Goal: Information Seeking & Learning: Learn about a topic

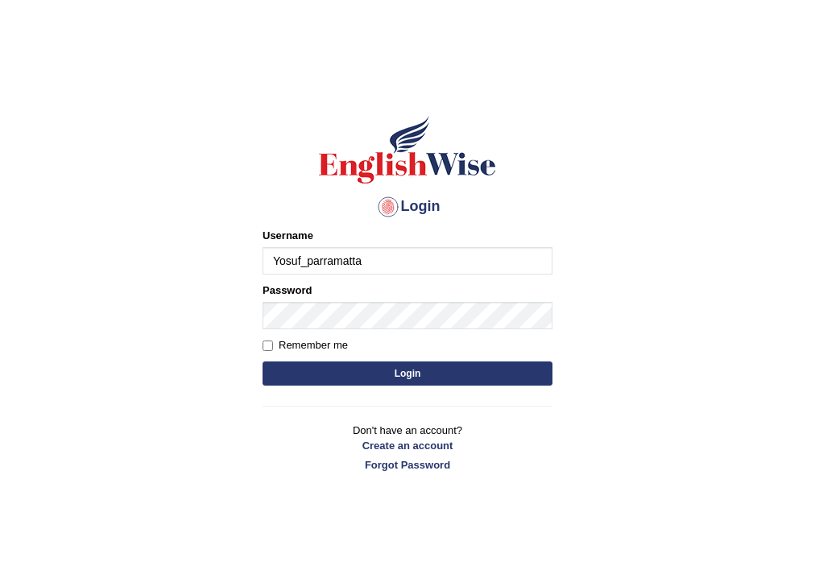
type input "Yosuf_parramatta"
click at [386, 372] on button "Login" at bounding box center [407, 373] width 290 height 24
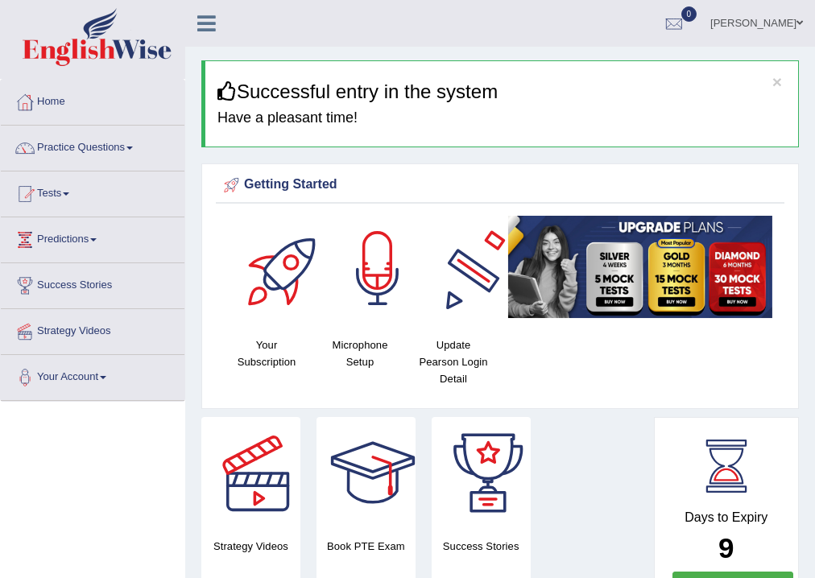
click at [386, 278] on div at bounding box center [377, 272] width 113 height 113
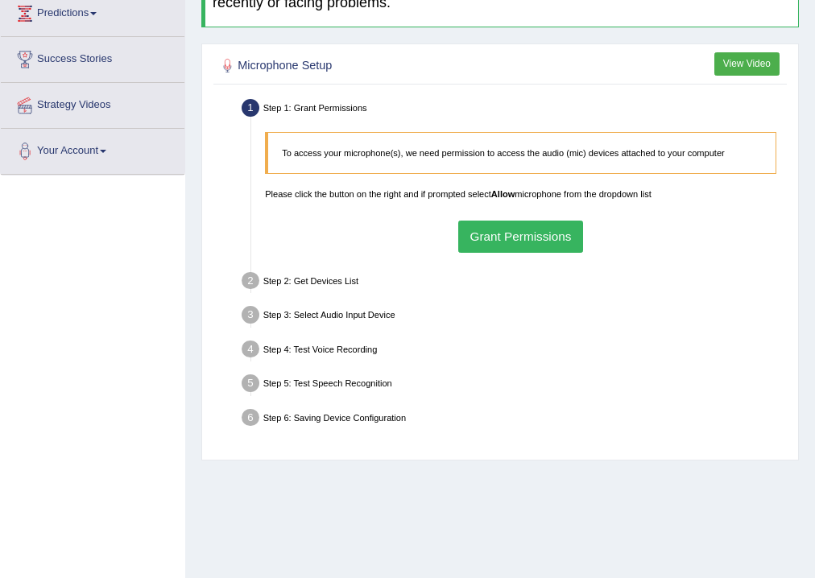
scroll to position [258, 0]
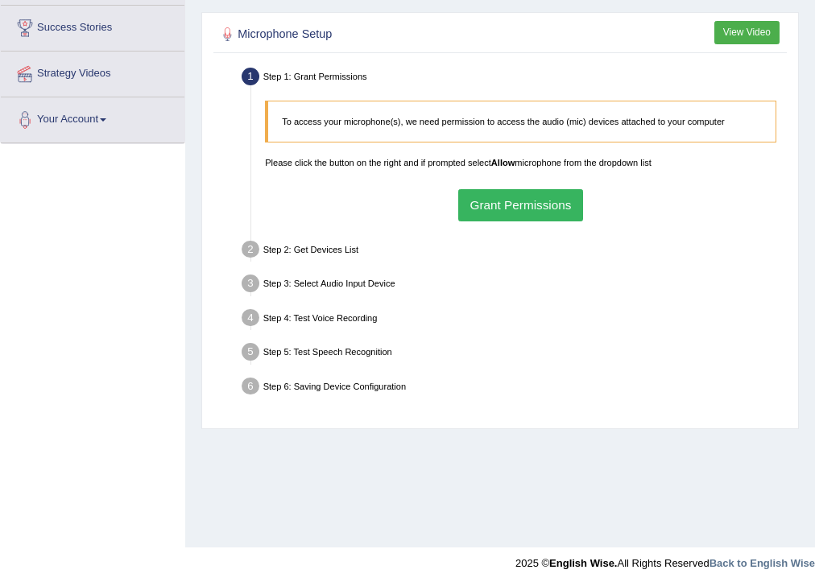
click at [505, 205] on button "Grant Permissions" at bounding box center [520, 204] width 125 height 31
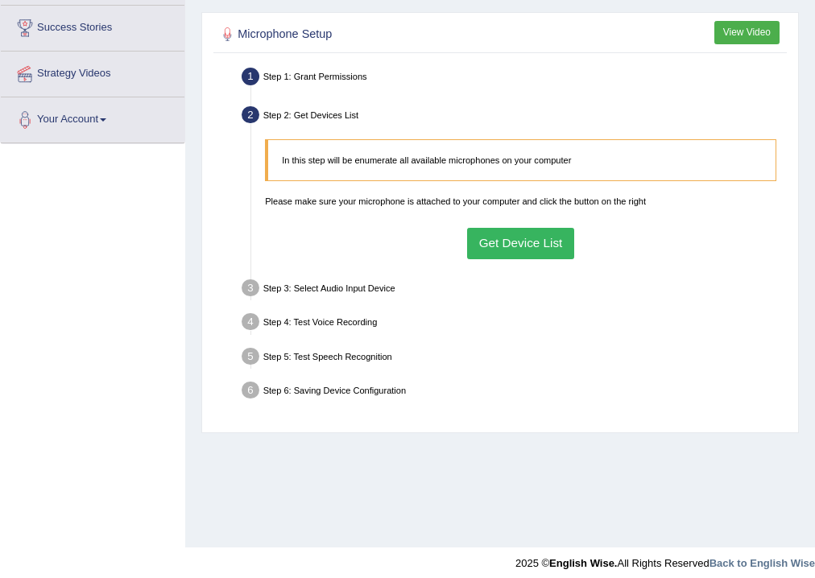
click at [517, 239] on button "Get Device List" at bounding box center [520, 243] width 107 height 31
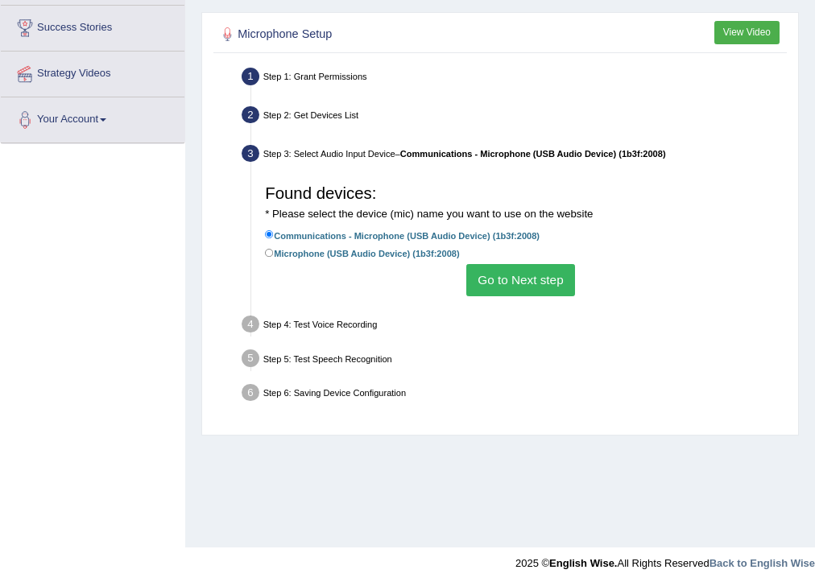
click at [515, 285] on button "Go to Next step" at bounding box center [520, 279] width 109 height 31
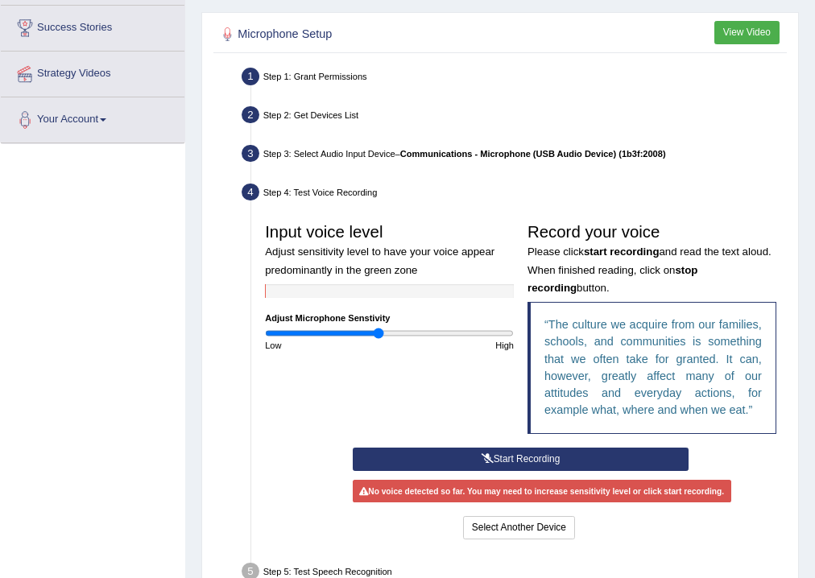
click at [379, 332] on input "range" at bounding box center [389, 333] width 249 height 11
click at [394, 332] on input "range" at bounding box center [389, 333] width 249 height 11
click at [516, 460] on button "Start Recording" at bounding box center [521, 459] width 336 height 23
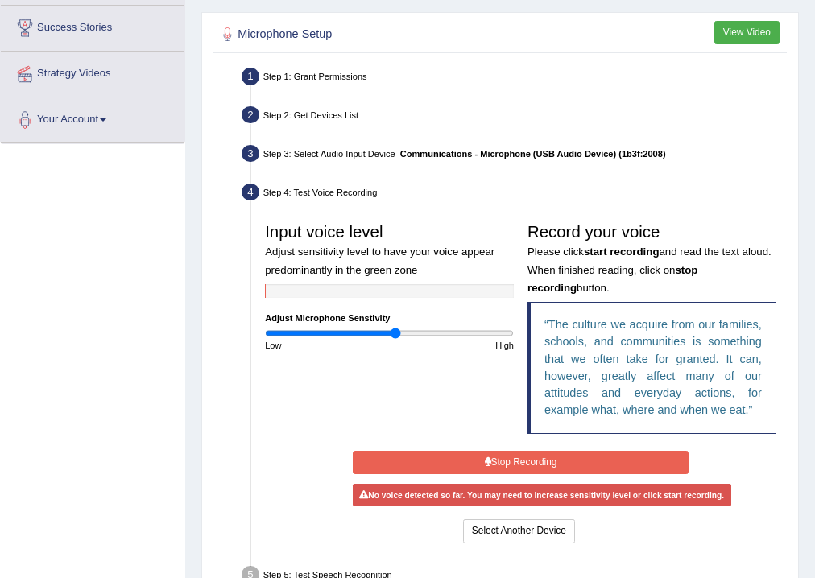
click at [427, 396] on div "Input voice level Adjust sensitivity level to have your voice appear predominan…" at bounding box center [520, 331] width 525 height 231
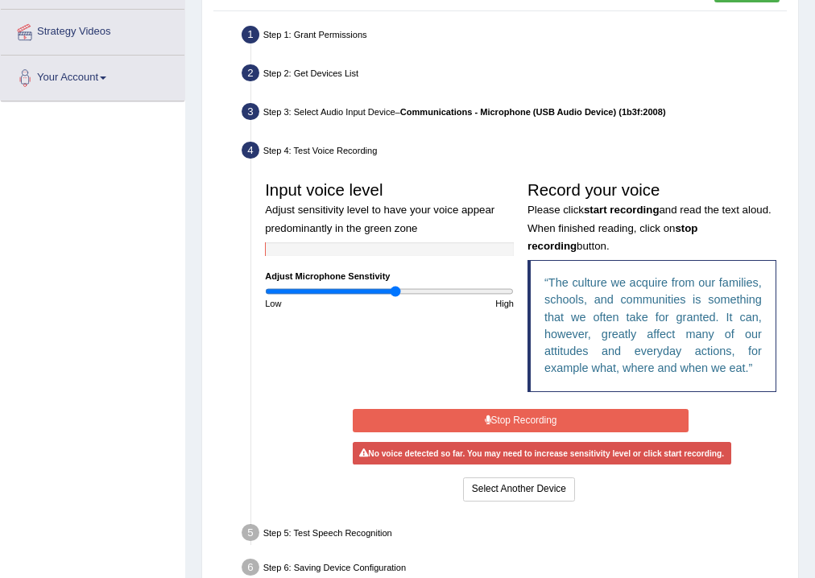
scroll to position [381, 0]
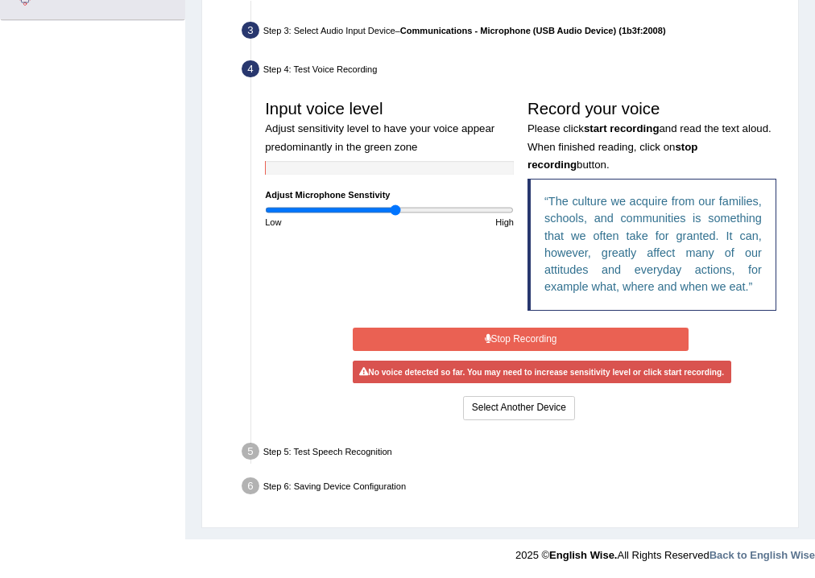
click at [516, 345] on button "Stop Recording" at bounding box center [521, 339] width 336 height 23
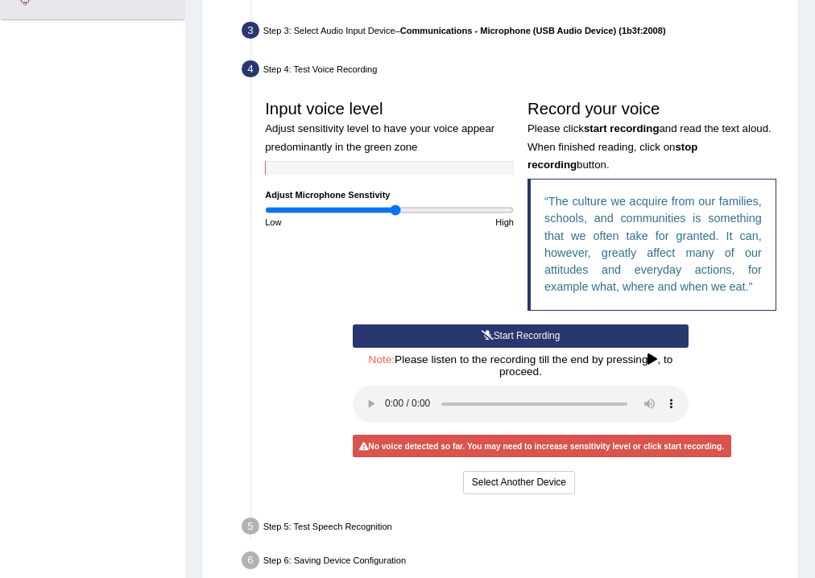
click at [497, 335] on button "Start Recording" at bounding box center [521, 335] width 336 height 23
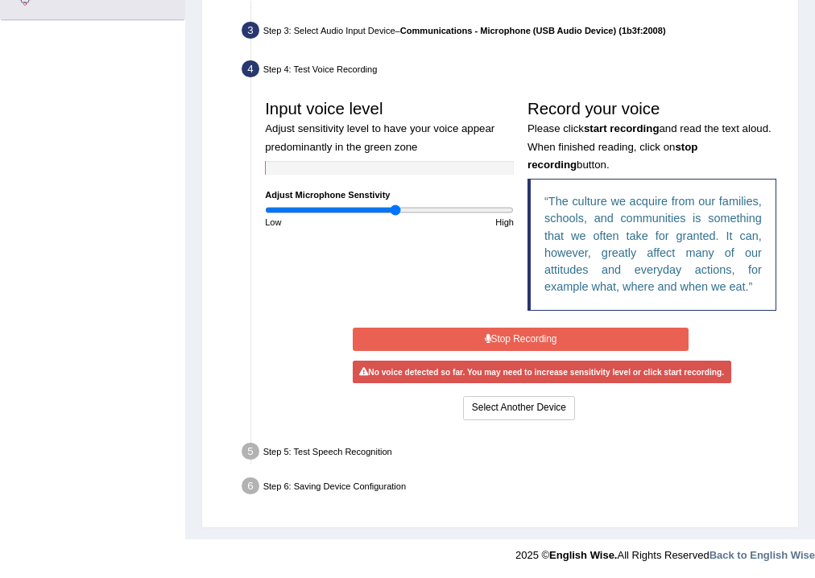
click at [497, 335] on button "Stop Recording" at bounding box center [521, 339] width 336 height 23
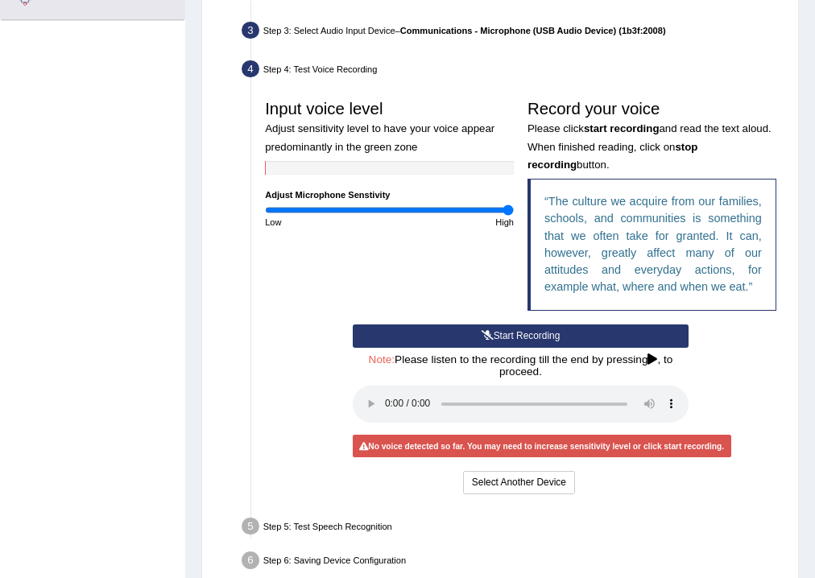
drag, startPoint x: 393, startPoint y: 208, endPoint x: 528, endPoint y: 209, distance: 135.2
type input "2"
click at [514, 209] on input "range" at bounding box center [389, 209] width 249 height 11
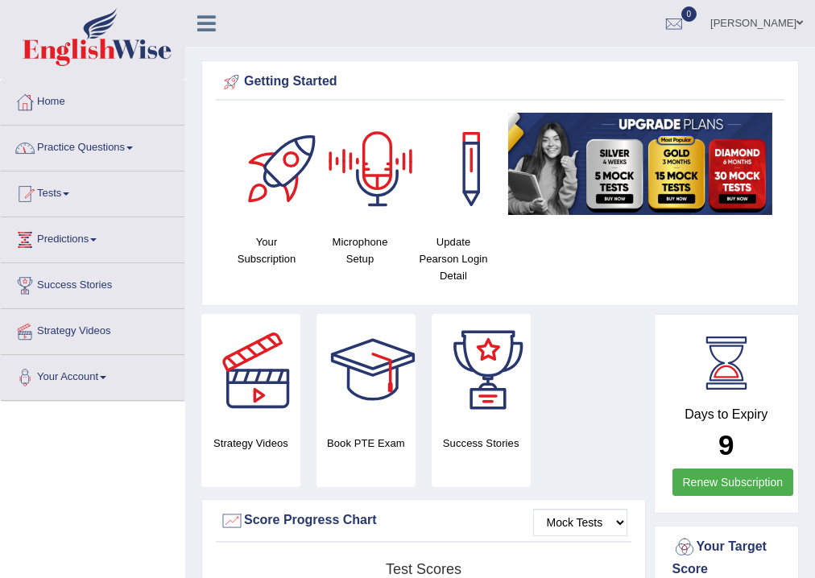
click at [360, 171] on div at bounding box center [377, 169] width 113 height 113
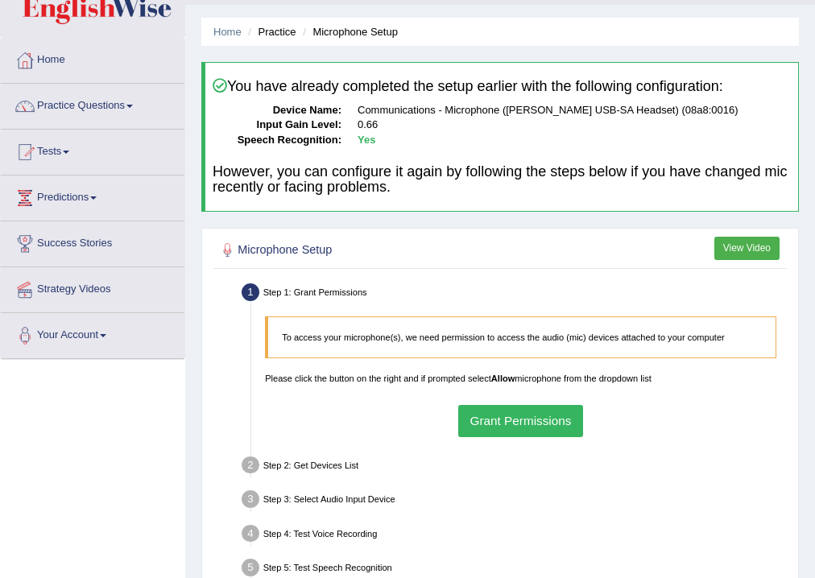
scroll to position [129, 0]
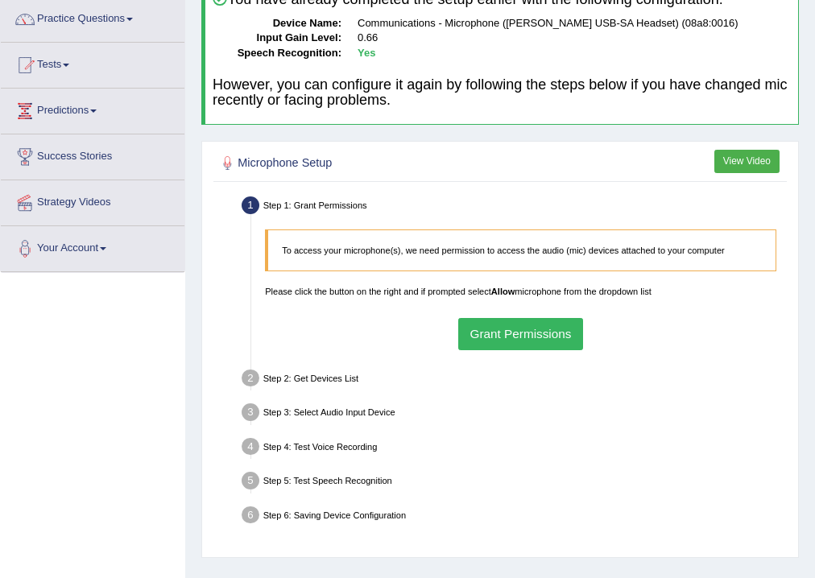
click at [530, 332] on button "Grant Permissions" at bounding box center [520, 333] width 125 height 31
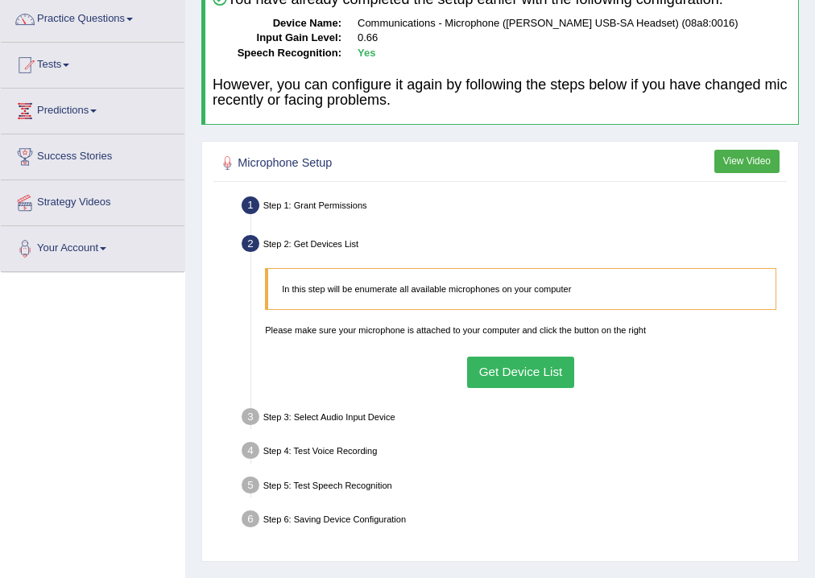
click at [534, 373] on button "Get Device List" at bounding box center [520, 372] width 107 height 31
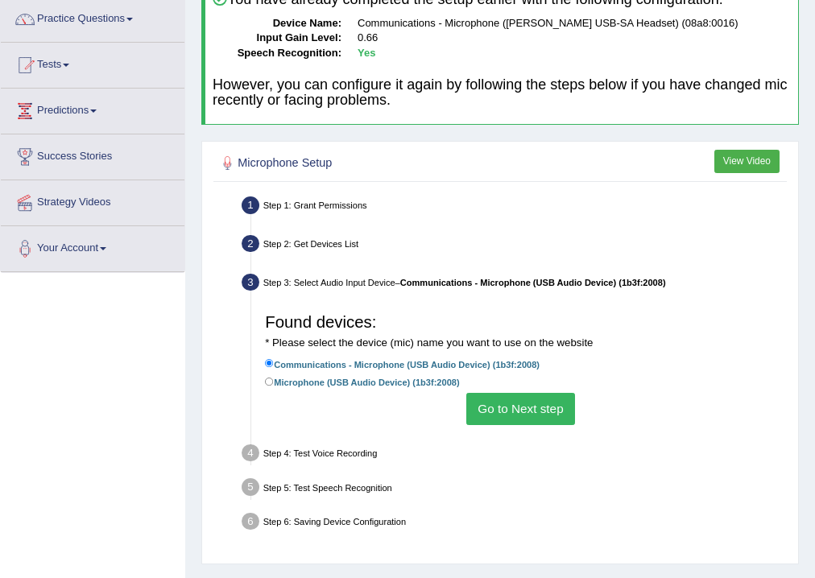
click at [527, 408] on button "Go to Next step" at bounding box center [520, 408] width 109 height 31
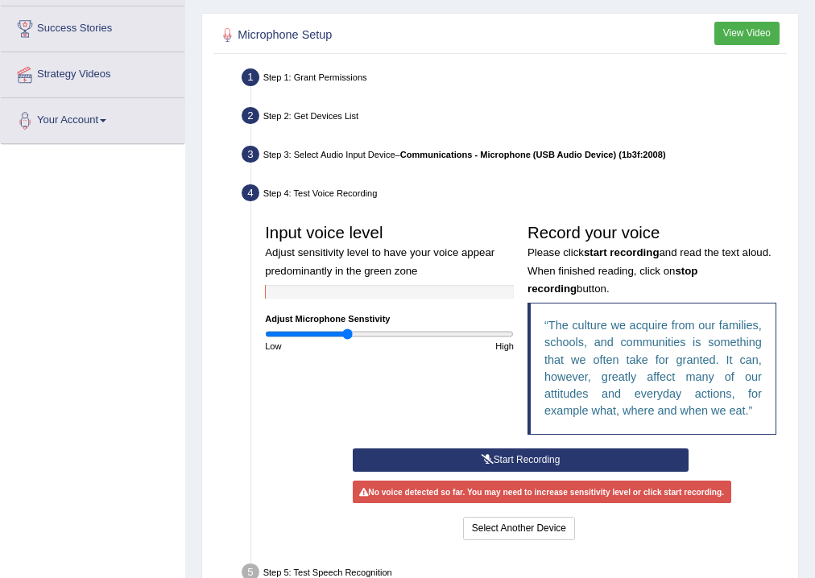
scroll to position [258, 0]
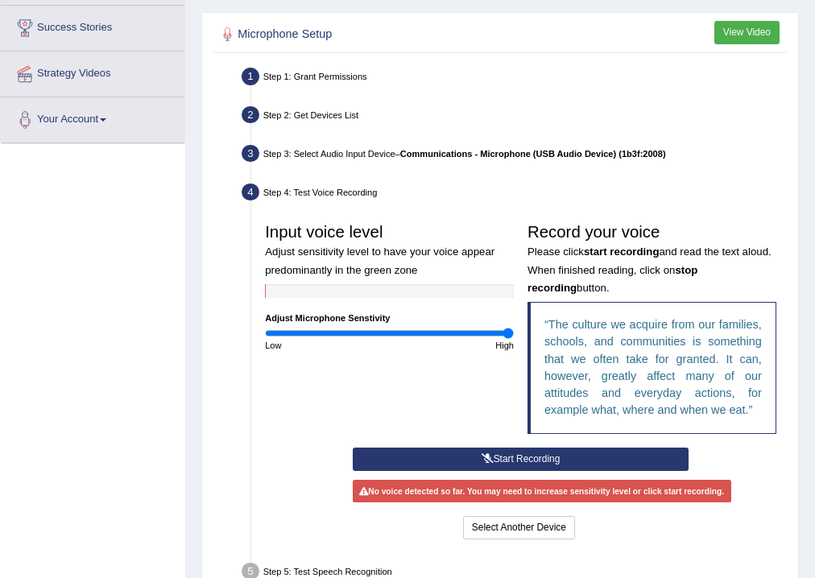
drag, startPoint x: 347, startPoint y: 328, endPoint x: 607, endPoint y: 323, distance: 260.1
type input "2"
click at [514, 328] on input "range" at bounding box center [389, 333] width 249 height 11
drag, startPoint x: 516, startPoint y: 453, endPoint x: 527, endPoint y: 460, distance: 13.0
click at [527, 463] on button "Start Recording" at bounding box center [521, 459] width 336 height 23
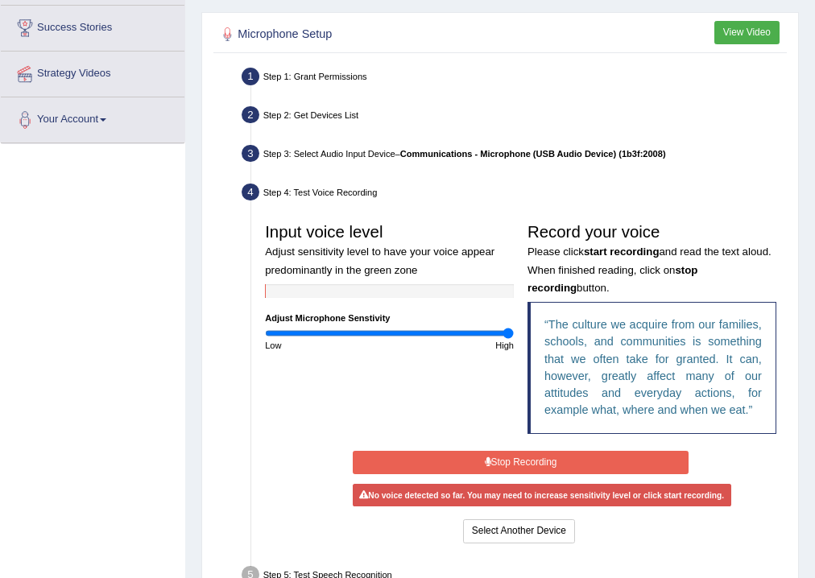
click at [527, 460] on button "Stop Recording" at bounding box center [521, 462] width 336 height 23
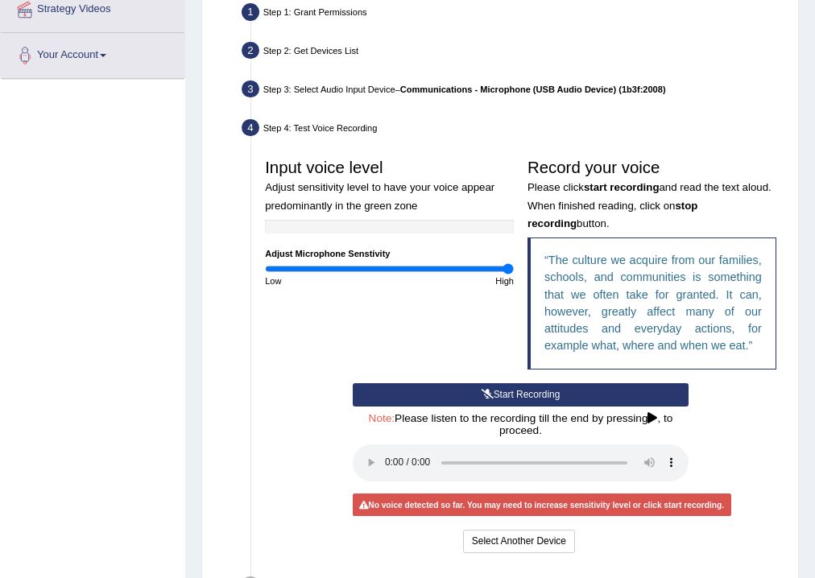
scroll to position [386, 0]
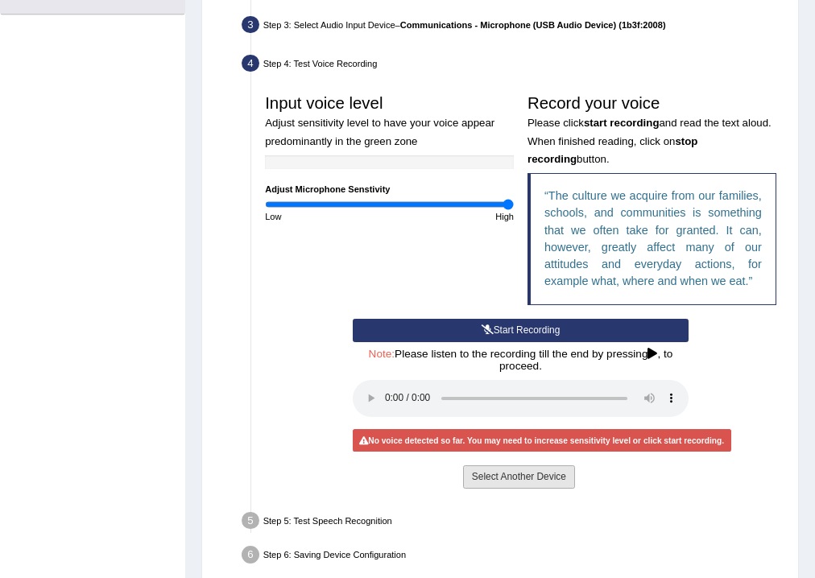
click at [505, 477] on button "Select Another Device" at bounding box center [519, 476] width 112 height 23
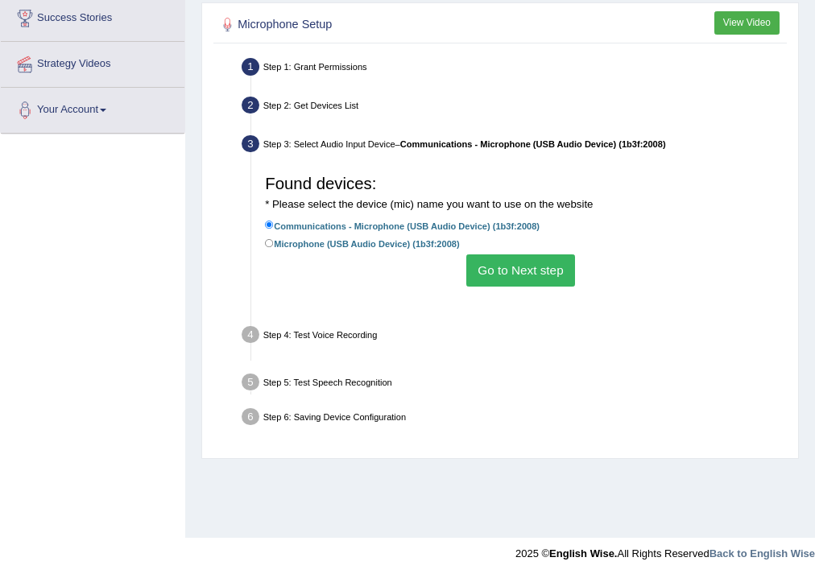
scroll to position [267, 0]
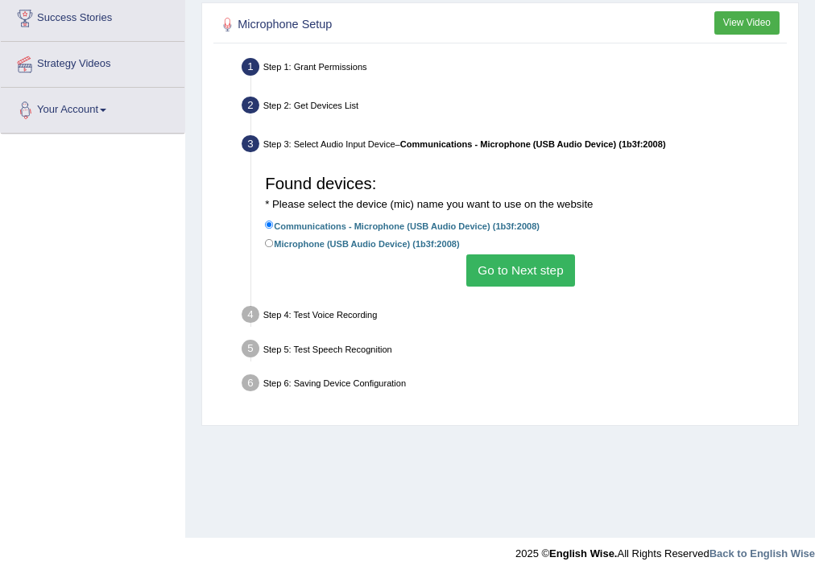
click at [136, 206] on div "Toggle navigation Home Practice Questions Speaking Practice Read Aloud Repeat S…" at bounding box center [407, 151] width 815 height 837
click at [126, 283] on div "Toggle navigation Home Practice Questions Speaking Practice Read Aloud Repeat S…" at bounding box center [407, 151] width 815 height 837
click at [388, 241] on label "Microphone (USB Audio Device) (1b3f:2008)" at bounding box center [362, 243] width 194 height 15
click at [274, 241] on input "Microphone (USB Audio Device) (1b3f:2008)" at bounding box center [269, 243] width 9 height 9
radio input "true"
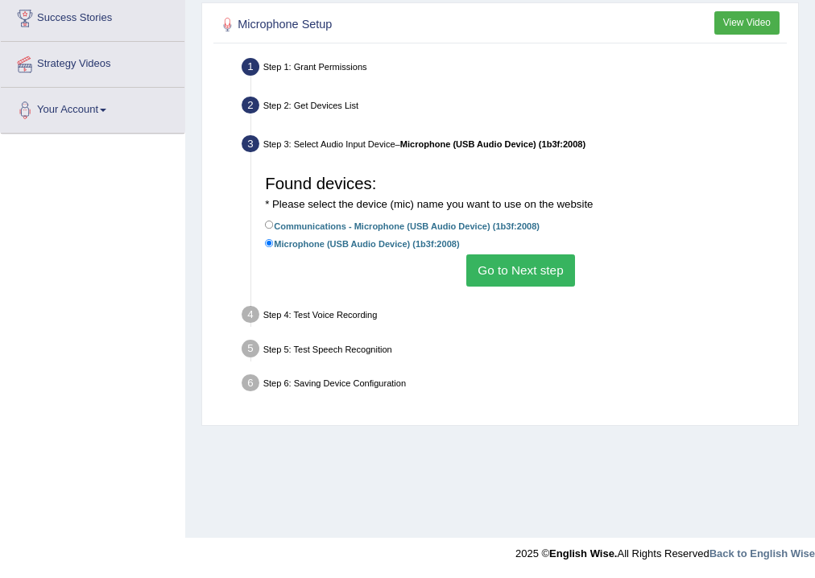
click at [555, 276] on button "Go to Next step" at bounding box center [520, 269] width 109 height 31
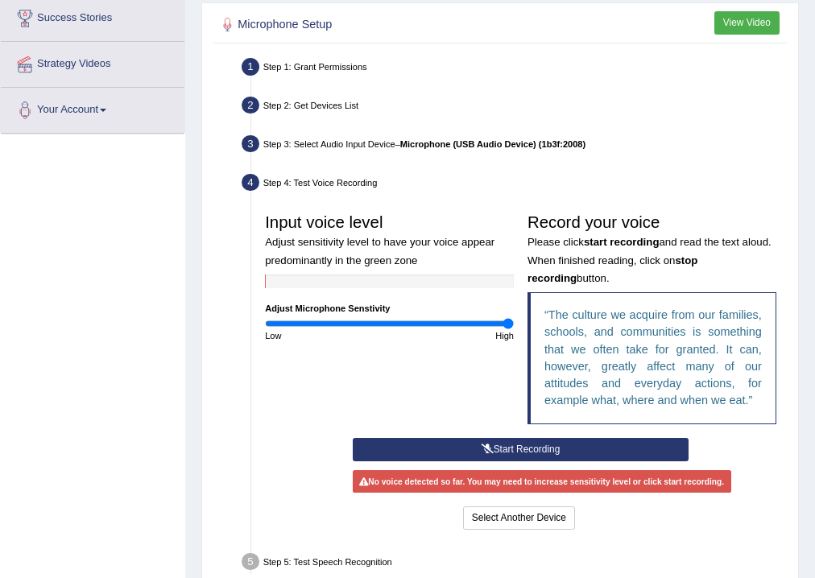
click at [526, 448] on button "Start Recording" at bounding box center [521, 449] width 336 height 23
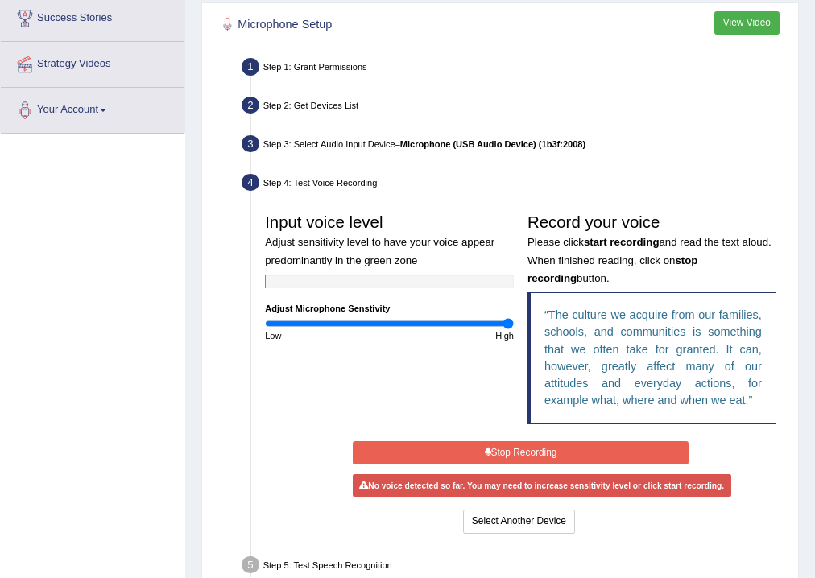
click at [521, 450] on button "Stop Recording" at bounding box center [521, 452] width 336 height 23
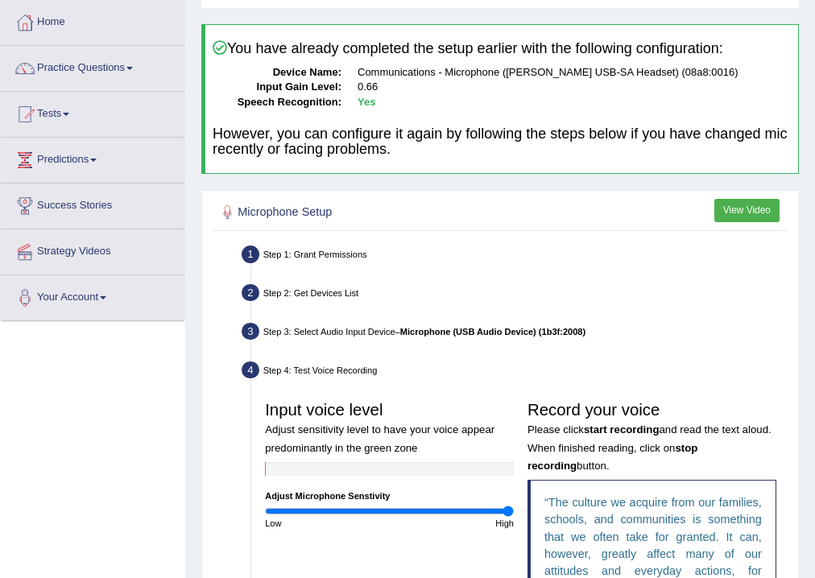
scroll to position [74, 0]
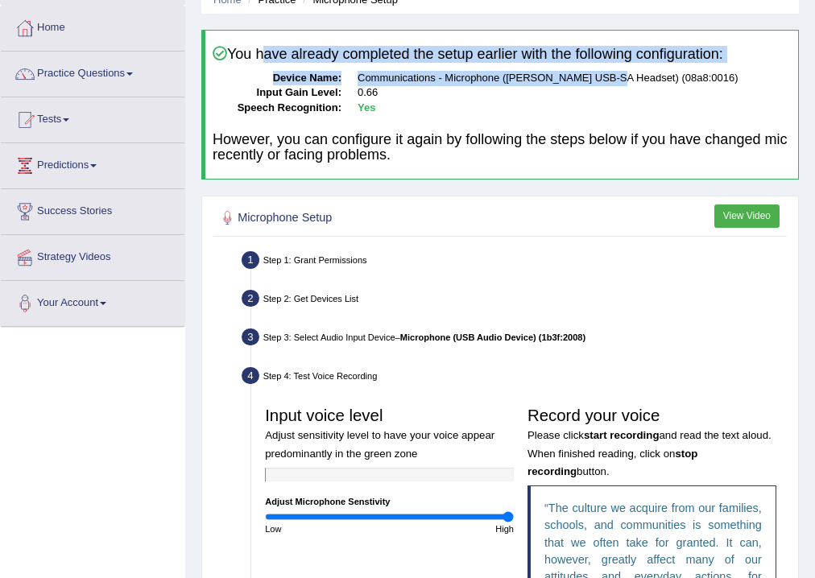
drag, startPoint x: 258, startPoint y: 52, endPoint x: 617, endPoint y: 63, distance: 359.2
click at [617, 63] on div "You have already completed the setup earlier with the following configuration: …" at bounding box center [499, 105] width 597 height 150
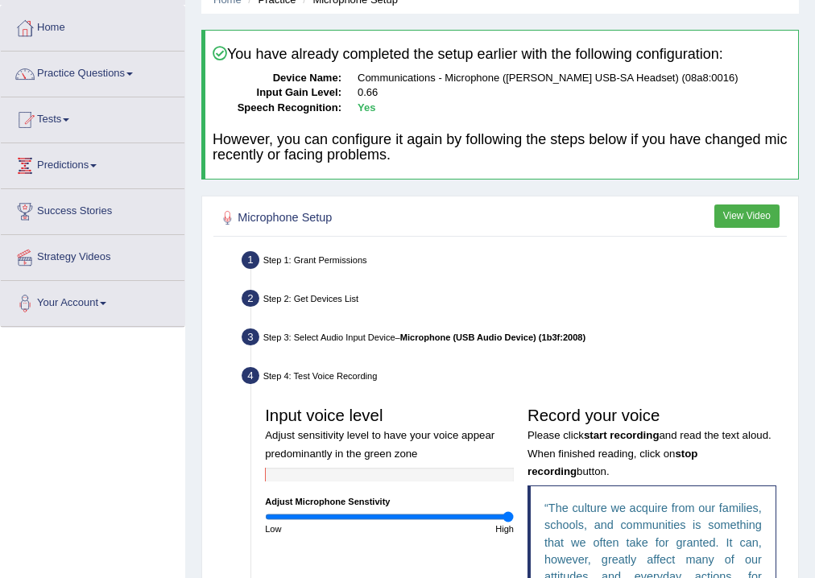
click at [586, 115] on div "You have already completed the setup earlier with the following configuration: …" at bounding box center [499, 105] width 597 height 150
click at [116, 68] on link "Practice Questions" at bounding box center [93, 72] width 184 height 40
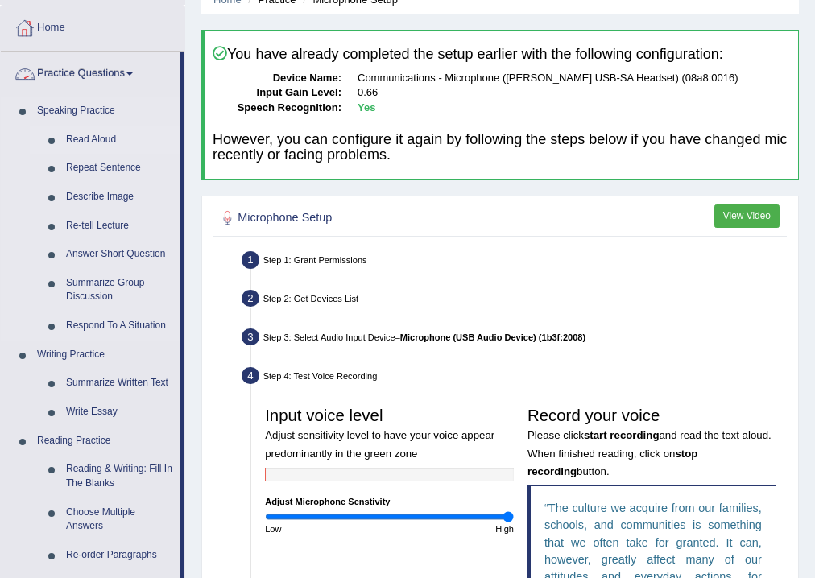
click at [106, 134] on link "Read Aloud" at bounding box center [120, 140] width 122 height 29
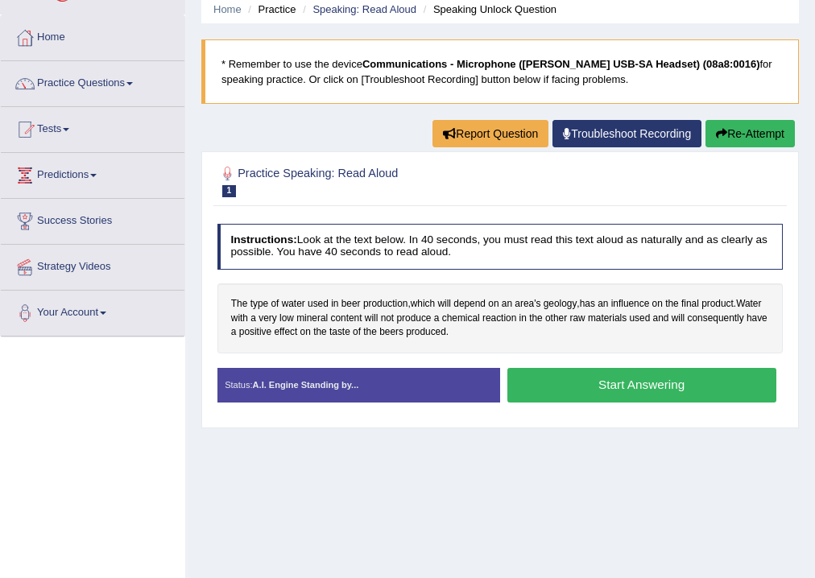
click at [566, 361] on div "Instructions: Look at the text below. In 40 seconds, you must read this text al…" at bounding box center [499, 319] width 572 height 204
click at [567, 369] on button "Start Answering" at bounding box center [641, 385] width 269 height 35
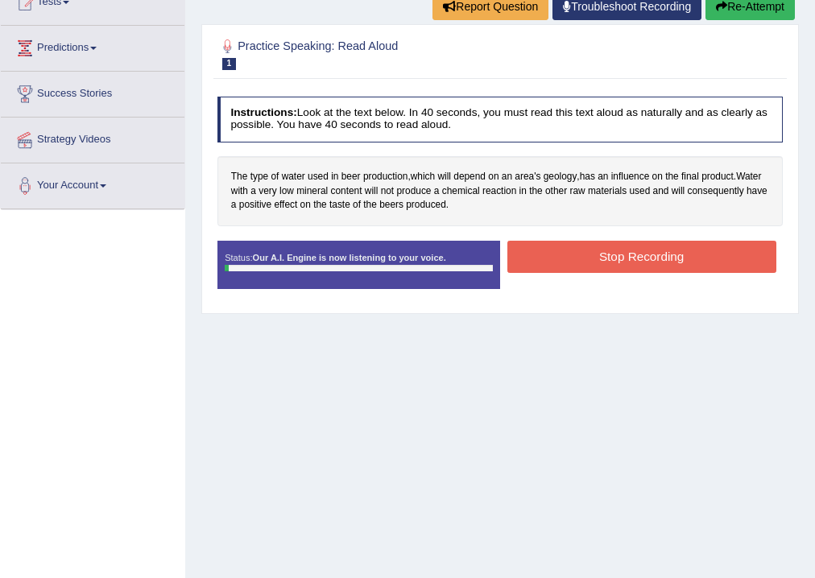
scroll to position [193, 0]
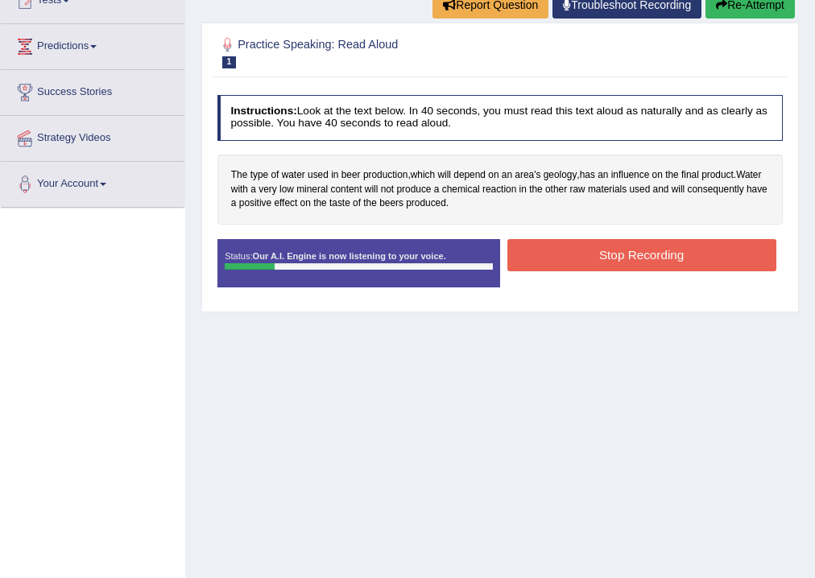
click at [518, 263] on button "Stop Recording" at bounding box center [641, 254] width 269 height 31
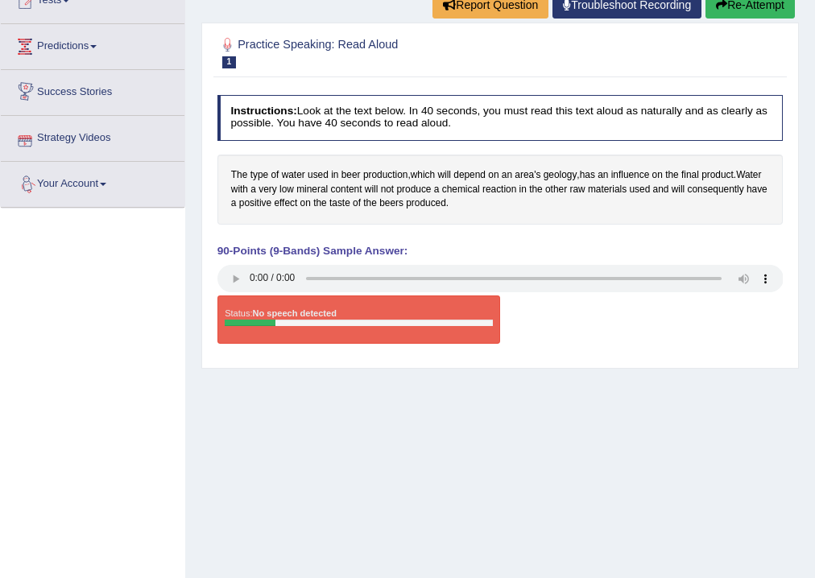
click at [718, 7] on icon "button" at bounding box center [721, 4] width 11 height 11
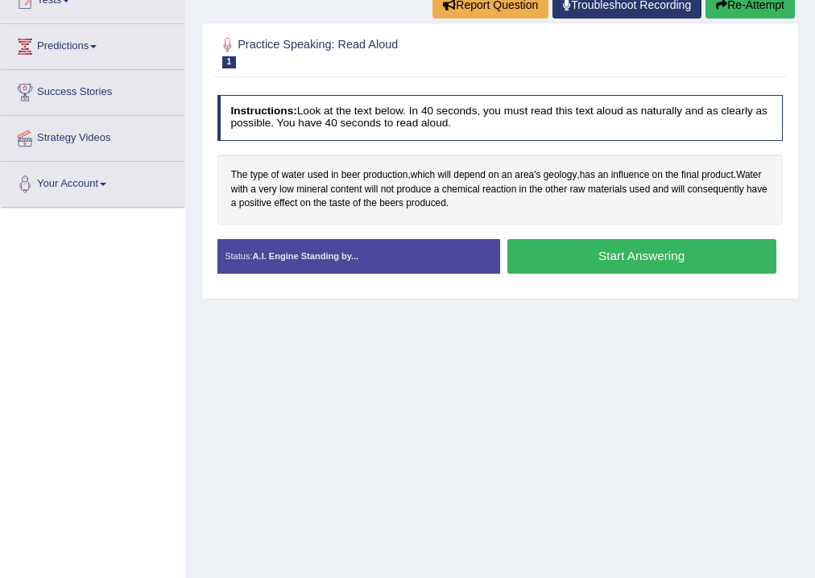
click at [609, 254] on button "Start Answering" at bounding box center [641, 256] width 269 height 35
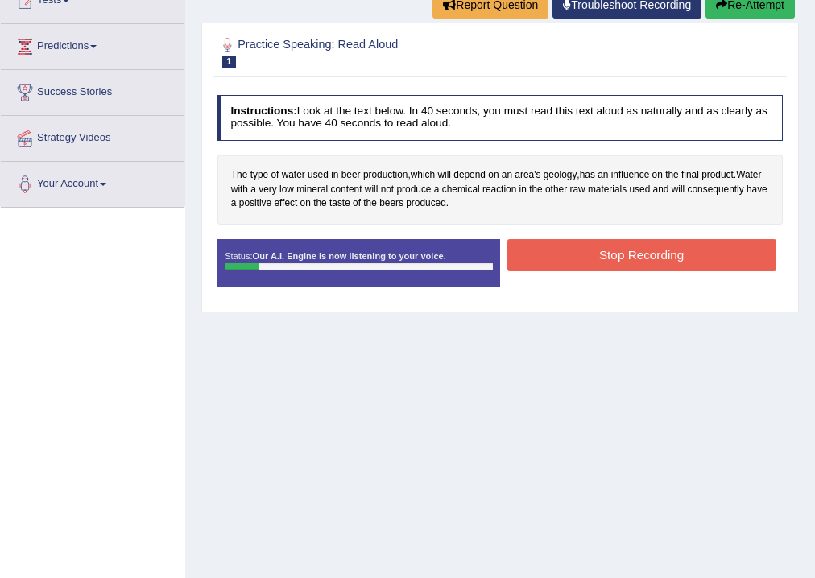
click at [609, 251] on button "Stop Recording" at bounding box center [641, 254] width 269 height 31
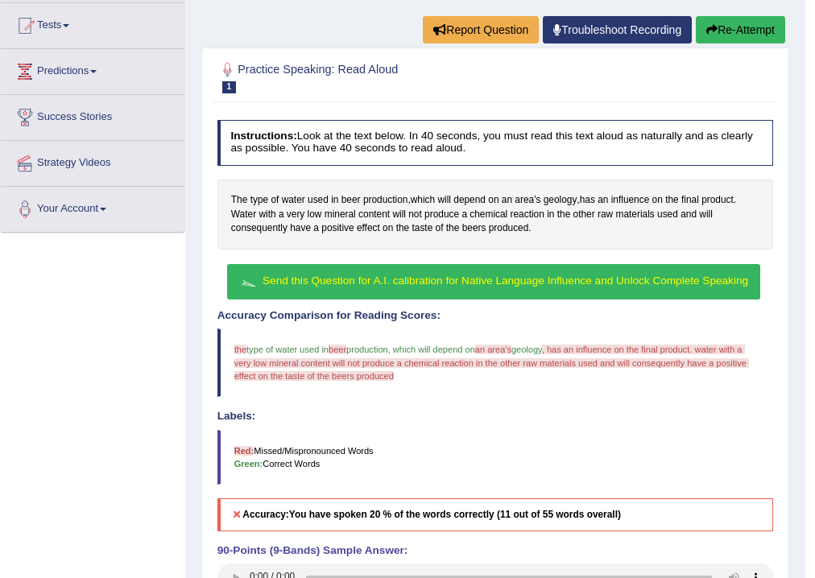
scroll to position [113, 0]
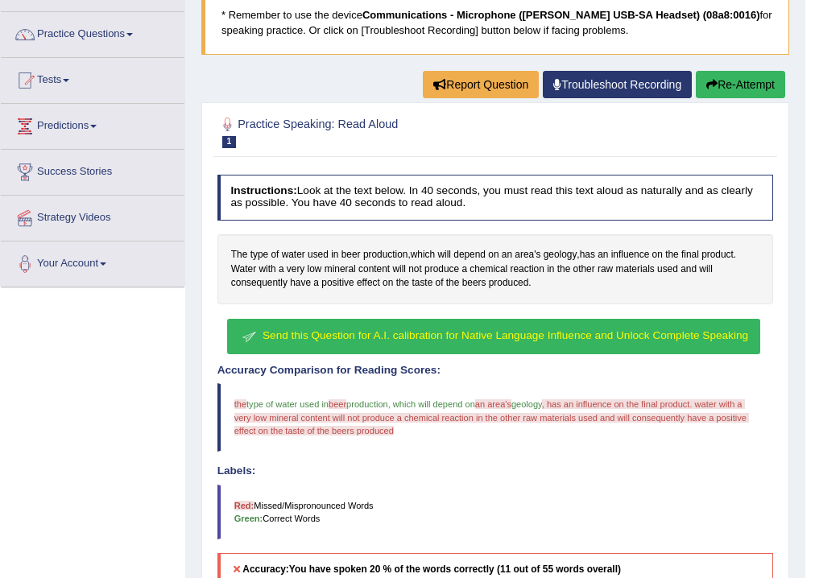
click at [720, 79] on button "Re-Attempt" at bounding box center [739, 84] width 89 height 27
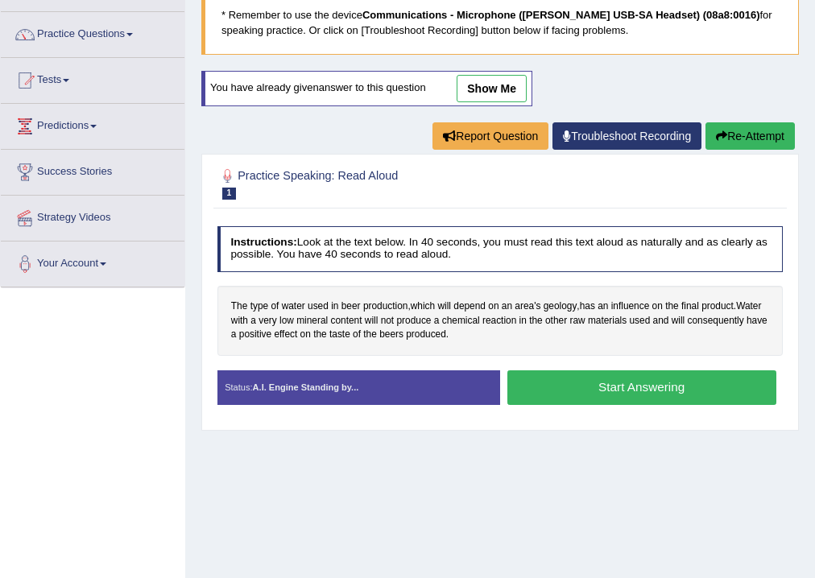
scroll to position [113, 0]
click at [554, 370] on button "Start Answering" at bounding box center [641, 387] width 269 height 35
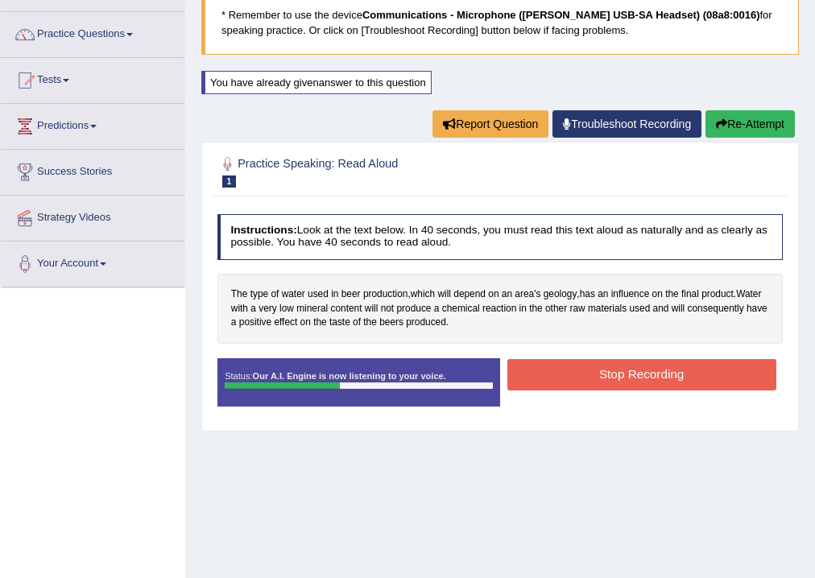
click at [555, 372] on button "Stop Recording" at bounding box center [641, 374] width 269 height 31
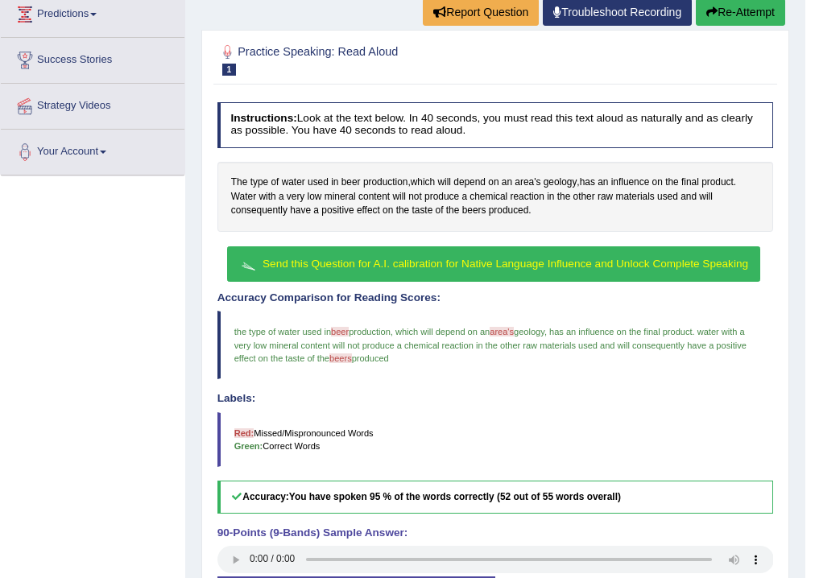
scroll to position [217, 0]
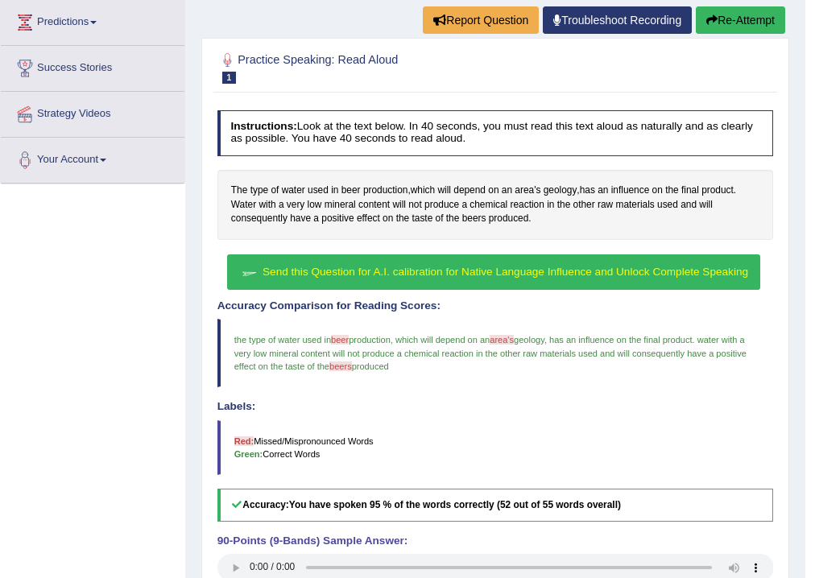
click at [329, 274] on span "Send this Question for A.I. calibration for Native Language Influence and Unloc…" at bounding box center [504, 272] width 485 height 12
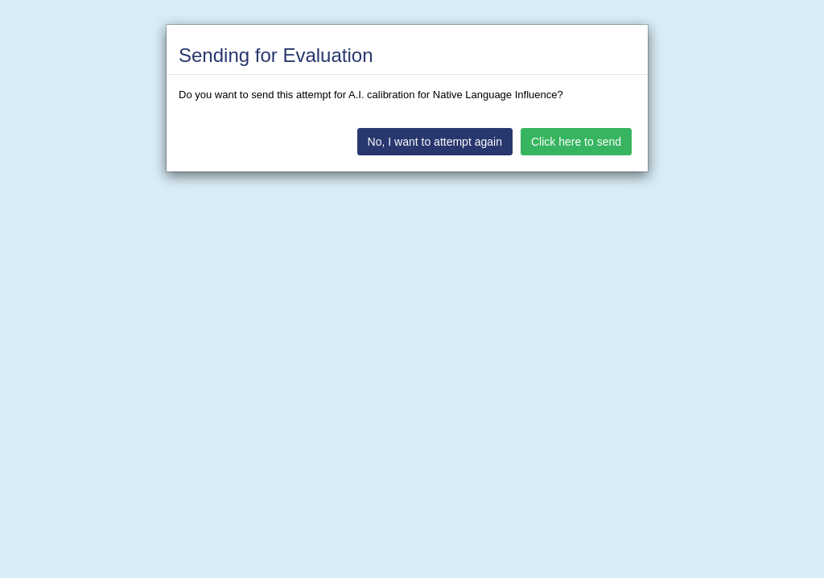
click at [554, 138] on button "Click here to send" at bounding box center [576, 141] width 111 height 27
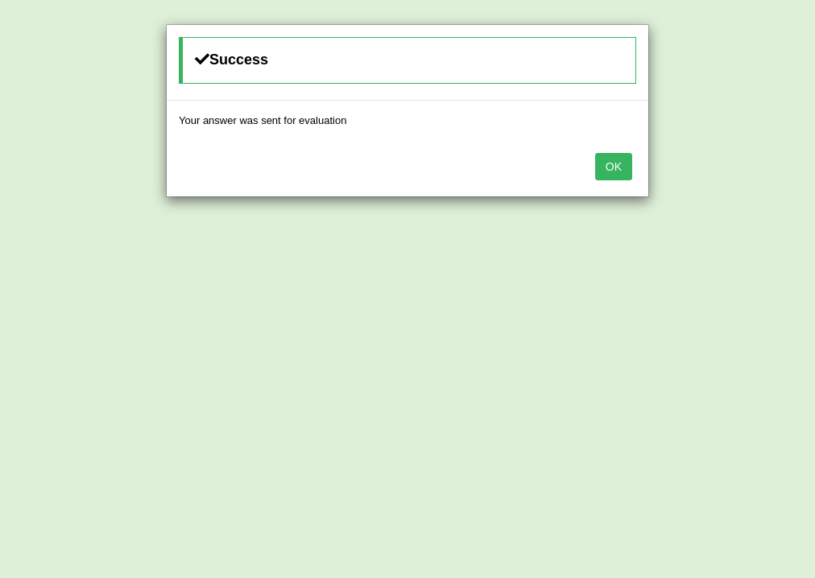
click at [601, 164] on button "OK" at bounding box center [613, 166] width 37 height 27
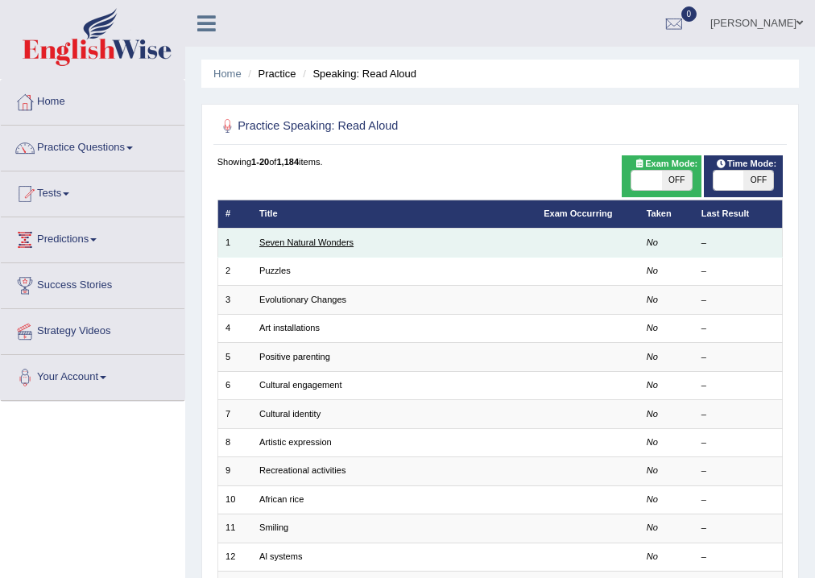
click at [307, 238] on link "Seven Natural Wonders" at bounding box center [306, 242] width 94 height 10
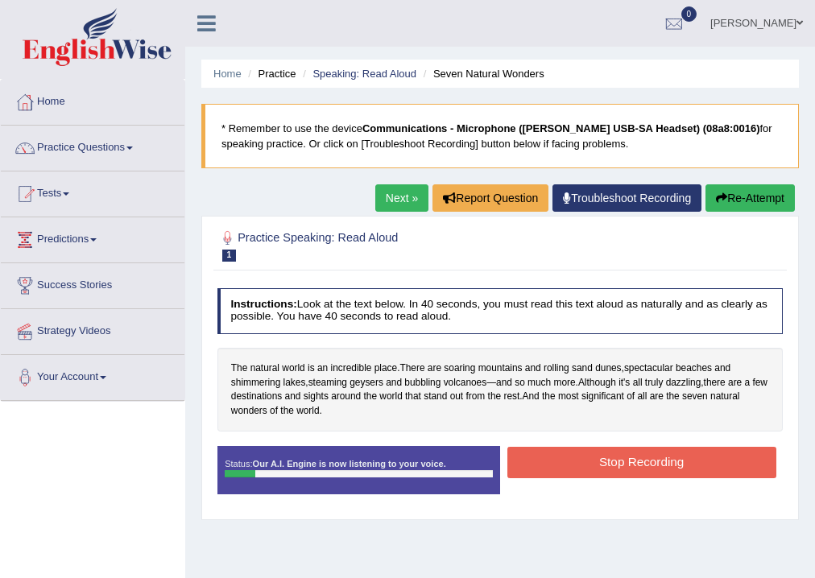
click at [605, 451] on button "Stop Recording" at bounding box center [641, 462] width 269 height 31
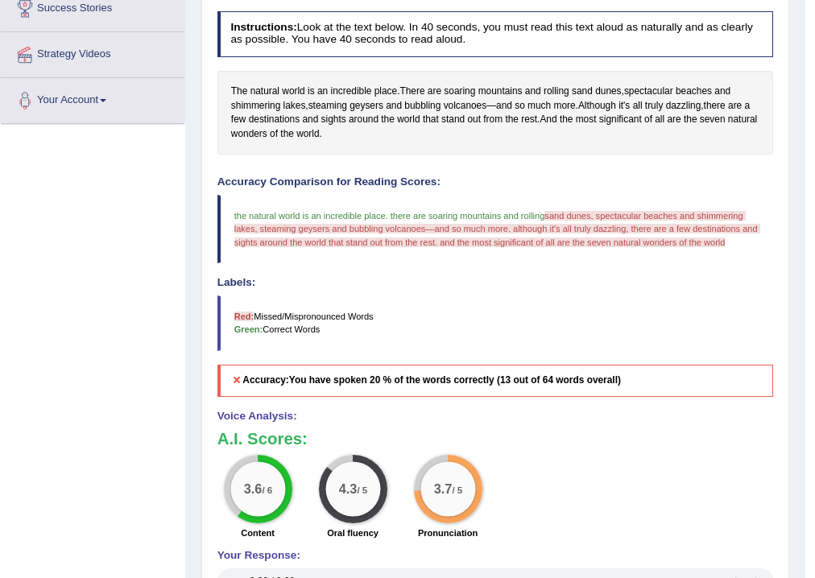
scroll to position [129, 0]
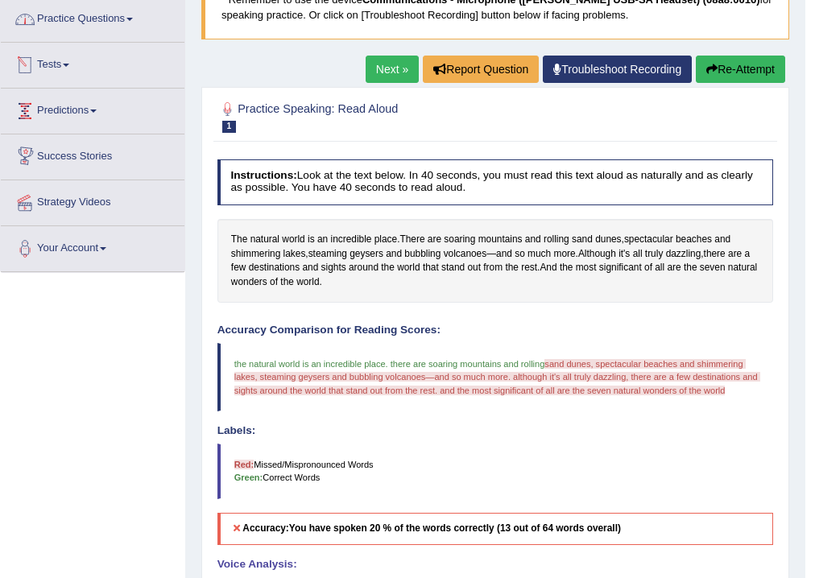
click at [130, 15] on link "Practice Questions" at bounding box center [93, 17] width 184 height 40
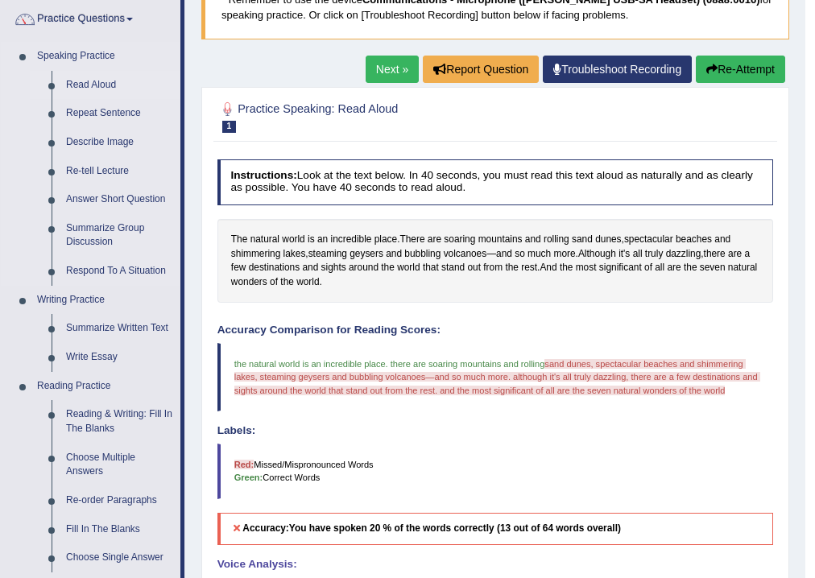
click at [109, 83] on link "Read Aloud" at bounding box center [120, 85] width 122 height 29
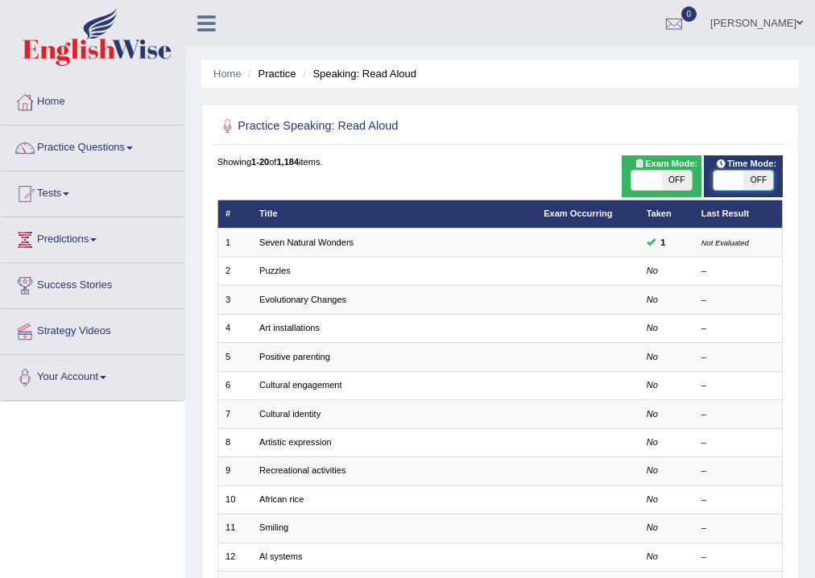
click at [734, 177] on span at bounding box center [728, 180] width 30 height 19
checkbox input "true"
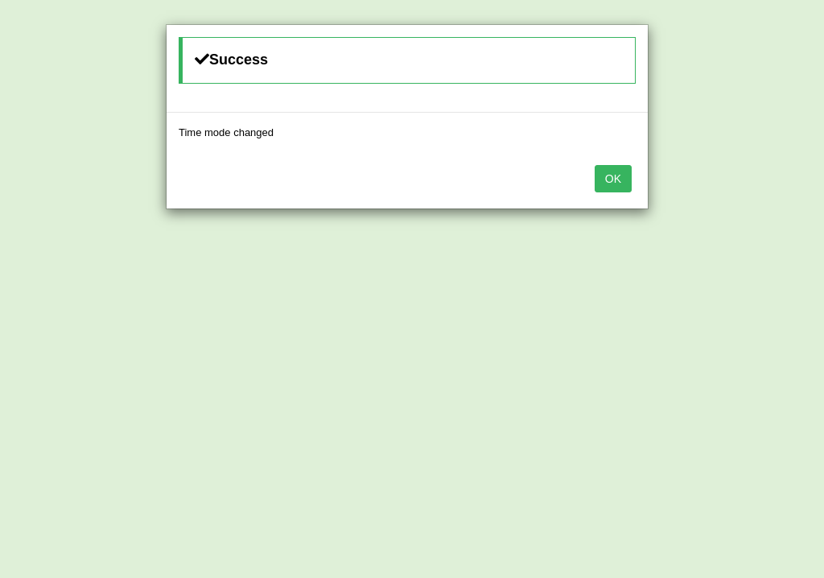
click at [614, 184] on button "OK" at bounding box center [613, 178] width 37 height 27
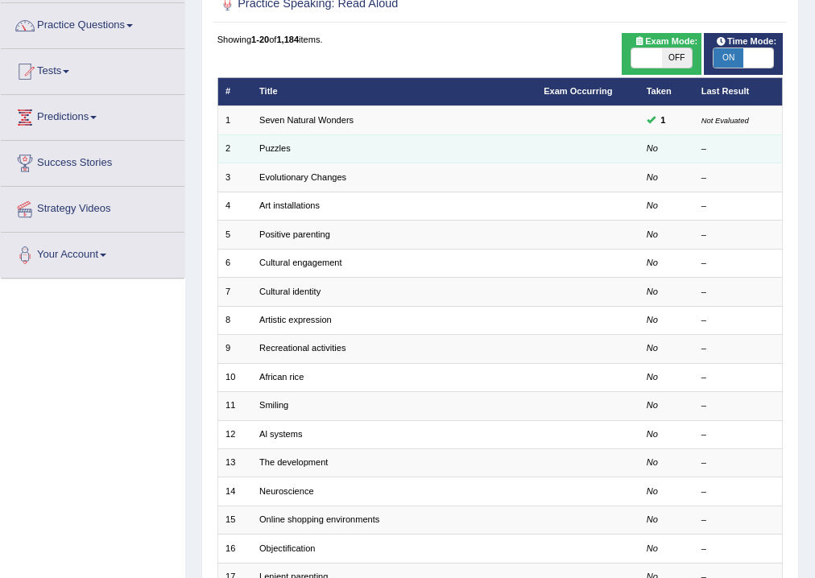
scroll to position [129, 0]
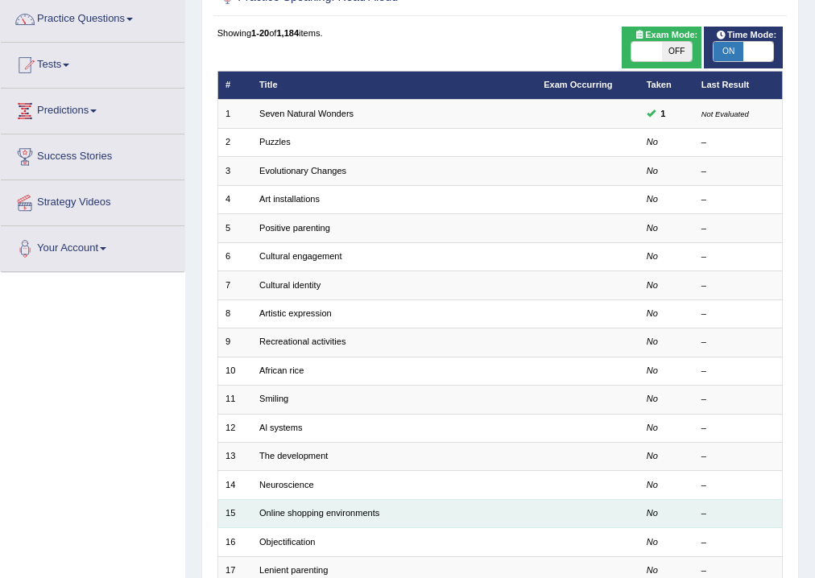
click at [380, 509] on td "Online shopping environments" at bounding box center [394, 513] width 284 height 28
click at [647, 512] on em "No" at bounding box center [651, 513] width 11 height 10
click at [660, 509] on td "No" at bounding box center [665, 513] width 55 height 28
click at [727, 510] on div "–" at bounding box center [737, 513] width 73 height 13
click at [355, 508] on link "Online shopping environments" at bounding box center [319, 513] width 120 height 10
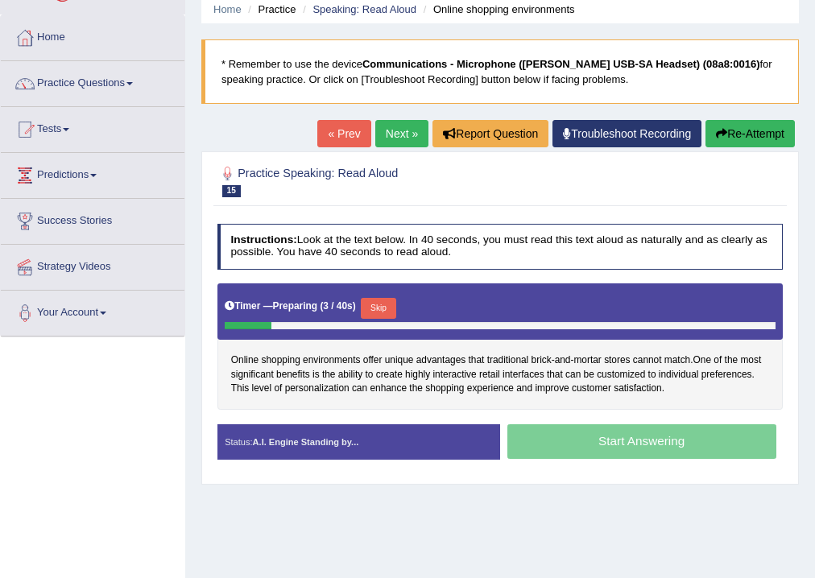
scroll to position [129, 0]
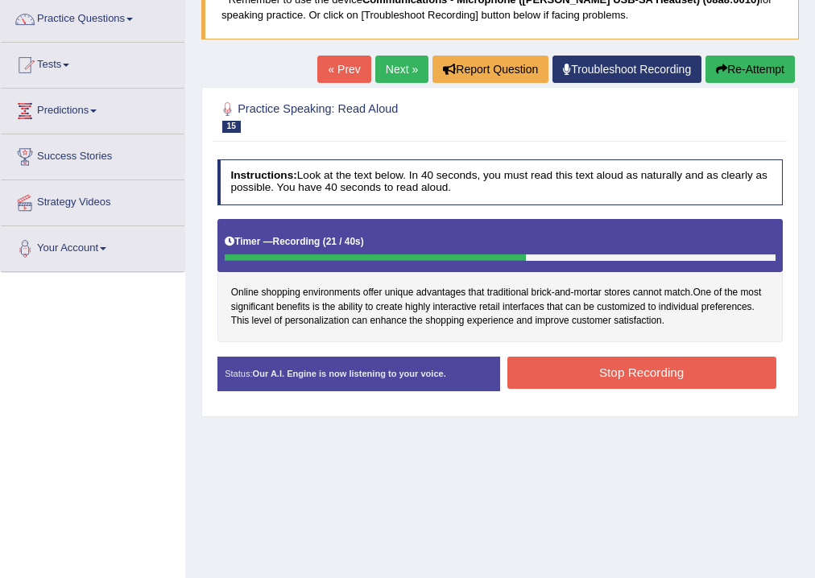
click at [634, 373] on button "Stop Recording" at bounding box center [641, 372] width 269 height 31
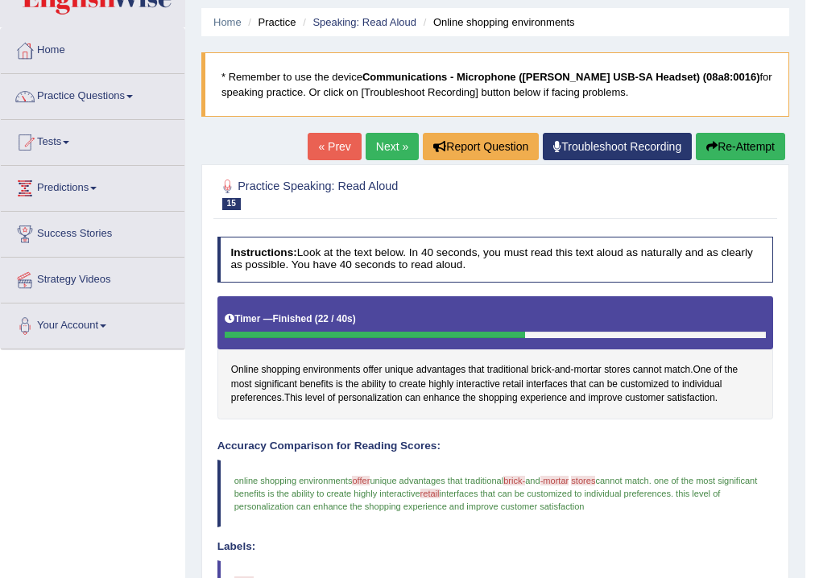
scroll to position [0, 0]
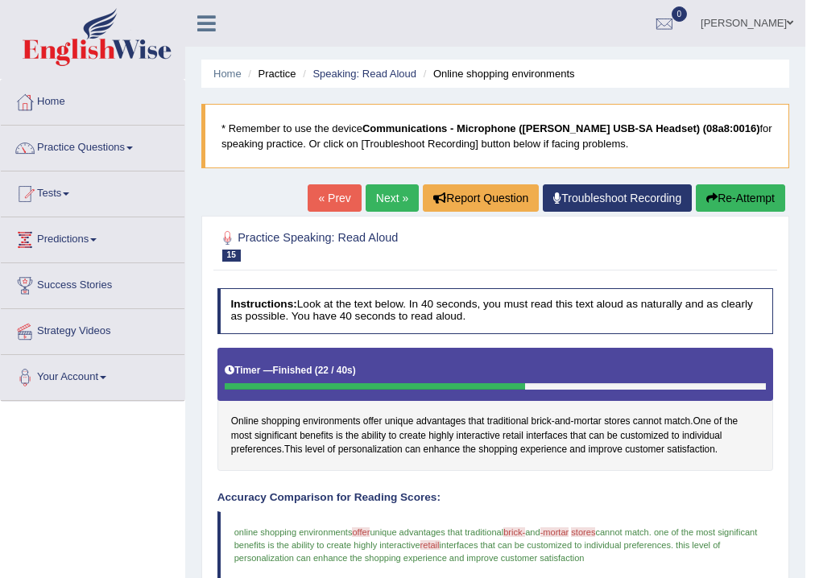
click at [720, 200] on button "Re-Attempt" at bounding box center [739, 197] width 89 height 27
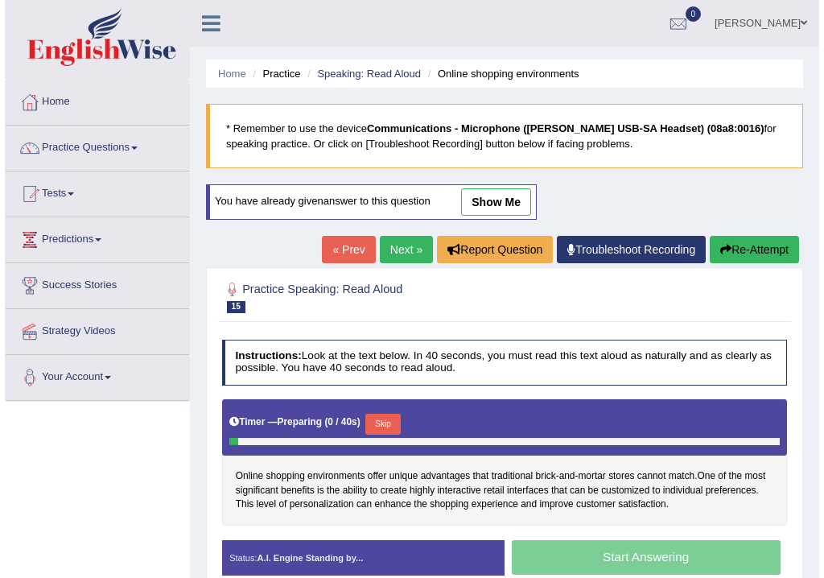
scroll to position [129, 0]
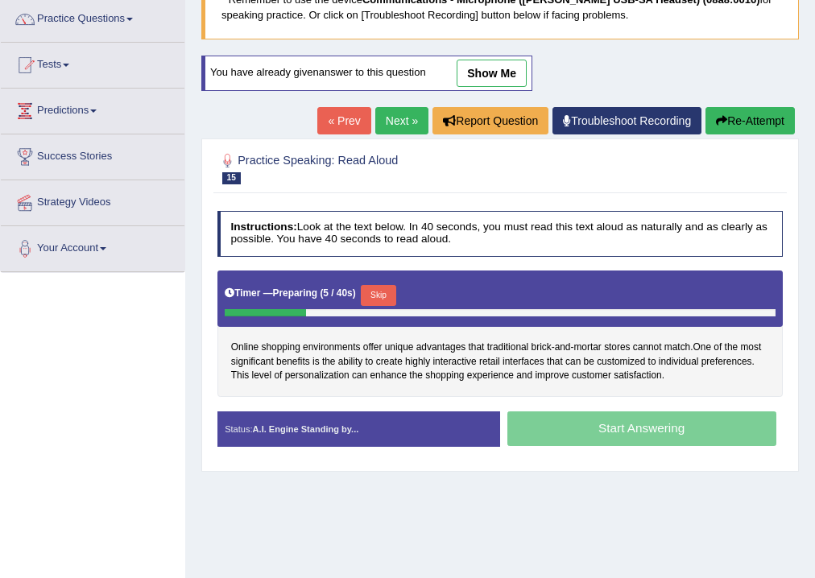
click at [613, 427] on div "Start Answering" at bounding box center [641, 430] width 283 height 39
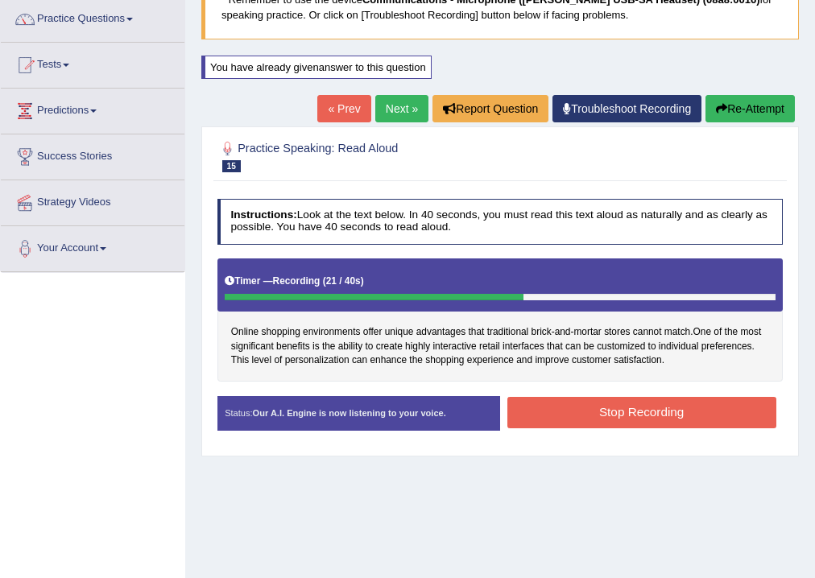
click at [620, 411] on button "Stop Recording" at bounding box center [641, 412] width 269 height 31
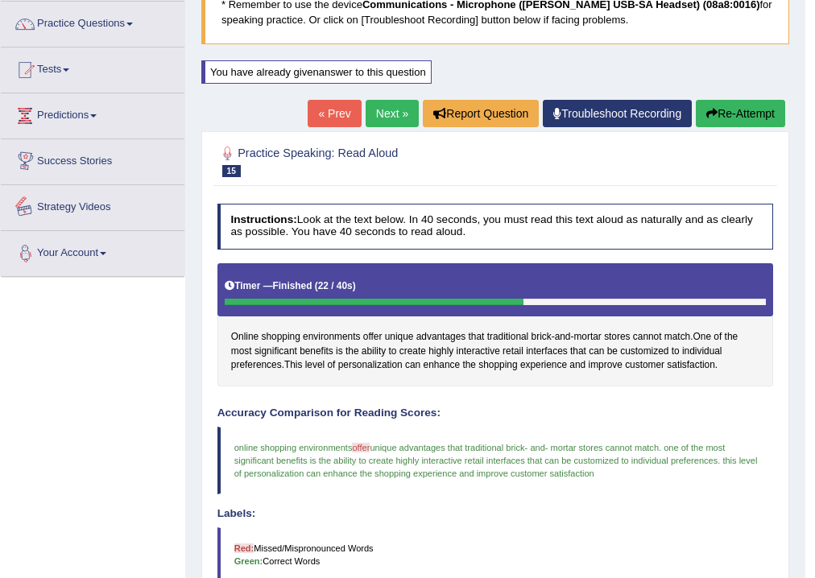
scroll to position [0, 0]
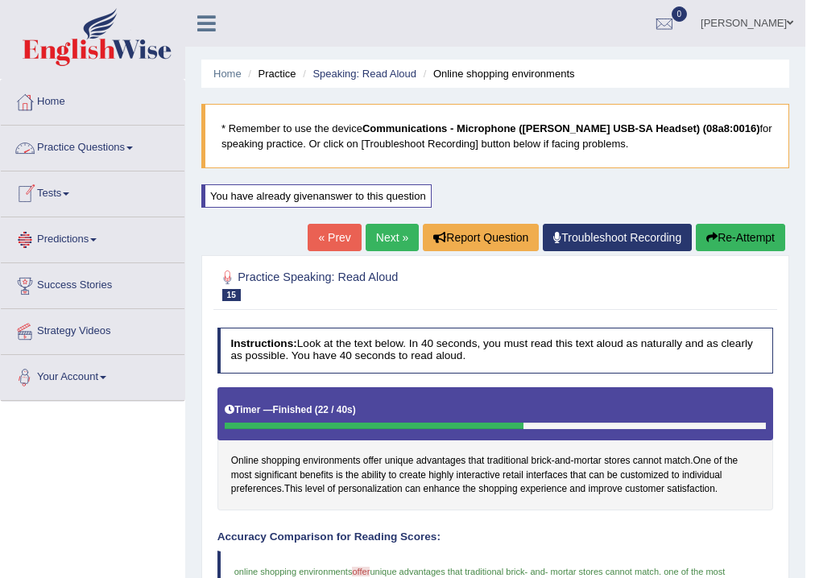
click at [133, 146] on span at bounding box center [129, 147] width 6 height 3
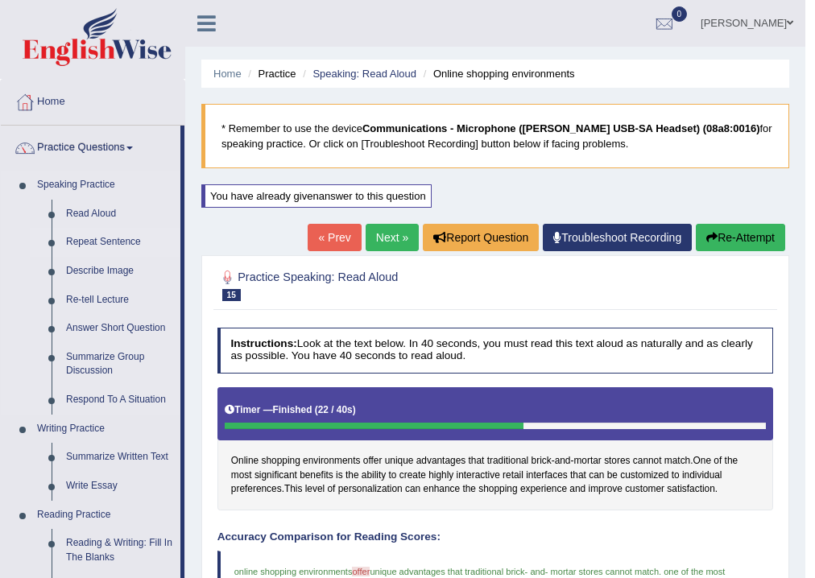
click at [113, 241] on link "Repeat Sentence" at bounding box center [120, 242] width 122 height 29
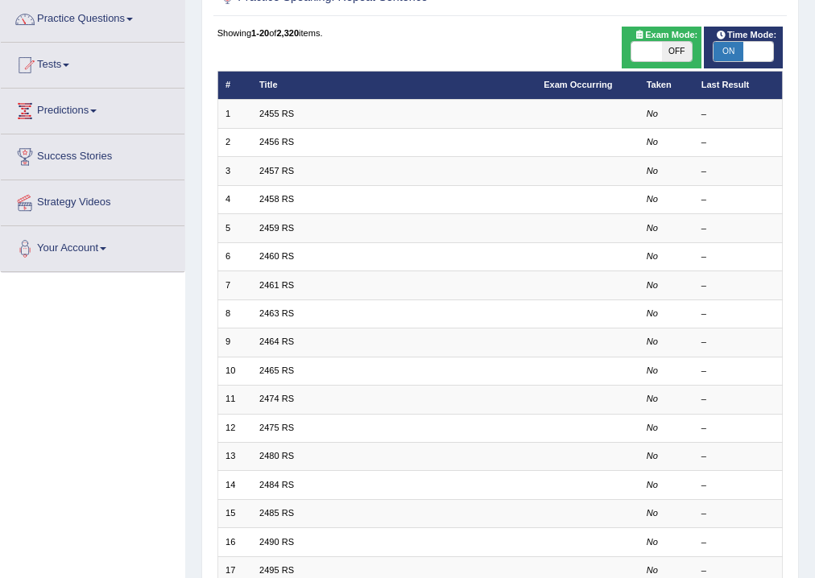
scroll to position [322, 0]
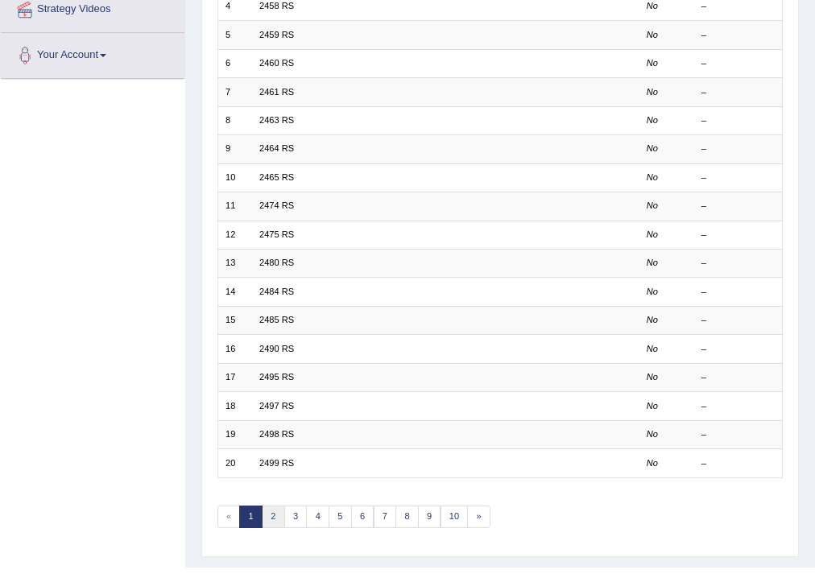
click at [277, 515] on link "2" at bounding box center [273, 516] width 23 height 23
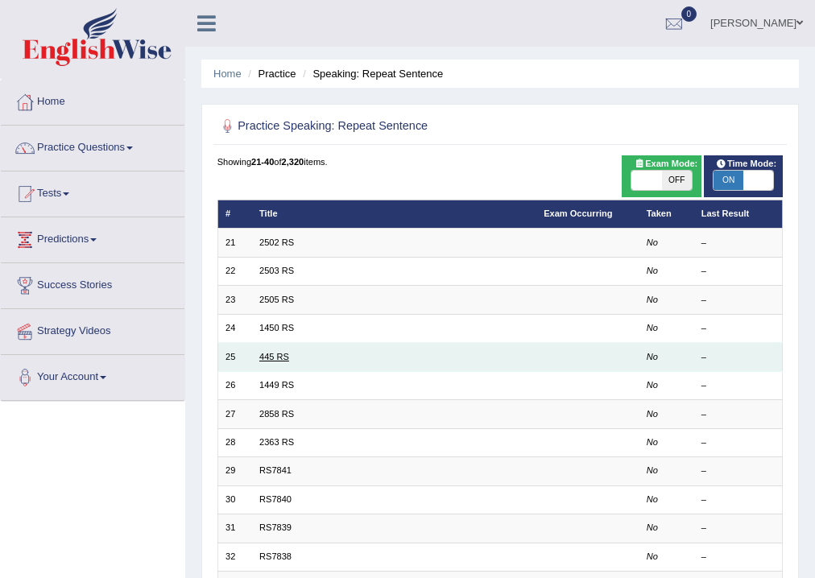
click at [282, 357] on link "445 RS" at bounding box center [274, 357] width 30 height 10
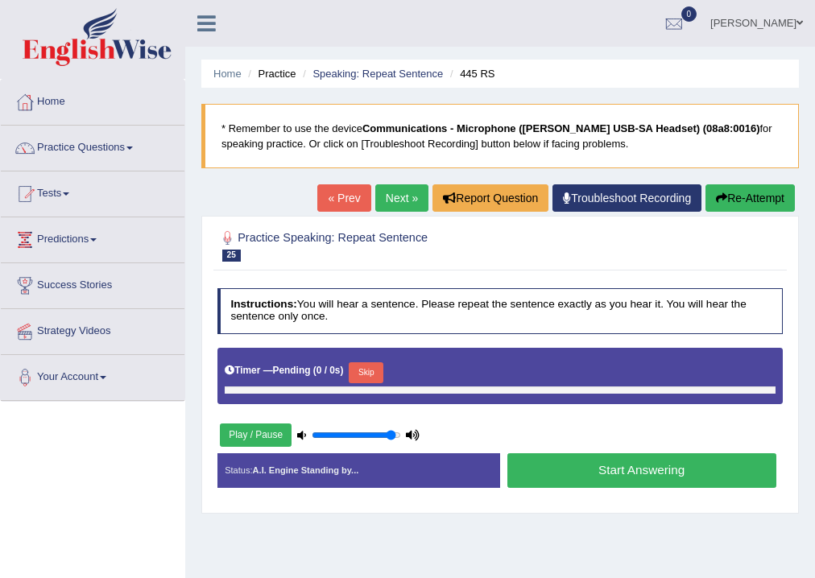
click at [249, 433] on button "Play / Pause" at bounding box center [256, 434] width 72 height 23
click at [234, 432] on button "Play / Pause" at bounding box center [256, 434] width 72 height 23
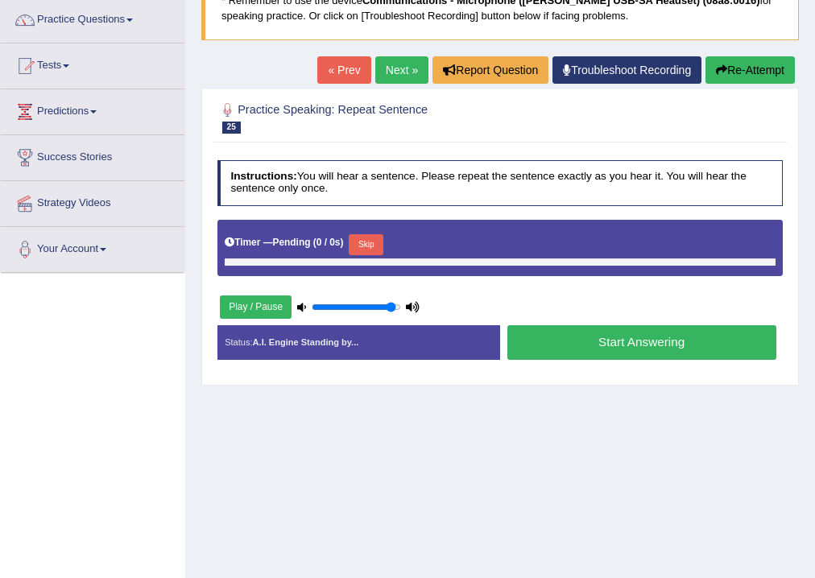
scroll to position [129, 0]
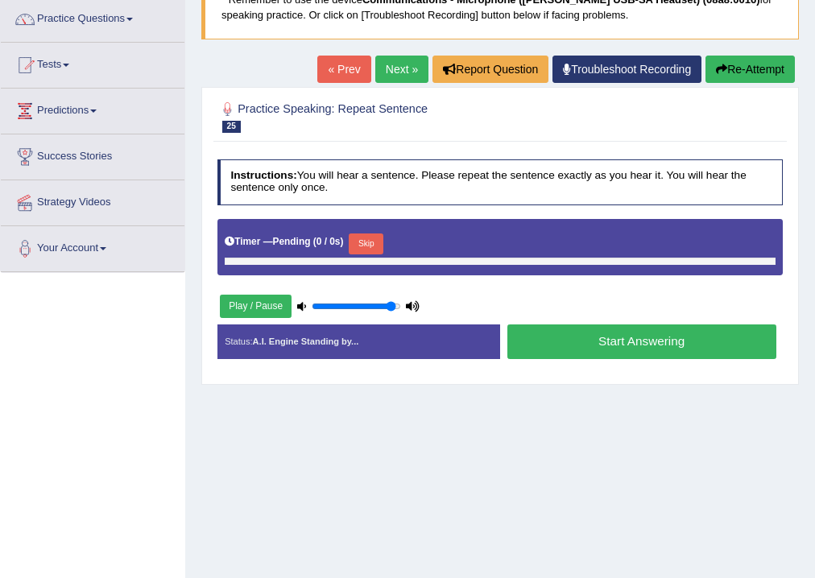
click at [256, 306] on button "Play / Pause" at bounding box center [256, 306] width 72 height 23
click at [257, 306] on button "Play / Pause" at bounding box center [256, 306] width 72 height 23
click at [410, 303] on icon at bounding box center [413, 306] width 14 height 9
click at [298, 304] on icon at bounding box center [301, 306] width 9 height 9
drag, startPoint x: 300, startPoint y: 303, endPoint x: 332, endPoint y: 305, distance: 31.4
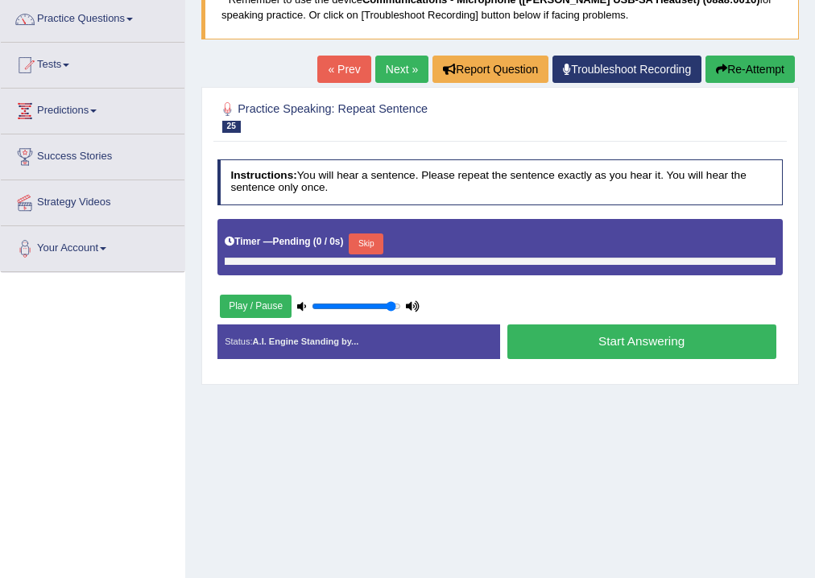
click at [301, 303] on icon at bounding box center [301, 306] width 9 height 9
click at [332, 305] on input "range" at bounding box center [356, 306] width 89 height 11
drag, startPoint x: 380, startPoint y: 308, endPoint x: 428, endPoint y: 307, distance: 48.3
type input "1"
click at [401, 307] on input "range" at bounding box center [356, 306] width 89 height 11
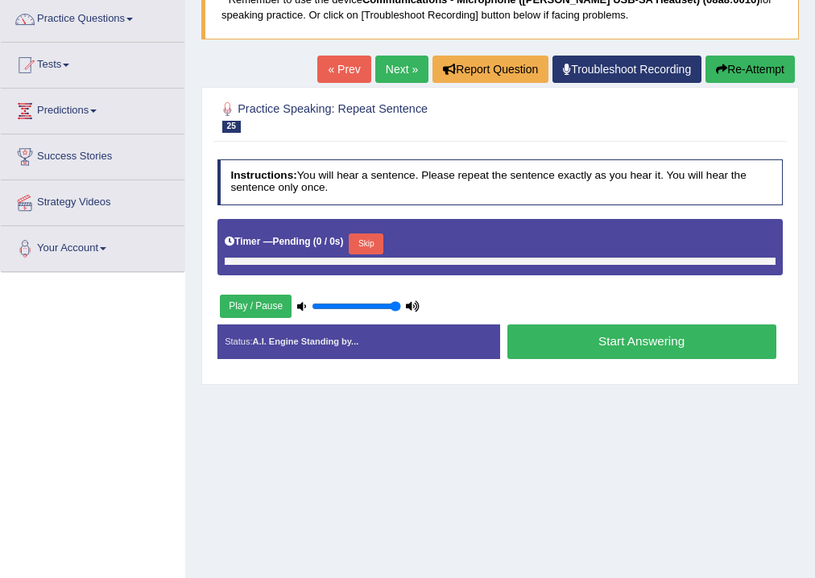
click at [270, 239] on h5 "Timer — Pending ( 0 / 0s )" at bounding box center [284, 242] width 118 height 10
click at [373, 243] on button "Skip" at bounding box center [366, 243] width 35 height 21
click at [378, 245] on button "Skip" at bounding box center [366, 243] width 35 height 21
click at [250, 311] on button "Play / Pause" at bounding box center [256, 306] width 72 height 23
click at [343, 68] on link "« Prev" at bounding box center [343, 69] width 53 height 27
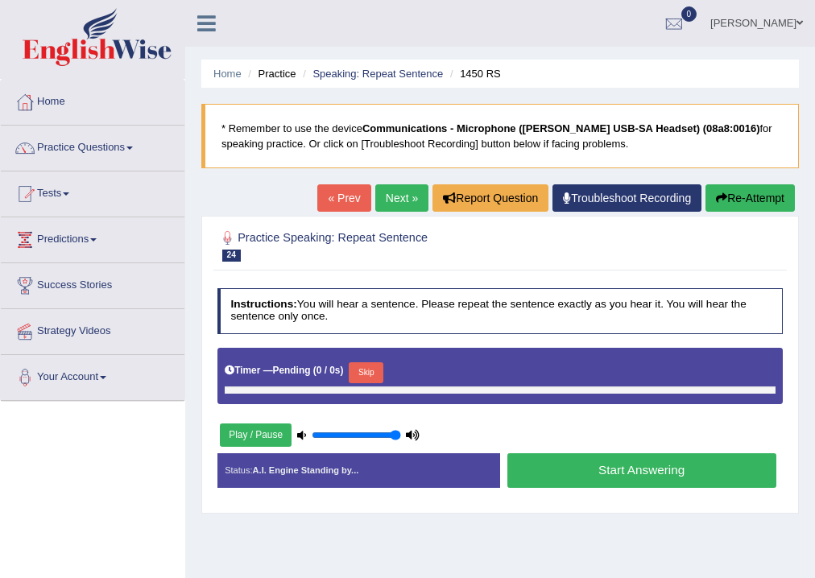
click at [391, 193] on link "Next »" at bounding box center [401, 197] width 53 height 27
click at [734, 203] on button "Re-Attempt" at bounding box center [749, 197] width 89 height 27
click at [620, 199] on link "Troubleshoot Recording" at bounding box center [626, 197] width 149 height 27
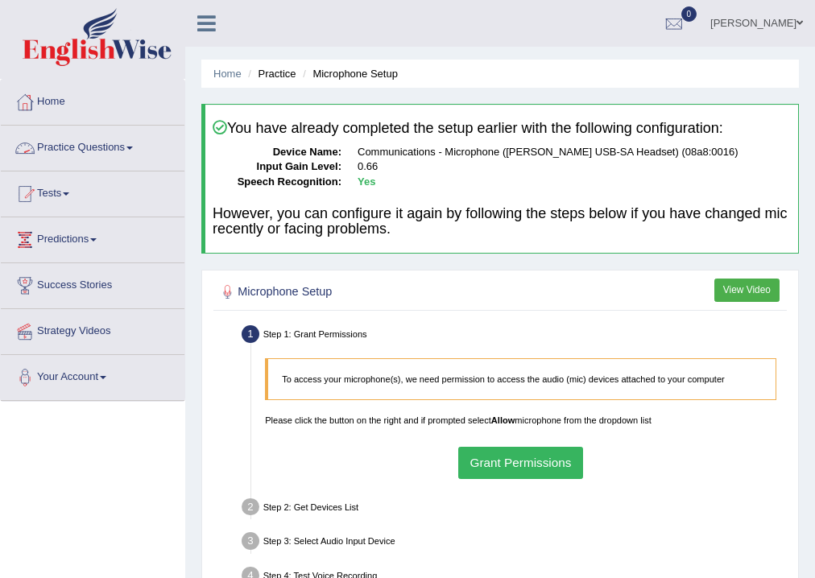
click at [125, 146] on link "Practice Questions" at bounding box center [93, 146] width 184 height 40
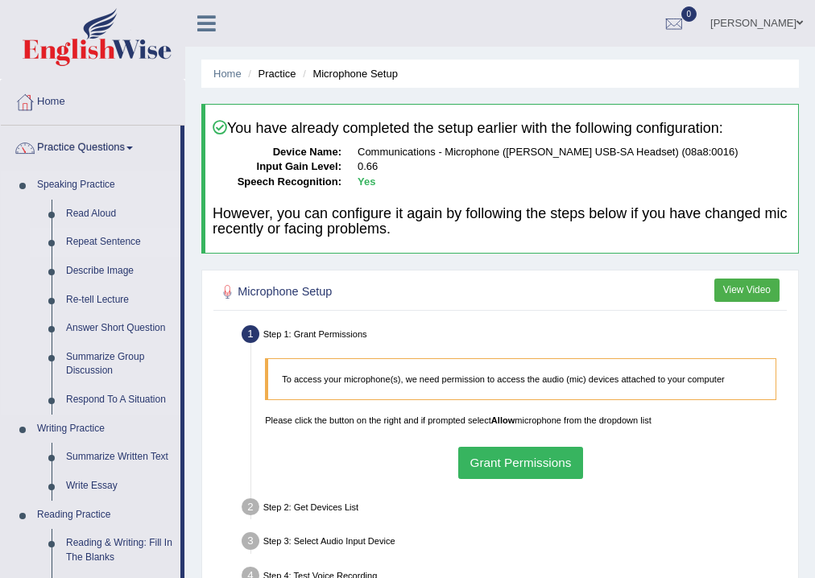
click at [127, 241] on link "Repeat Sentence" at bounding box center [120, 242] width 122 height 29
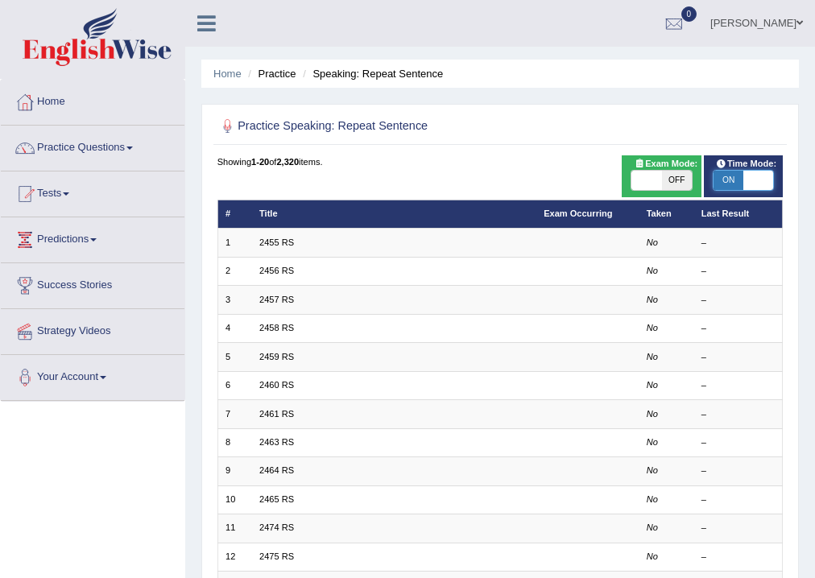
click at [750, 179] on span at bounding box center [758, 180] width 30 height 19
checkbox input "false"
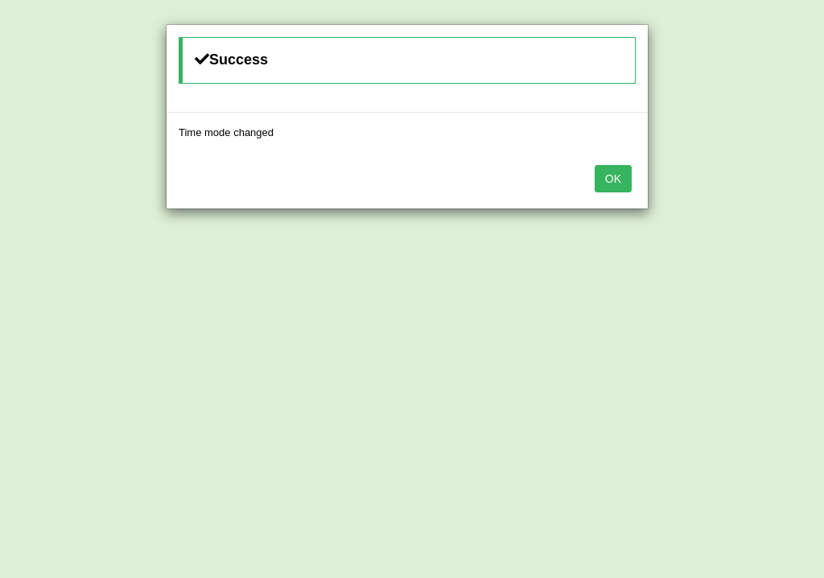
click at [622, 175] on button "OK" at bounding box center [613, 178] width 37 height 27
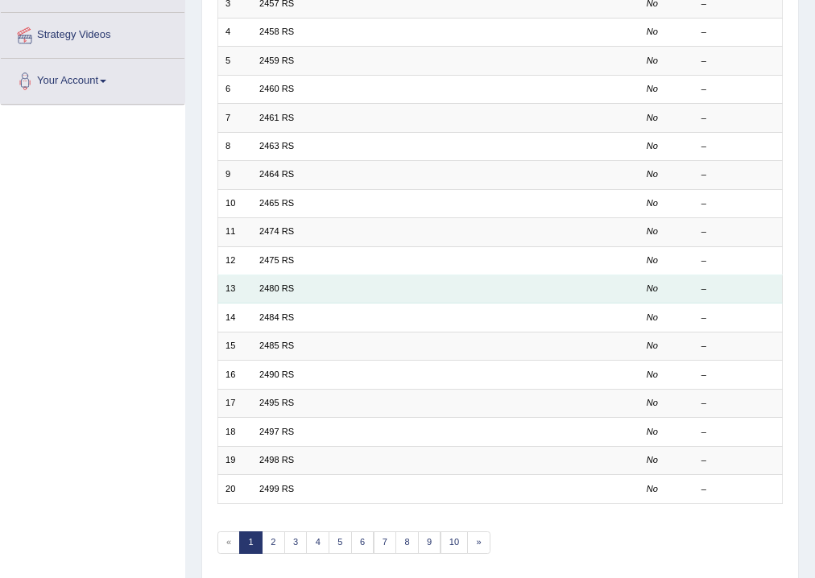
scroll to position [322, 0]
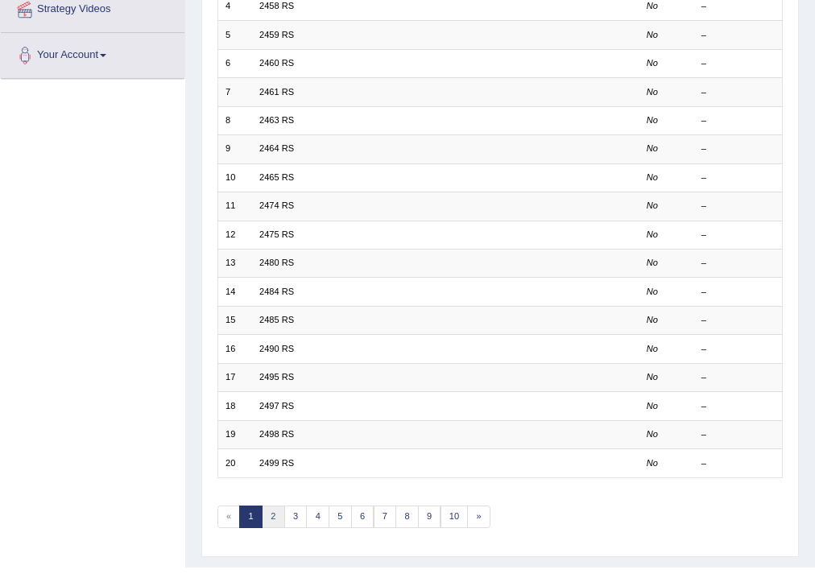
click at [274, 514] on link "2" at bounding box center [273, 516] width 23 height 23
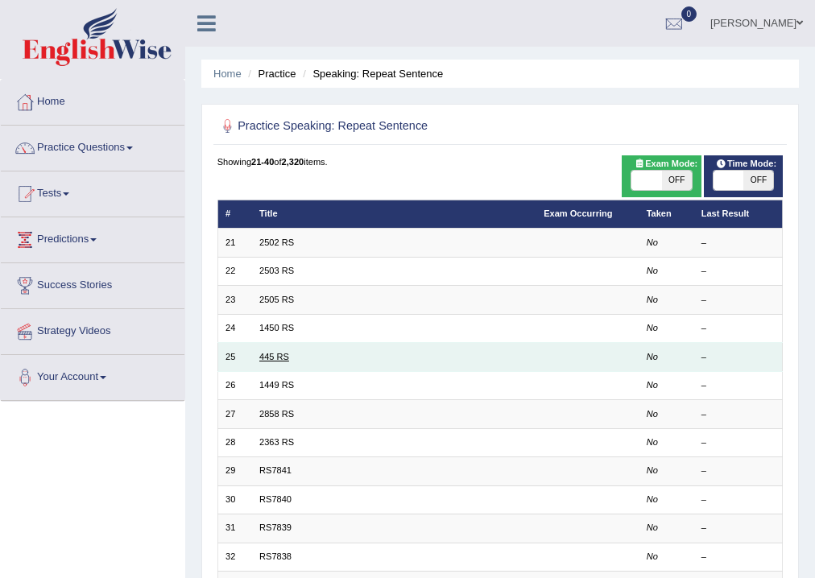
click at [280, 355] on link "445 RS" at bounding box center [274, 357] width 30 height 10
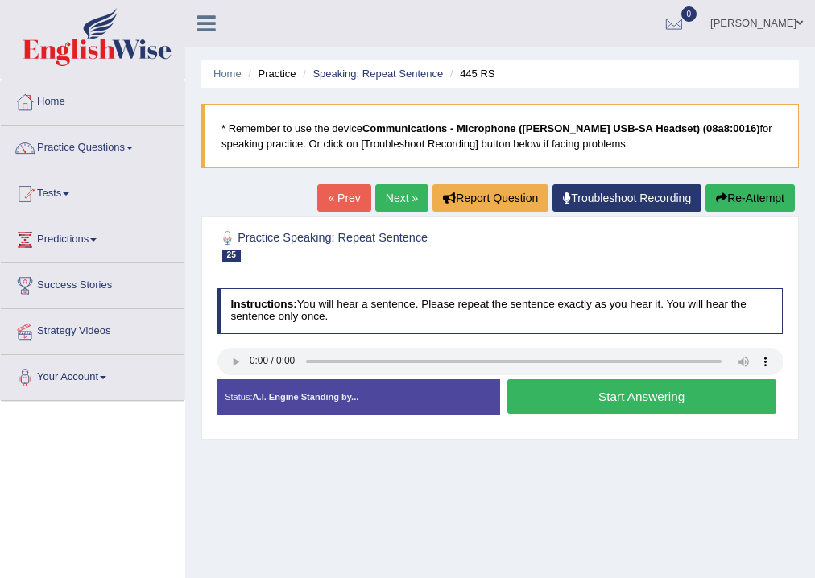
click at [630, 393] on button "Start Answering" at bounding box center [641, 396] width 269 height 35
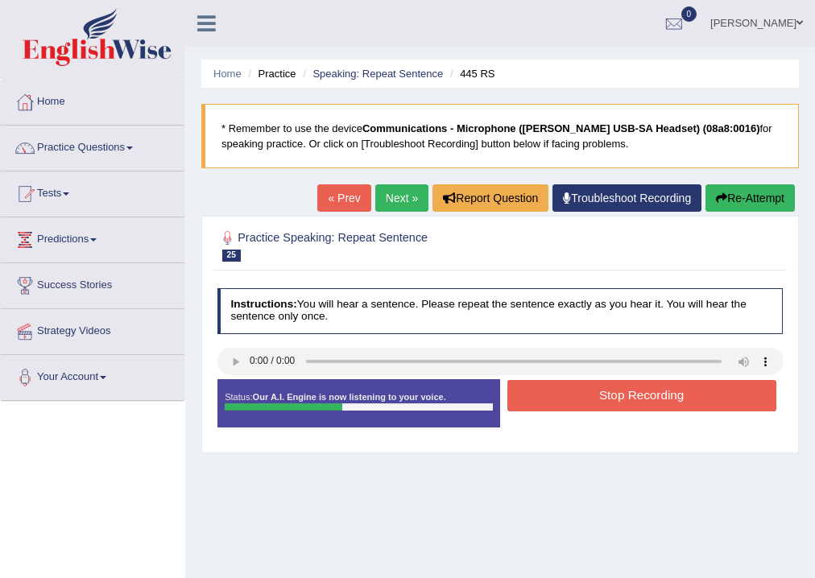
click at [630, 393] on button "Stop Recording" at bounding box center [641, 395] width 269 height 31
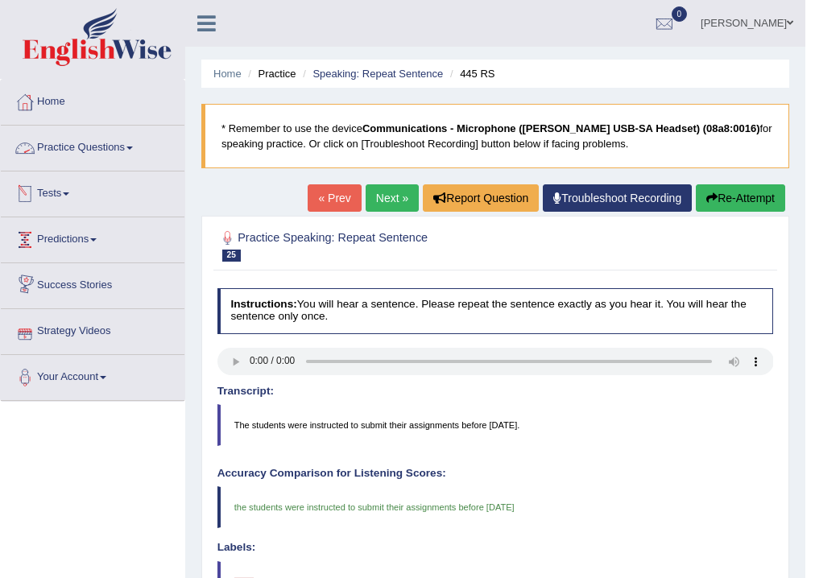
click at [134, 142] on link "Practice Questions" at bounding box center [93, 146] width 184 height 40
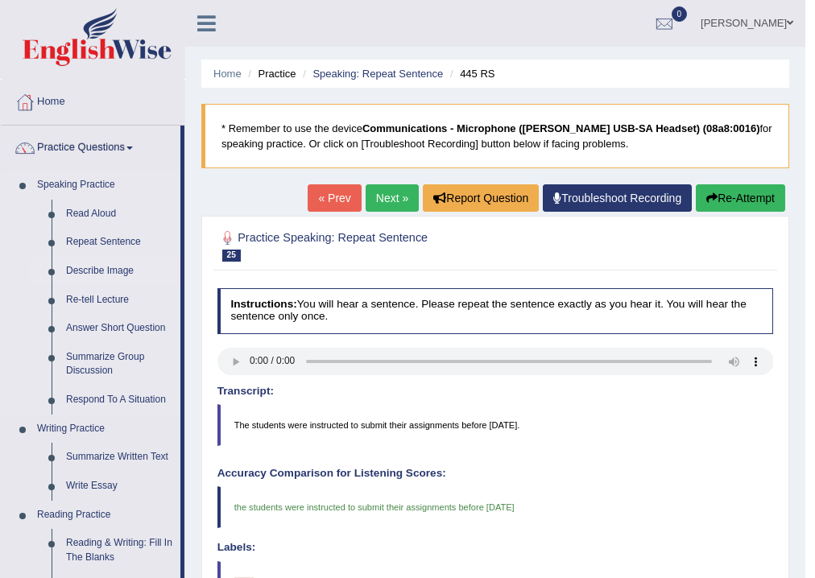
click at [113, 270] on link "Describe Image" at bounding box center [120, 271] width 122 height 29
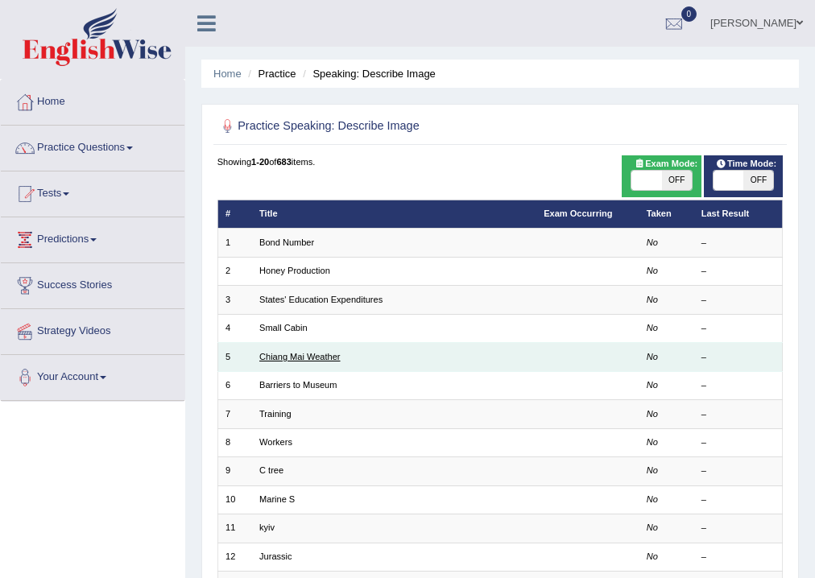
click at [322, 357] on link "Chiang Mai Weather" at bounding box center [299, 357] width 81 height 10
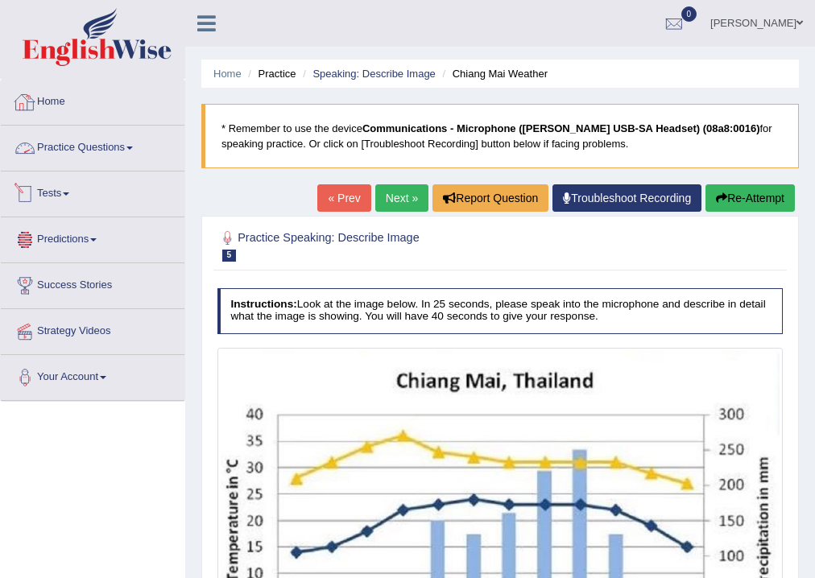
click at [88, 148] on link "Practice Questions" at bounding box center [93, 146] width 184 height 40
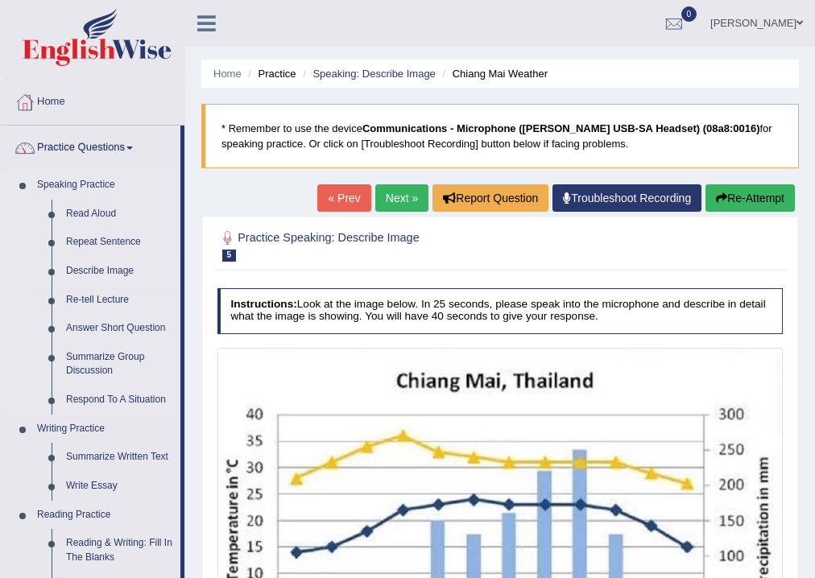
click at [108, 271] on link "Describe Image" at bounding box center [120, 271] width 122 height 29
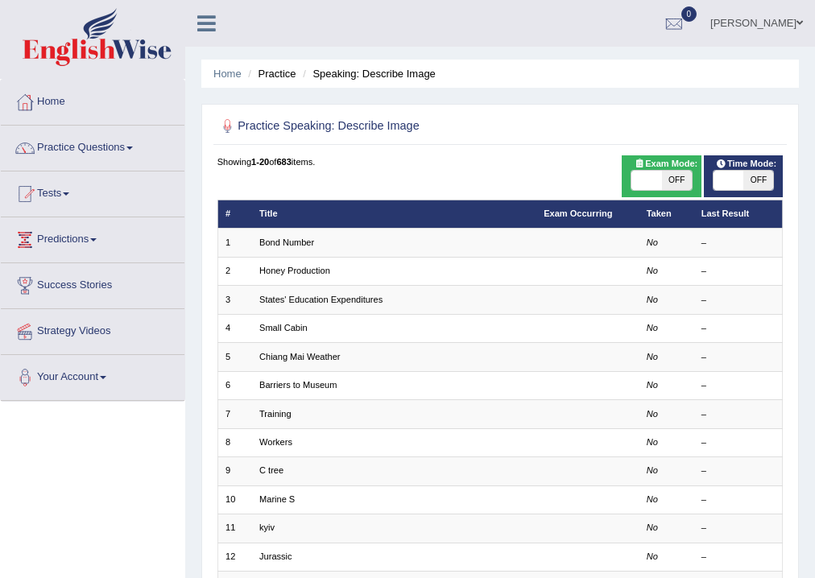
click at [750, 177] on span "OFF" at bounding box center [758, 180] width 30 height 19
checkbox input "true"
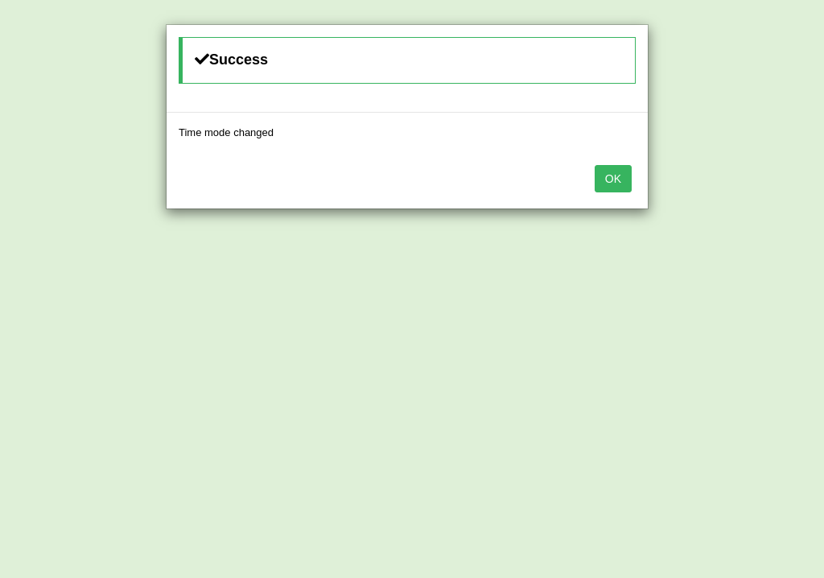
click at [619, 171] on button "OK" at bounding box center [613, 178] width 37 height 27
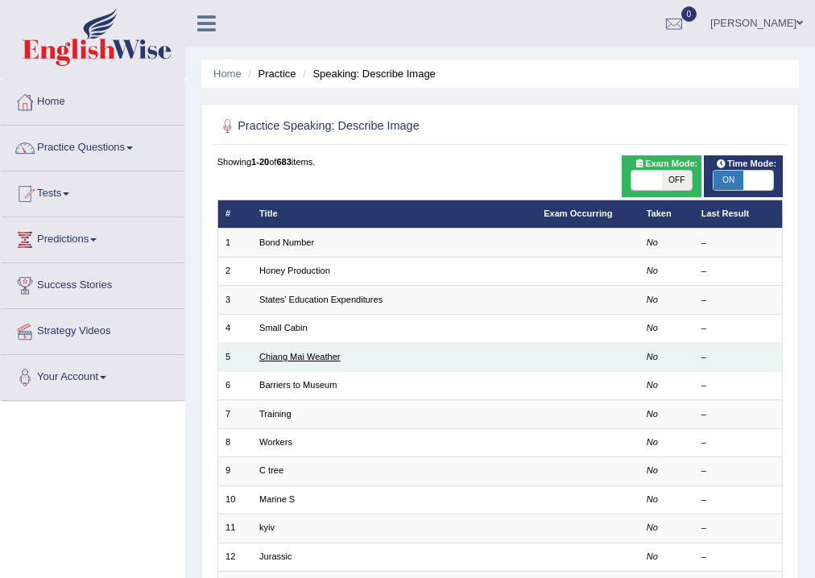
click at [316, 357] on link "Chiang Mai Weather" at bounding box center [299, 357] width 81 height 10
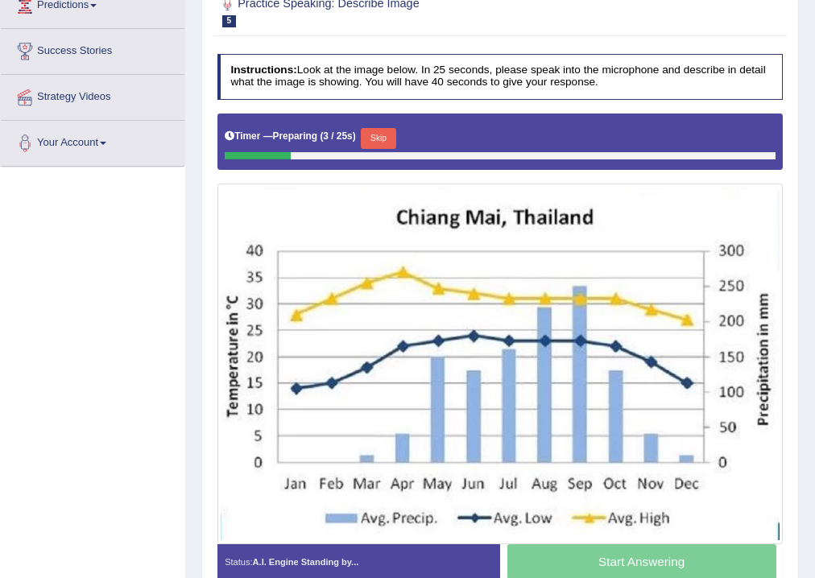
scroll to position [258, 0]
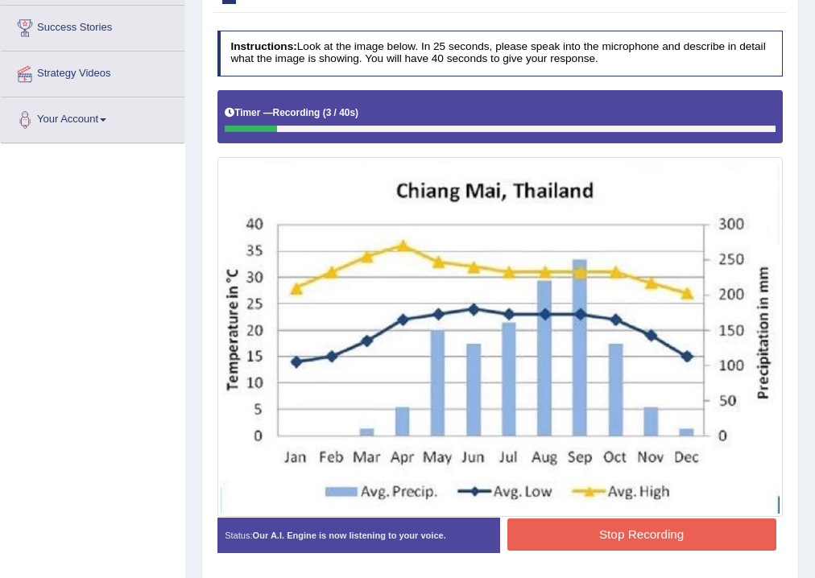
click at [608, 533] on button "Stop Recording" at bounding box center [641, 533] width 269 height 31
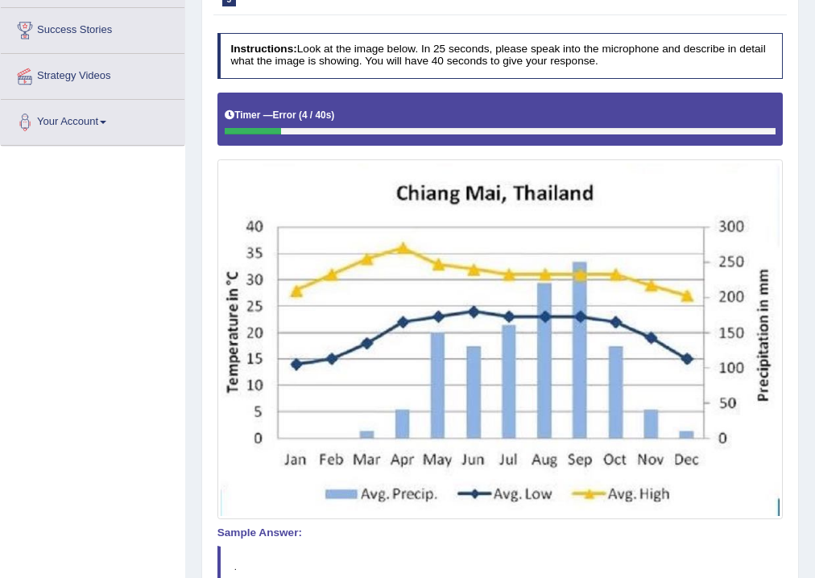
scroll to position [68, 0]
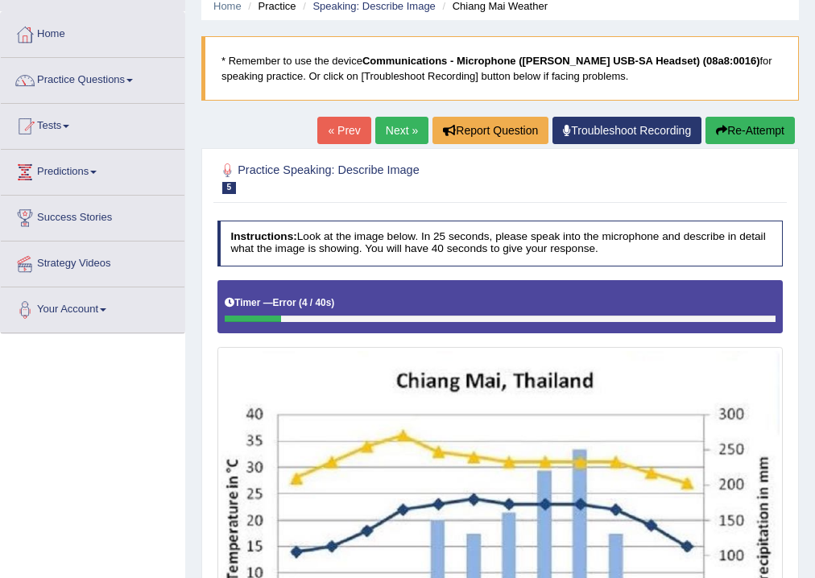
click at [754, 130] on button "Re-Attempt" at bounding box center [749, 130] width 89 height 27
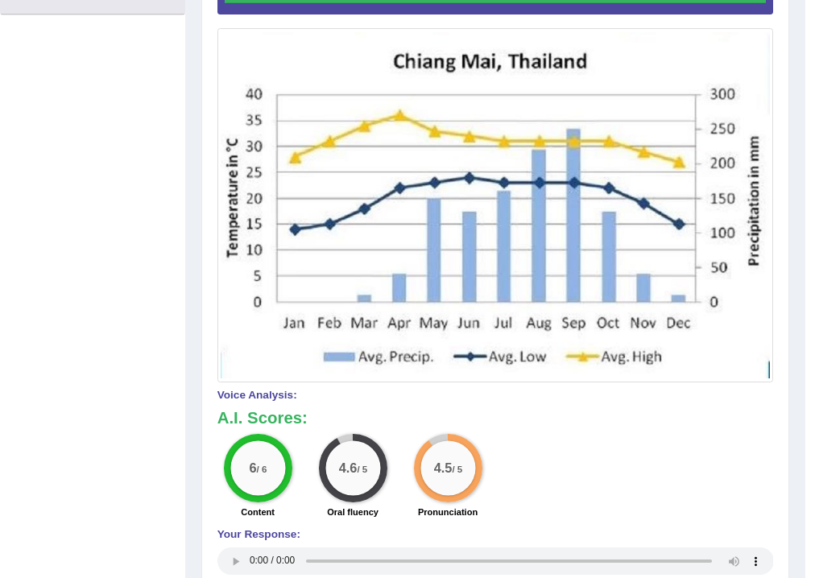
scroll to position [129, 0]
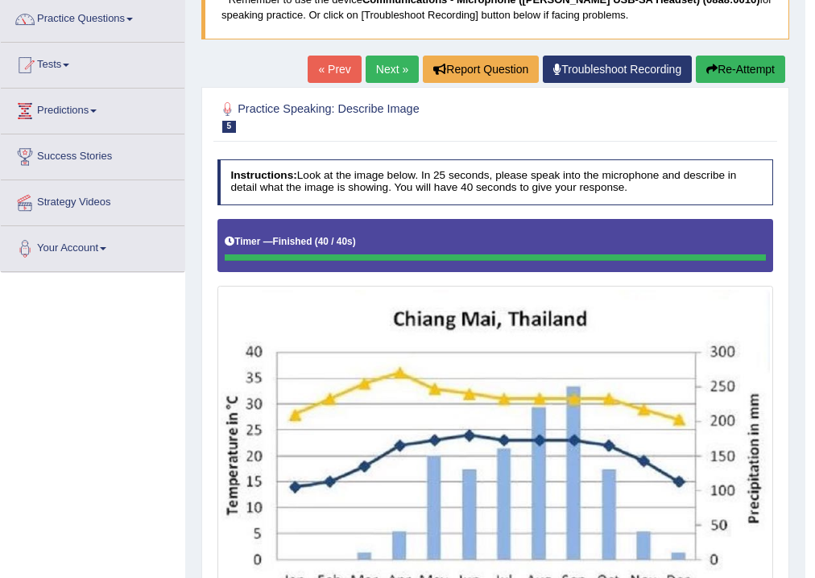
click at [134, 16] on link "Practice Questions" at bounding box center [93, 17] width 184 height 40
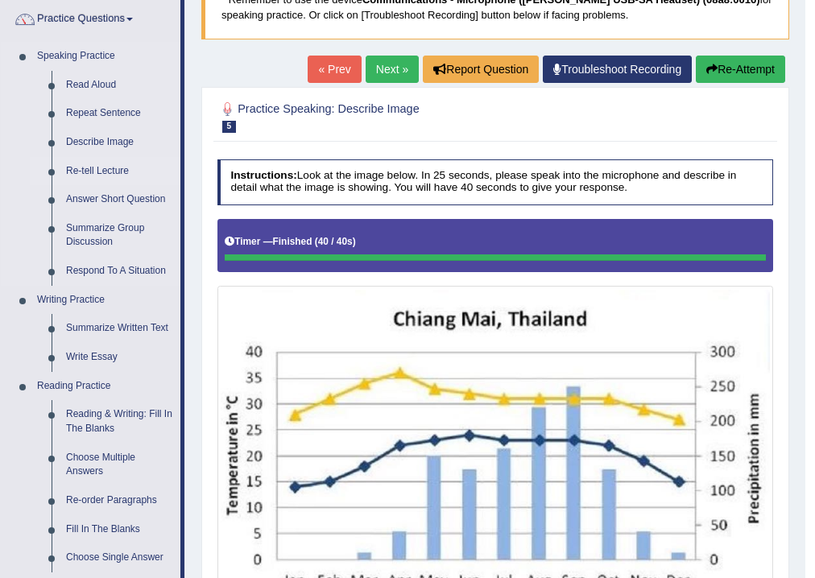
click at [108, 167] on link "Re-tell Lecture" at bounding box center [120, 171] width 122 height 29
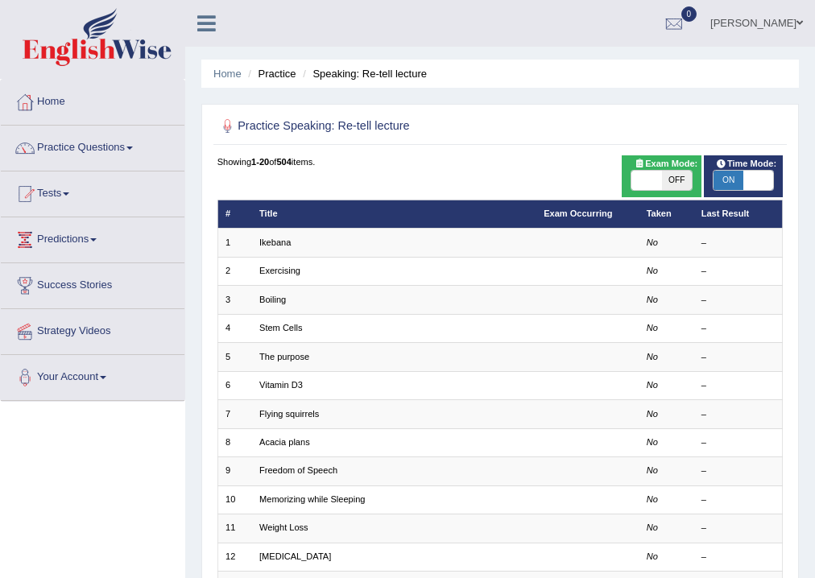
click at [760, 183] on span at bounding box center [758, 180] width 30 height 19
checkbox input "false"
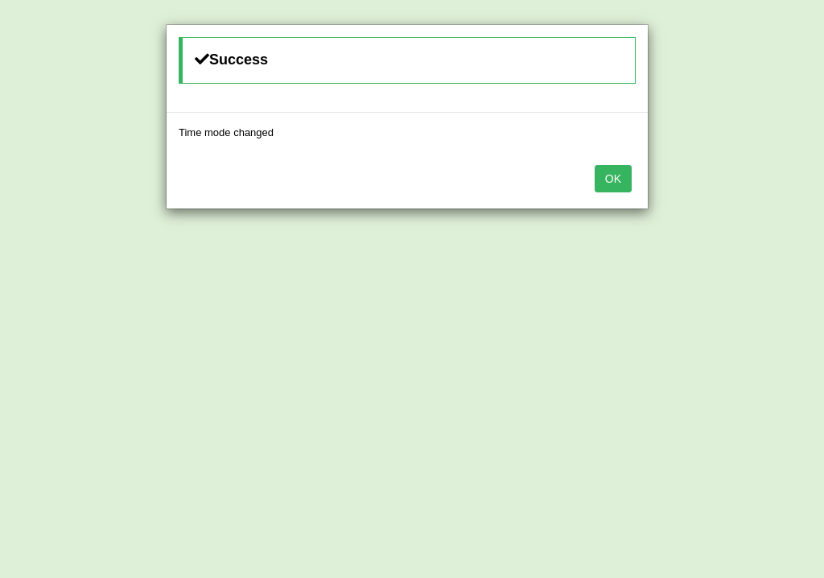
click at [605, 175] on button "OK" at bounding box center [613, 178] width 37 height 27
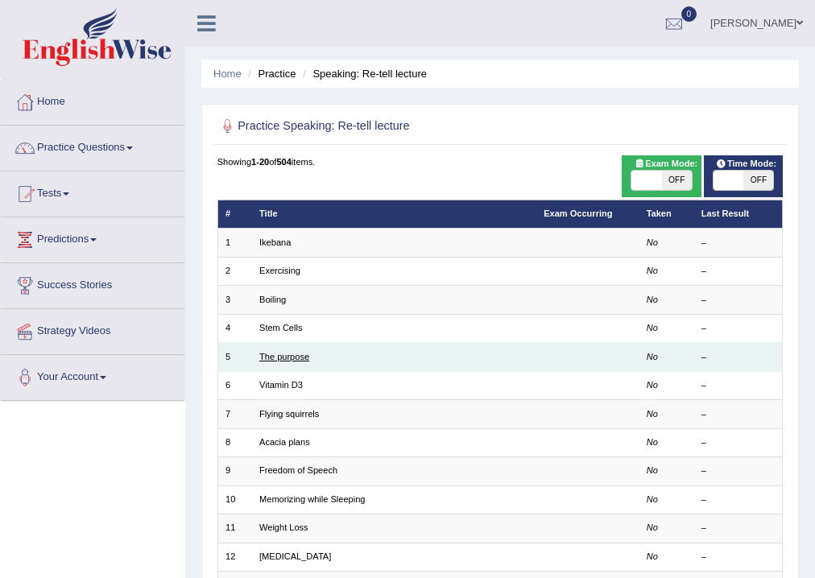
click at [290, 356] on link "The purpose" at bounding box center [284, 357] width 50 height 10
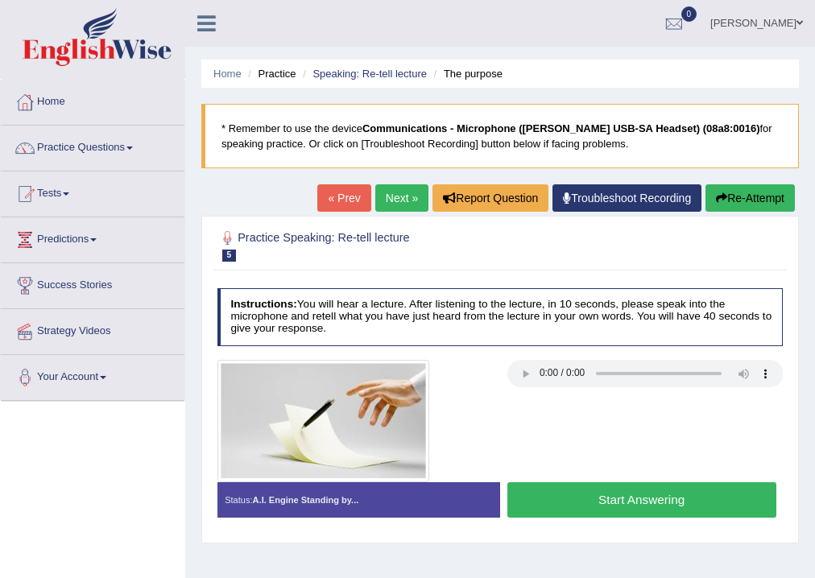
click at [642, 505] on button "Start Answering" at bounding box center [641, 499] width 269 height 35
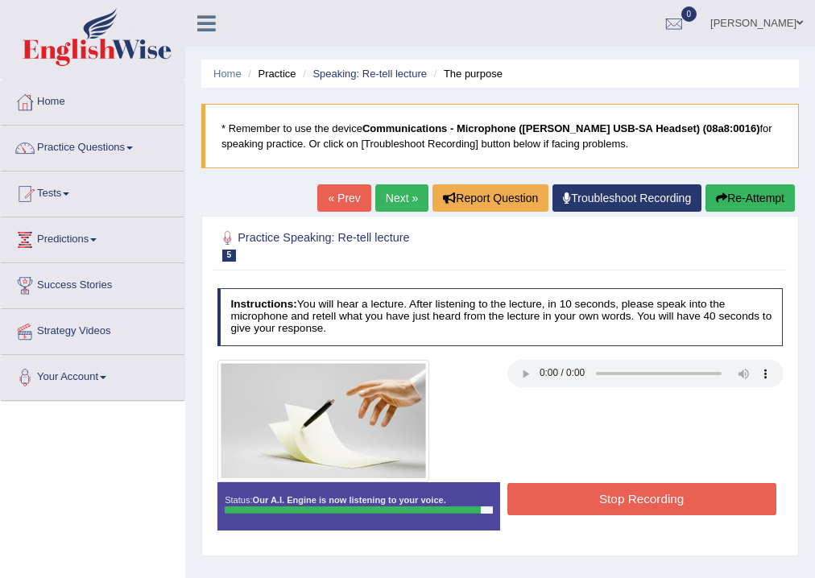
click at [642, 505] on button "Stop Recording" at bounding box center [641, 498] width 269 height 31
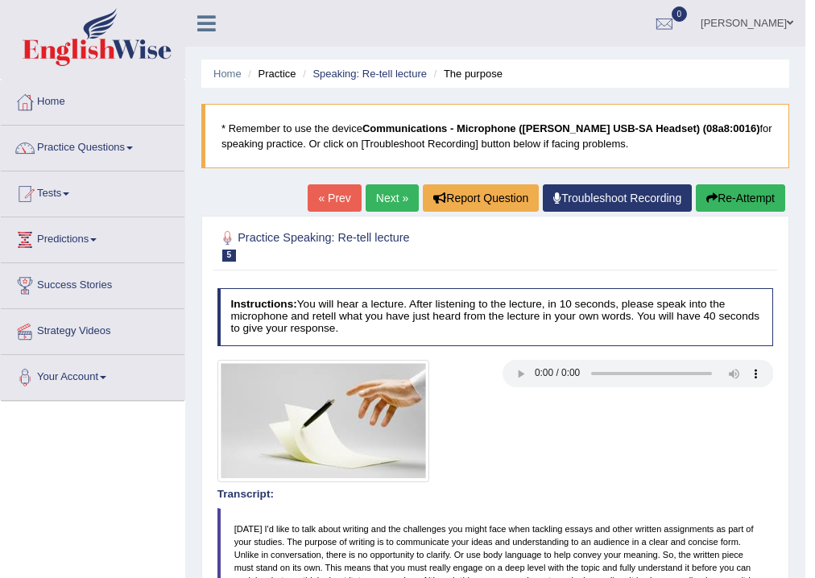
drag, startPoint x: 819, startPoint y: 279, endPoint x: 823, endPoint y: 376, distance: 97.5
click at [136, 151] on link "Practice Questions" at bounding box center [93, 146] width 184 height 40
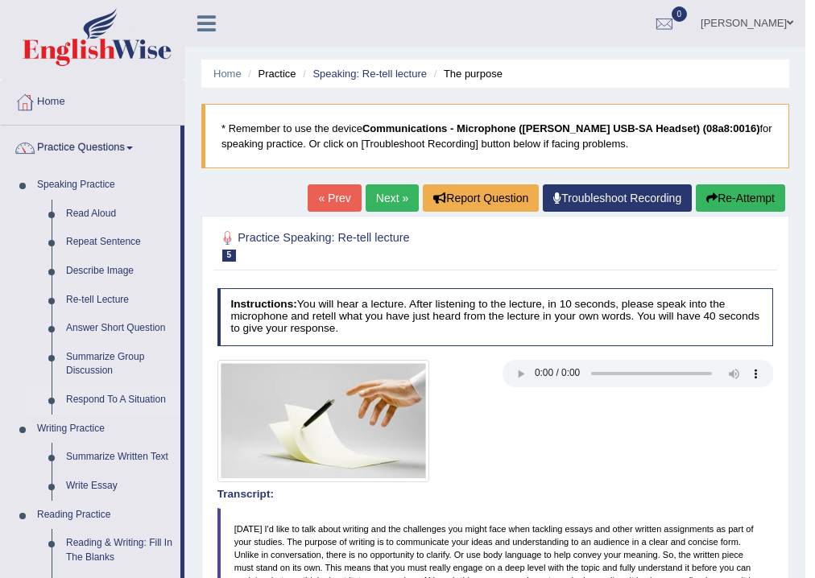
click at [138, 400] on link "Respond To A Situation" at bounding box center [120, 400] width 122 height 29
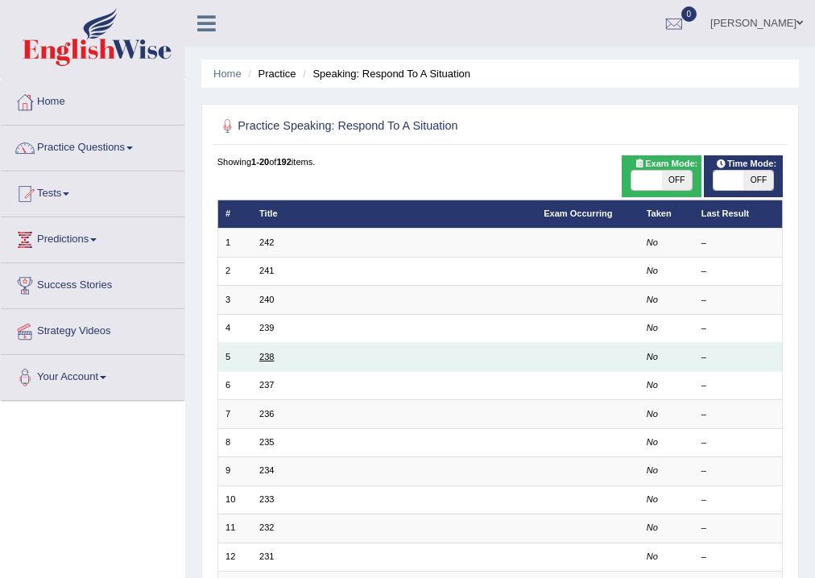
click at [264, 354] on link "238" at bounding box center [266, 357] width 14 height 10
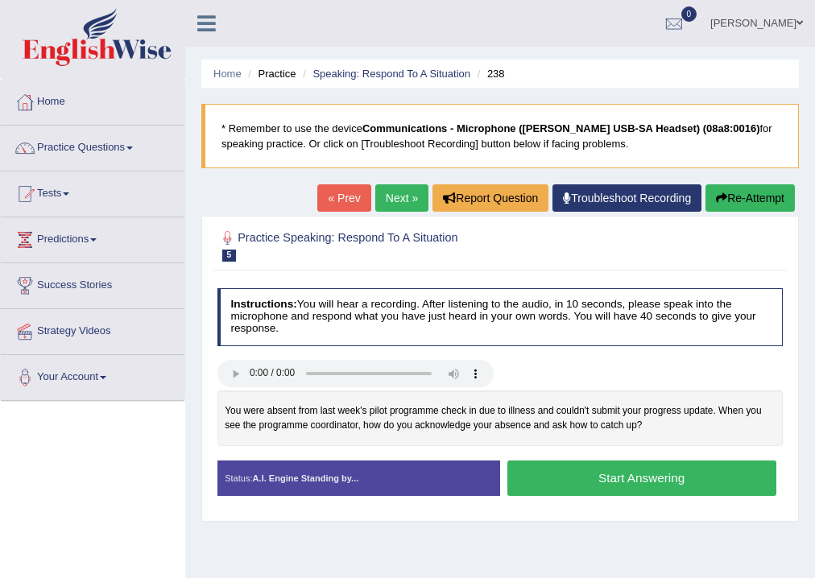
click at [632, 479] on button "Start Answering" at bounding box center [641, 477] width 269 height 35
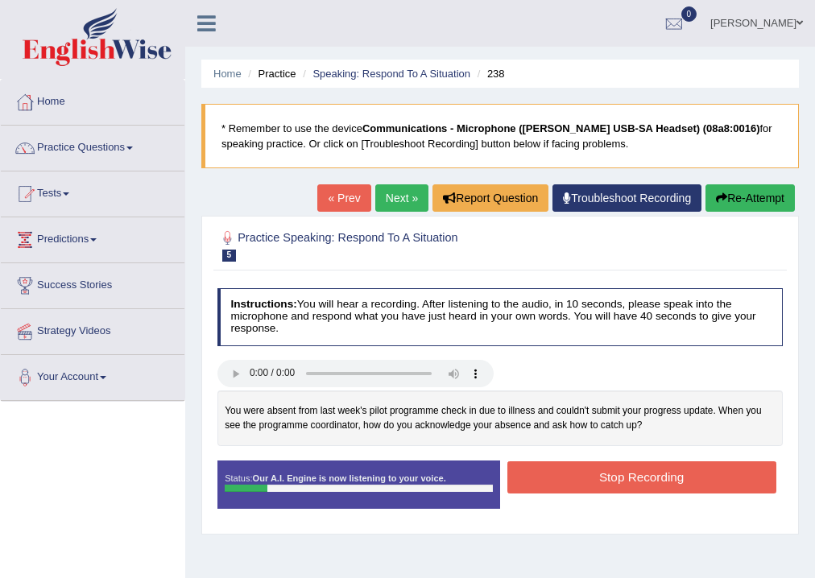
click at [631, 479] on button "Stop Recording" at bounding box center [641, 476] width 269 height 31
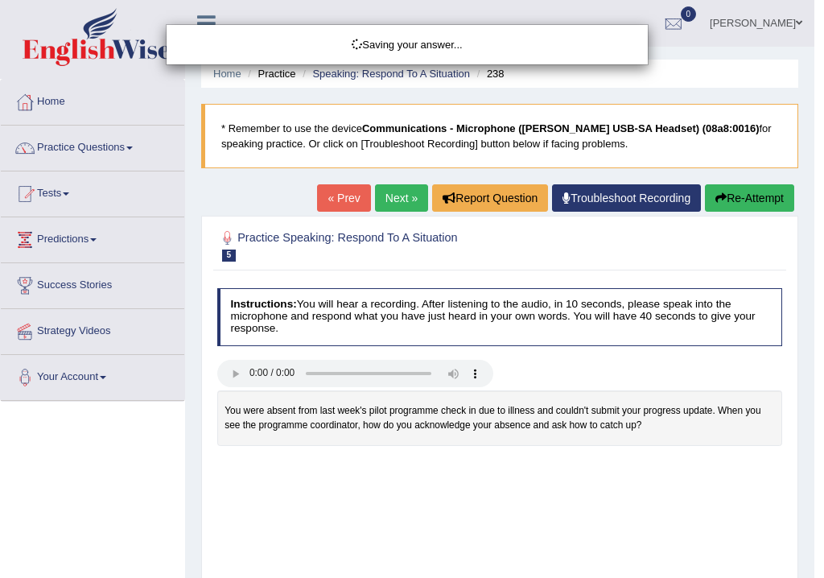
click at [737, 202] on div "Saving your answer..." at bounding box center [412, 289] width 824 height 578
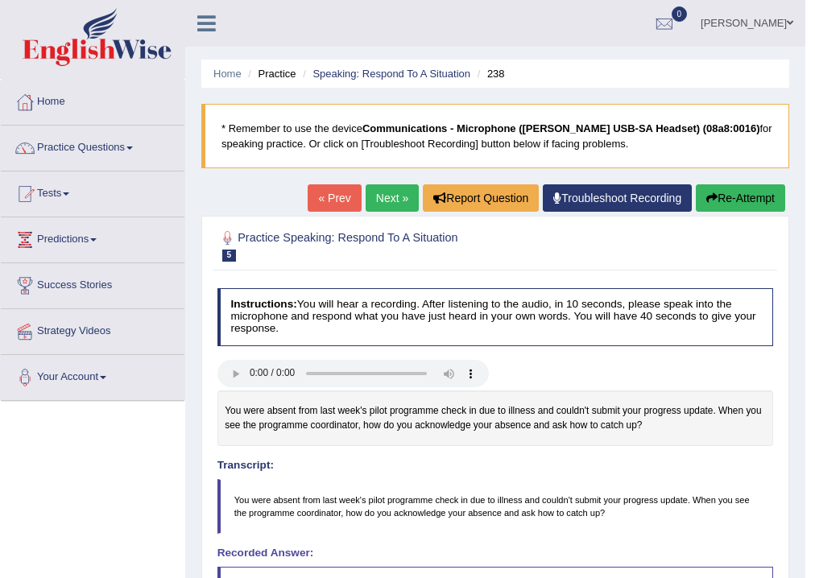
click at [739, 193] on button "Re-Attempt" at bounding box center [739, 197] width 89 height 27
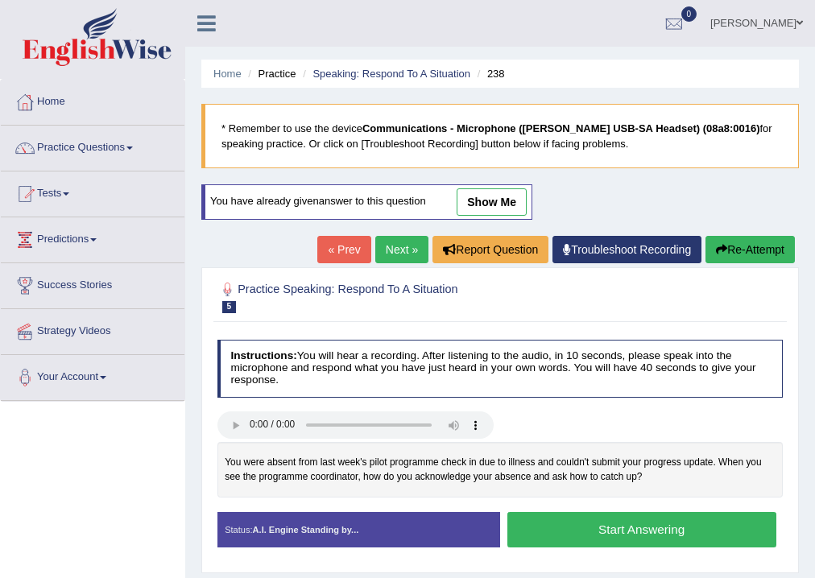
scroll to position [129, 0]
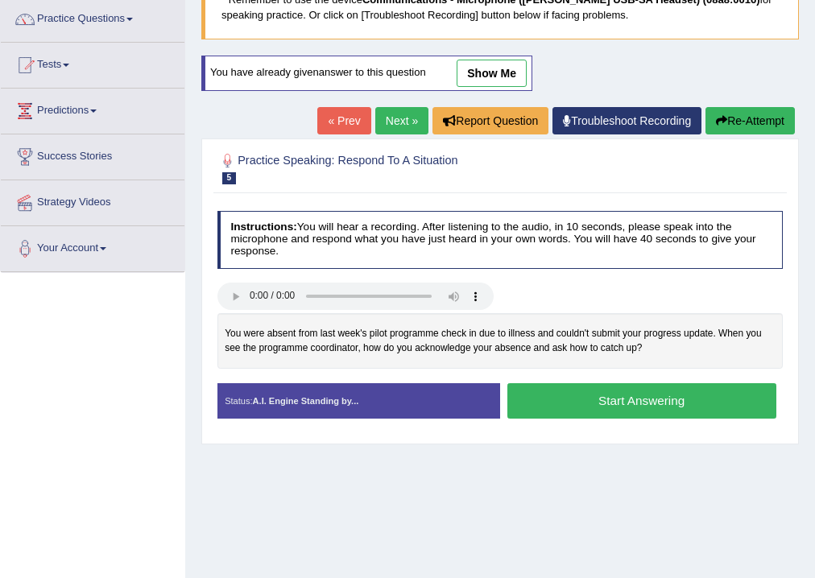
click at [666, 397] on button "Start Answering" at bounding box center [641, 400] width 269 height 35
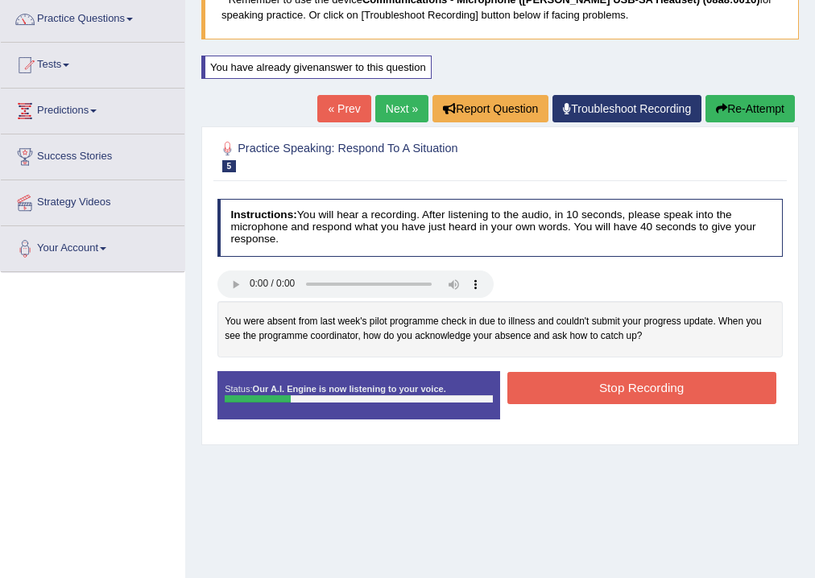
click at [673, 389] on button "Stop Recording" at bounding box center [641, 387] width 269 height 31
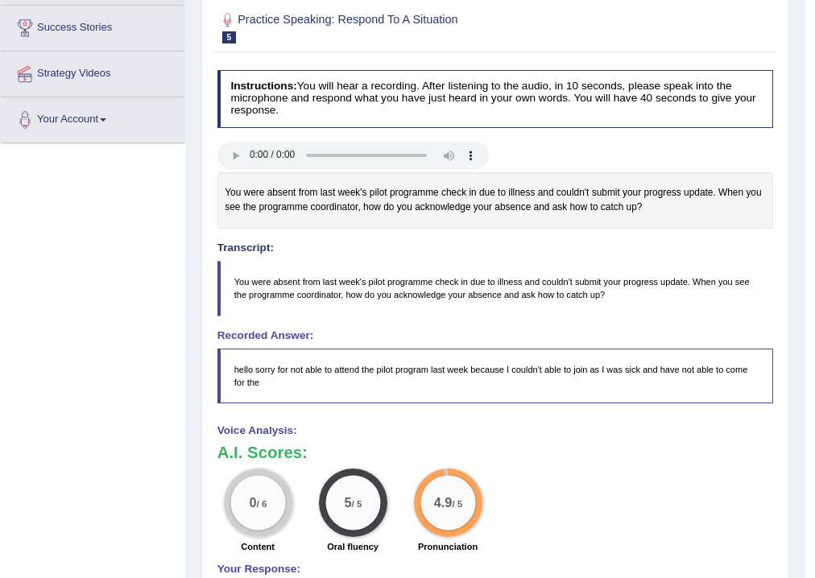
scroll to position [64, 0]
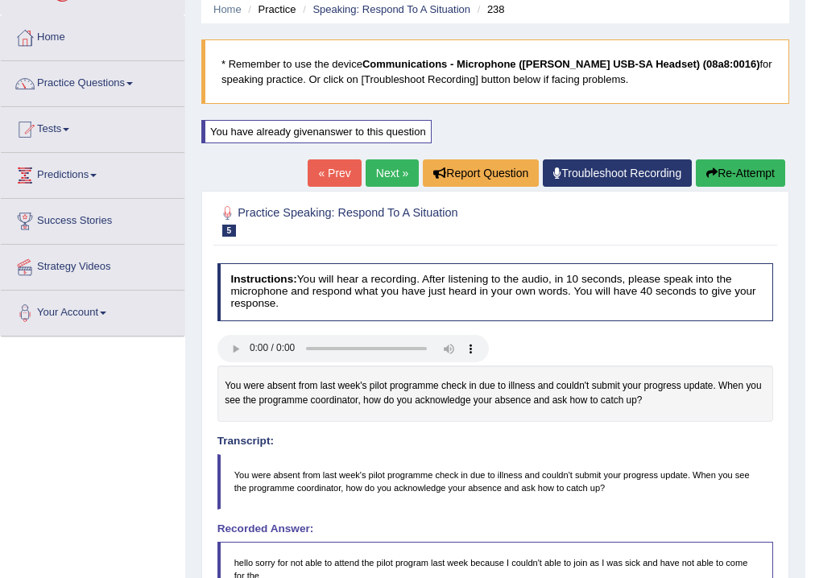
click at [726, 169] on button "Re-Attempt" at bounding box center [739, 172] width 89 height 27
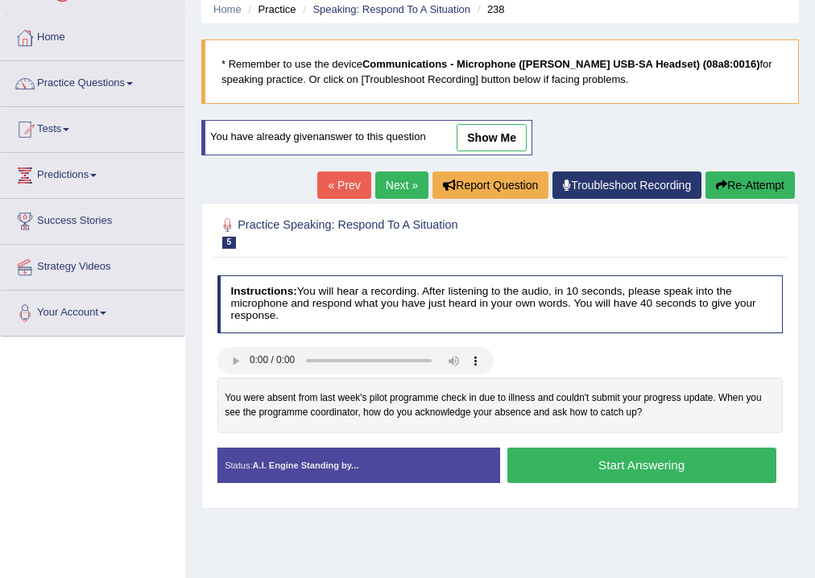
click at [666, 465] on button "Start Answering" at bounding box center [641, 465] width 269 height 35
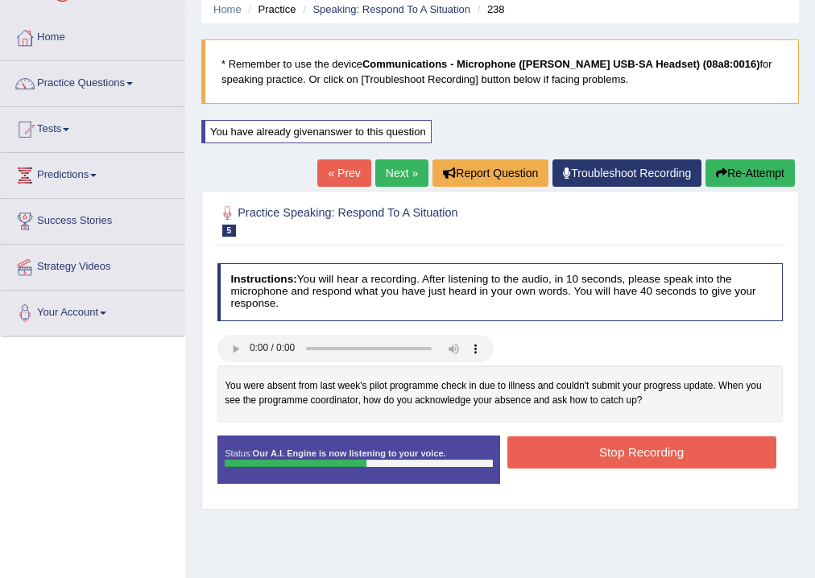
click at [661, 455] on button "Stop Recording" at bounding box center [641, 451] width 269 height 31
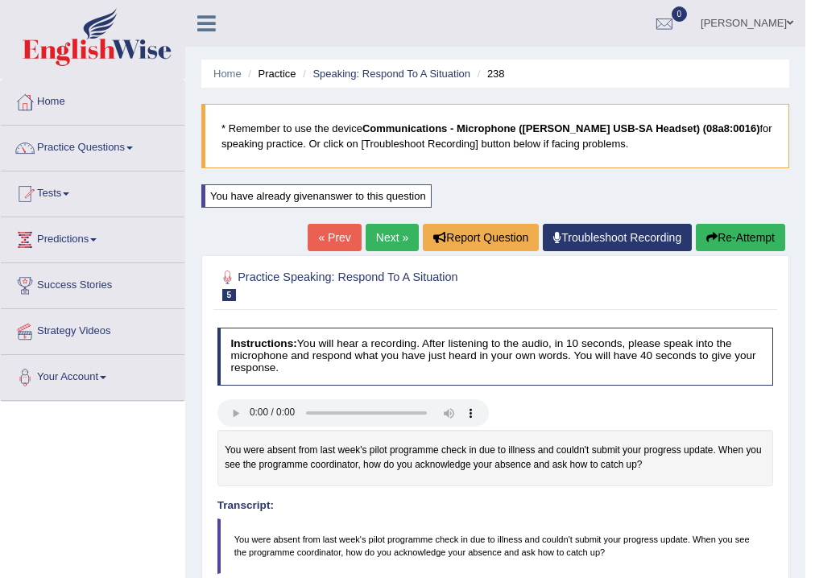
click at [728, 243] on button "Re-Attempt" at bounding box center [739, 237] width 89 height 27
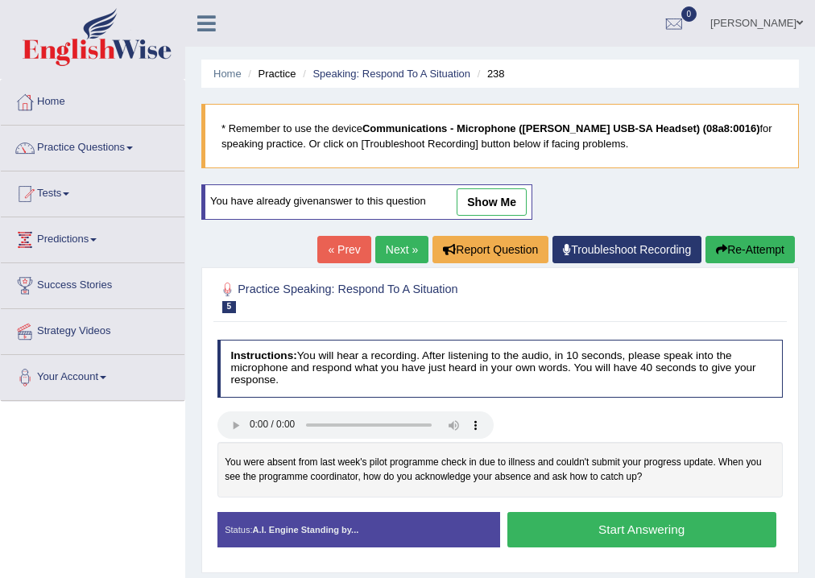
click at [632, 526] on button "Start Answering" at bounding box center [641, 529] width 269 height 35
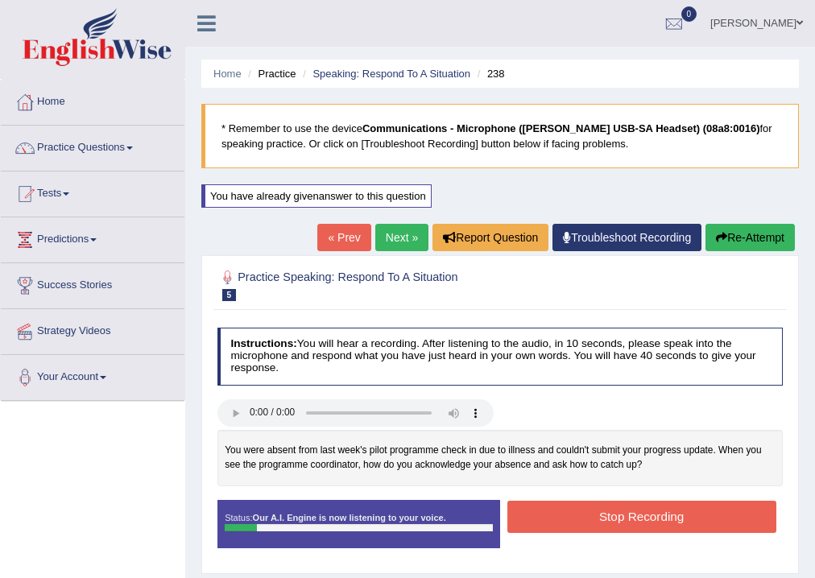
click at [636, 518] on button "Stop Recording" at bounding box center [641, 516] width 269 height 31
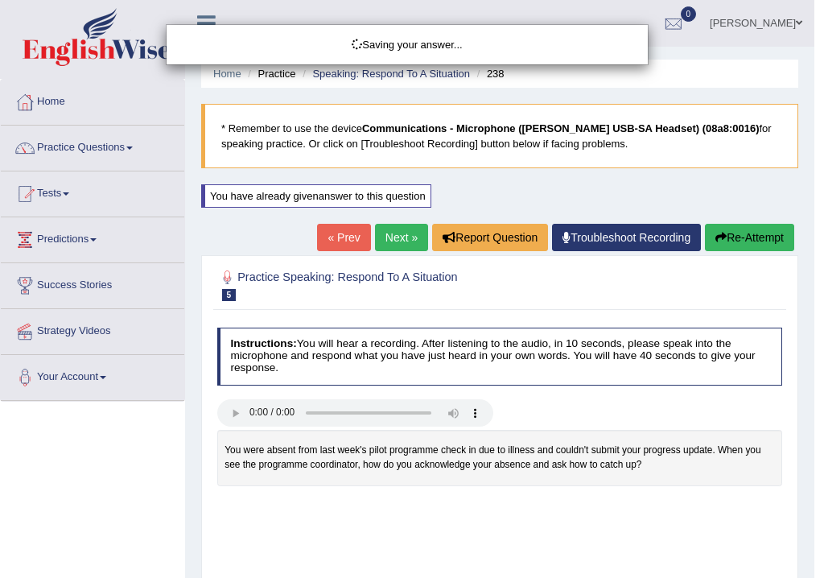
click at [762, 241] on div "Saving your answer..." at bounding box center [412, 289] width 824 height 578
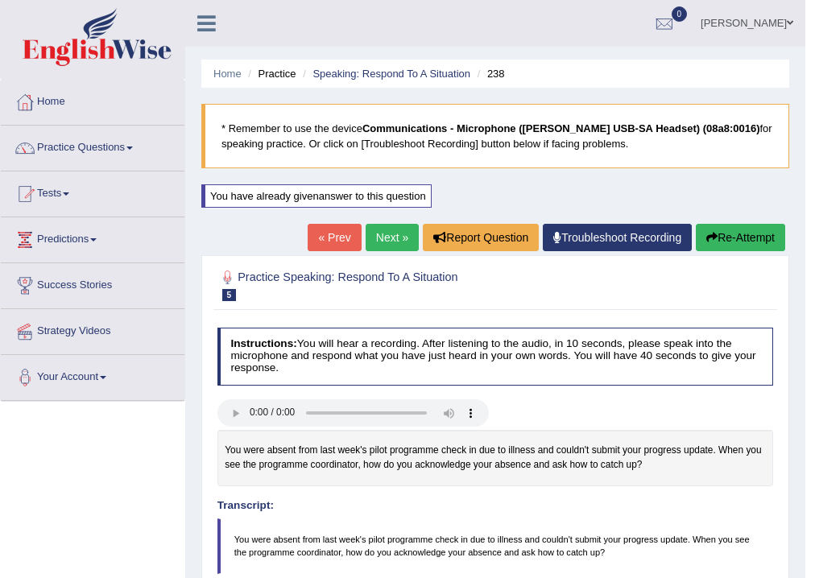
click at [738, 241] on button "Re-Attempt" at bounding box center [739, 237] width 89 height 27
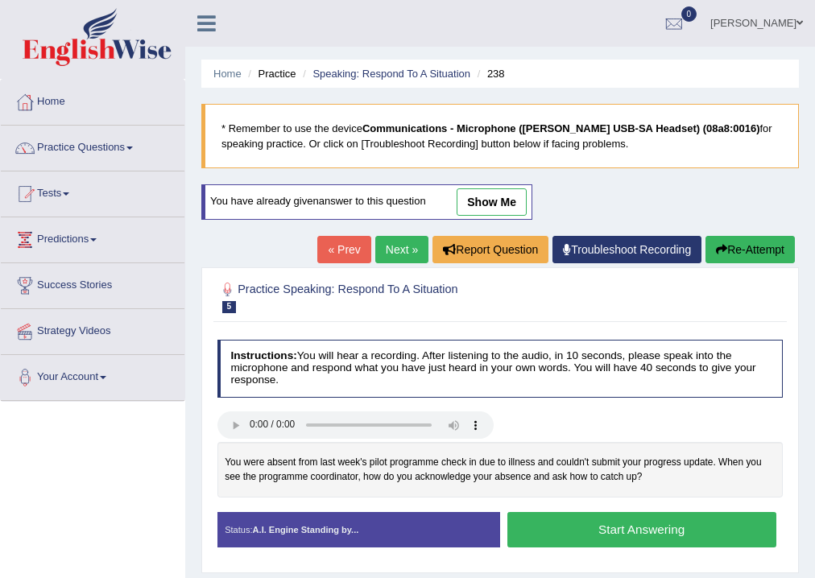
click at [642, 528] on button "Start Answering" at bounding box center [641, 529] width 269 height 35
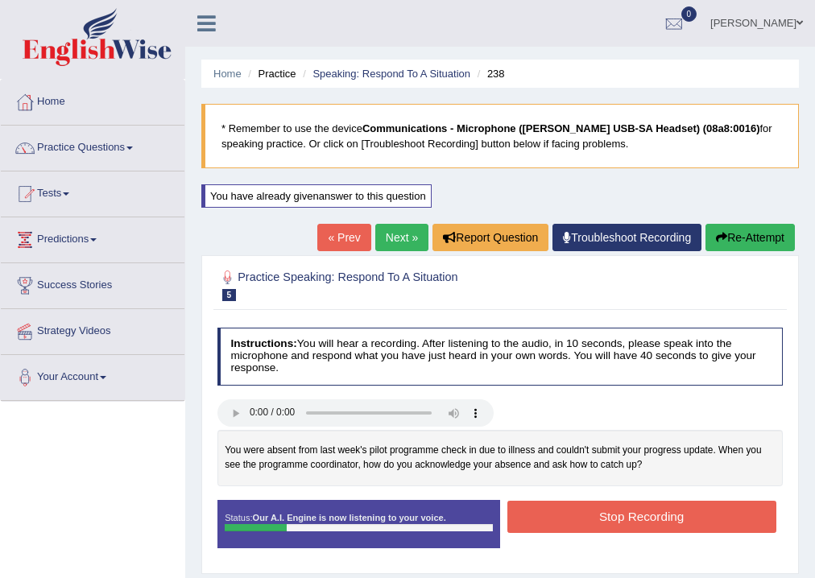
click at [652, 518] on button "Stop Recording" at bounding box center [641, 516] width 269 height 31
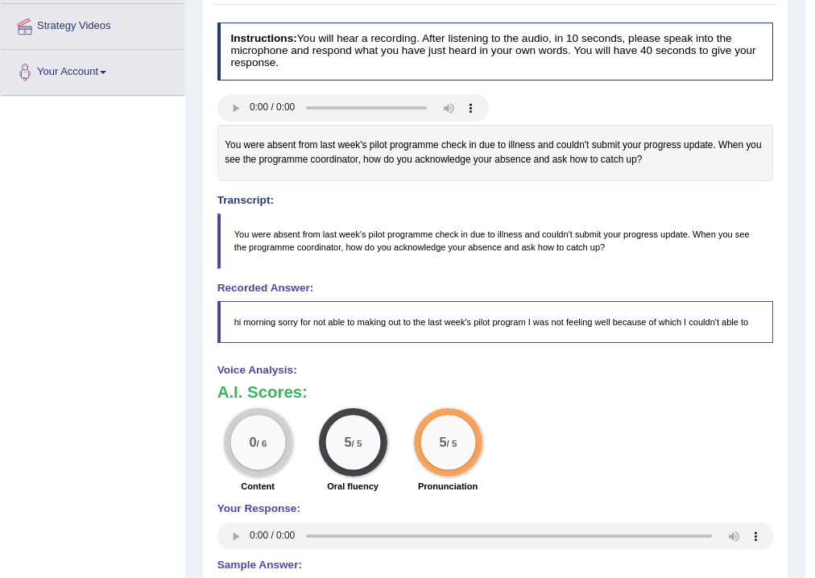
scroll to position [129, 0]
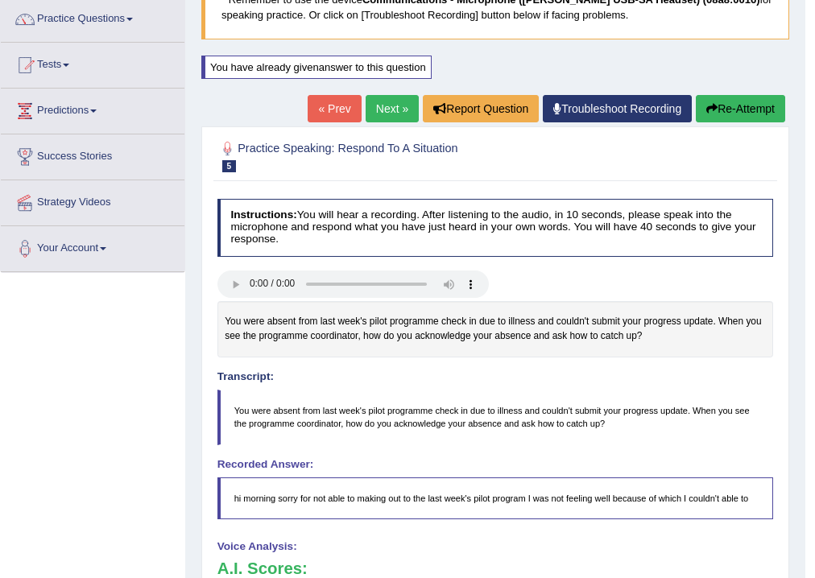
click at [737, 103] on button "Re-Attempt" at bounding box center [739, 108] width 89 height 27
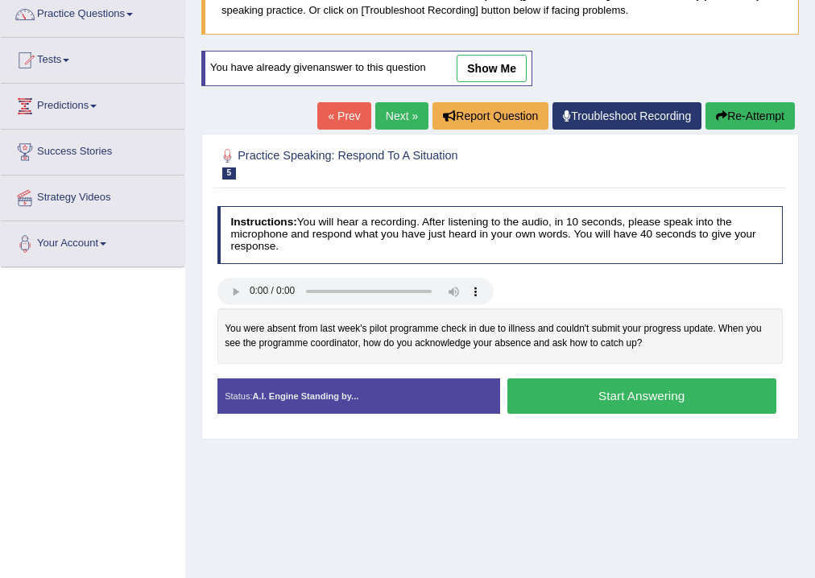
click at [633, 398] on button "Start Answering" at bounding box center [641, 395] width 269 height 35
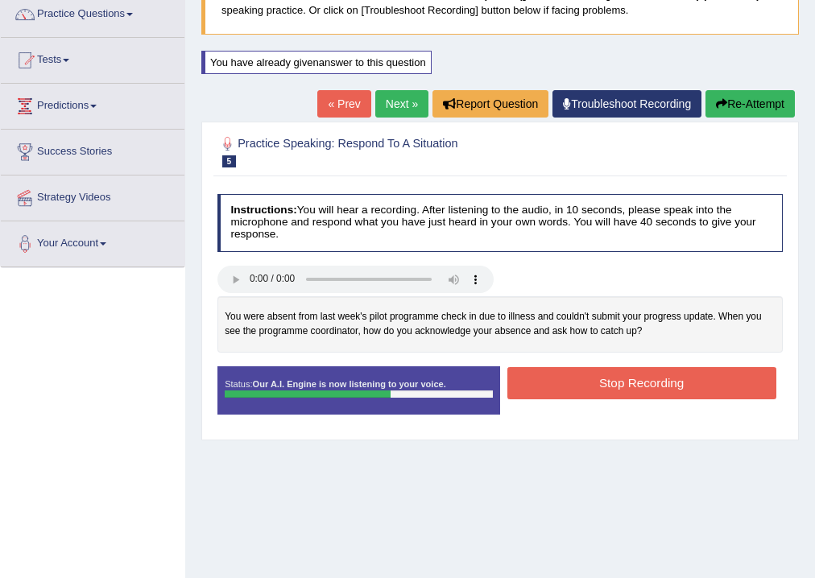
click at [640, 382] on button "Stop Recording" at bounding box center [641, 382] width 269 height 31
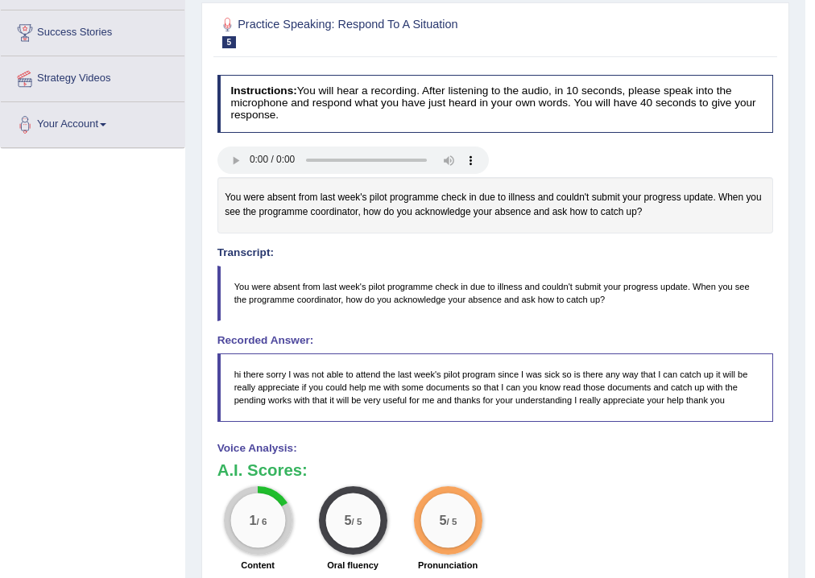
scroll to position [124, 0]
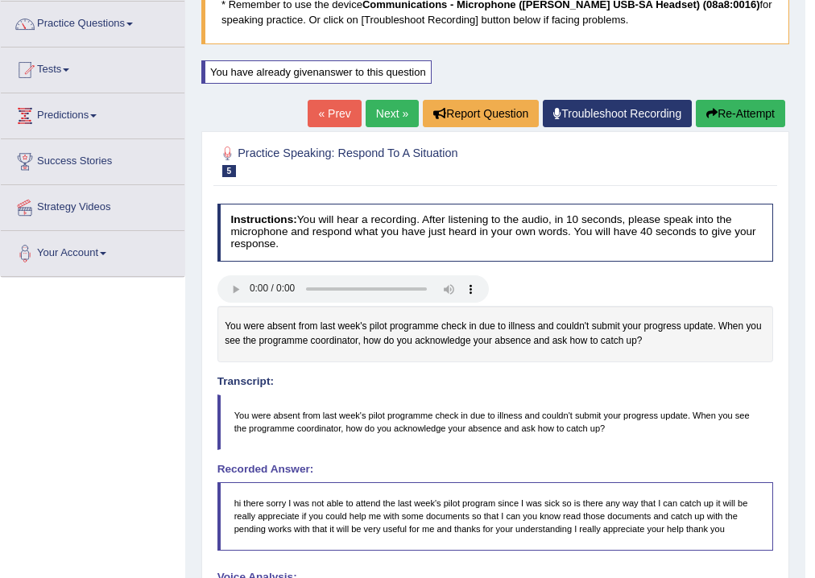
click at [738, 112] on button "Re-Attempt" at bounding box center [739, 113] width 89 height 27
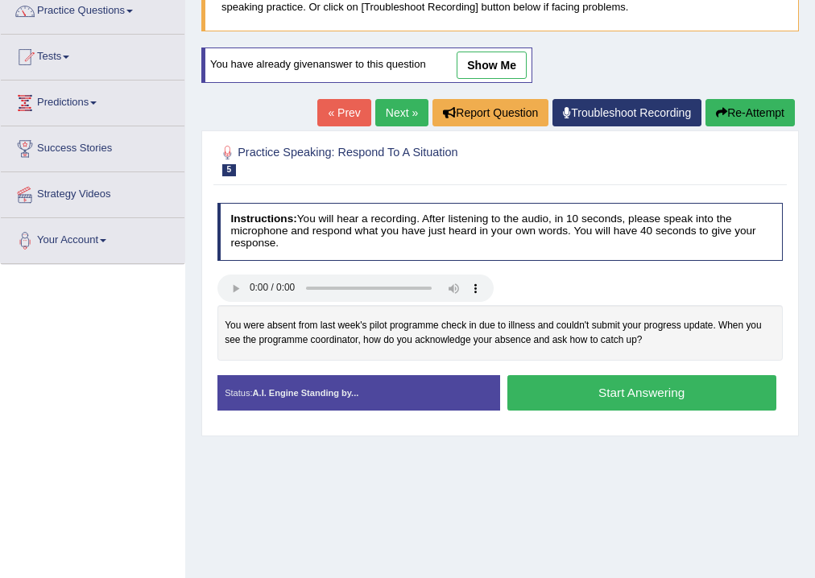
click at [646, 390] on button "Start Answering" at bounding box center [641, 392] width 269 height 35
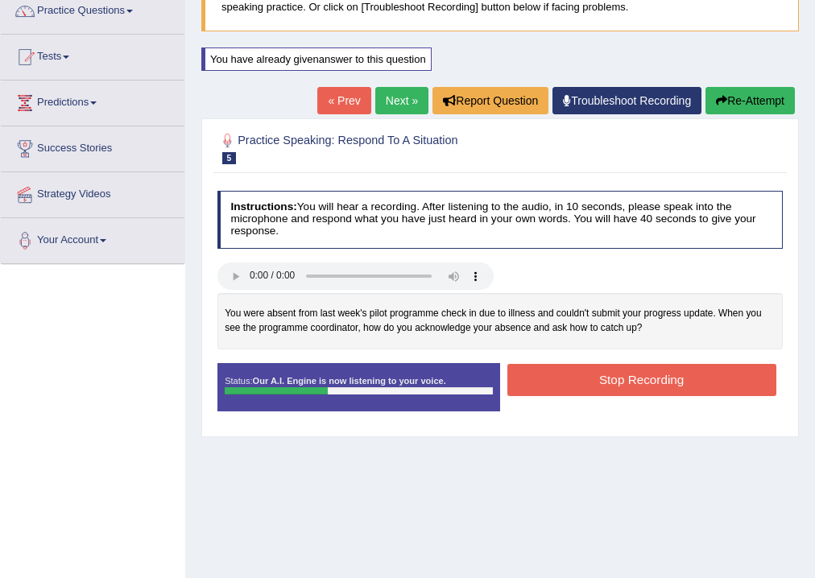
click at [665, 373] on button "Stop Recording" at bounding box center [641, 379] width 269 height 31
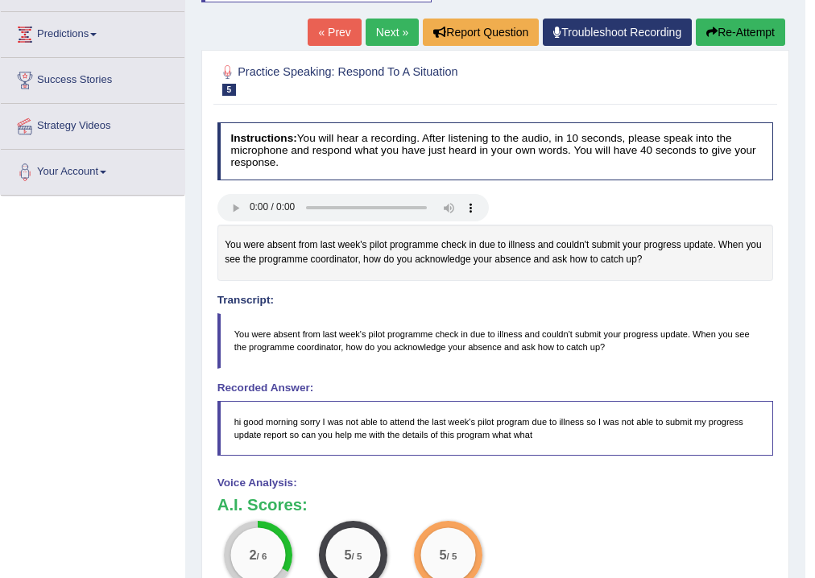
scroll to position [201, 0]
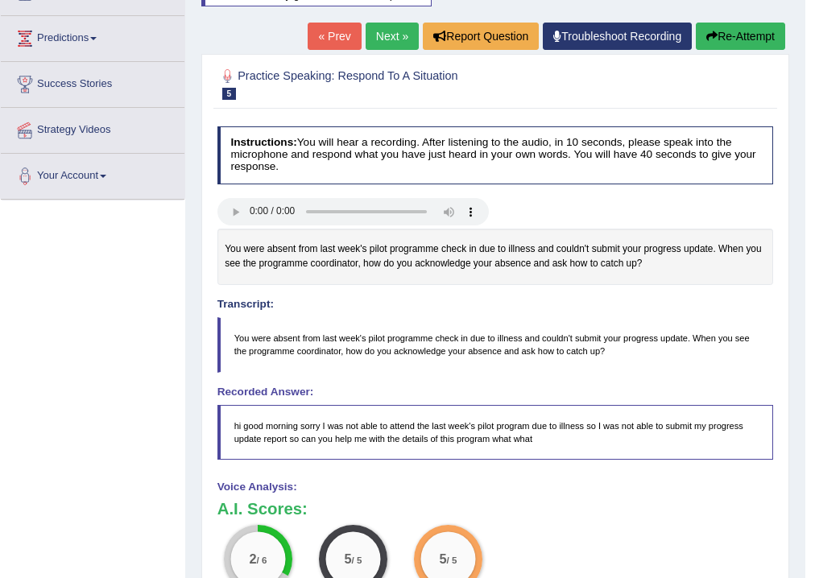
click at [738, 35] on button "Re-Attempt" at bounding box center [739, 36] width 89 height 27
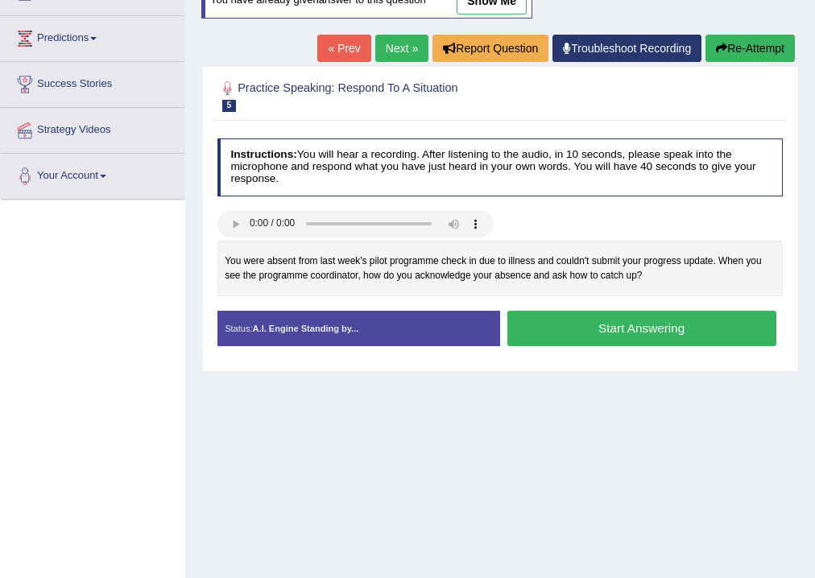
click at [676, 332] on button "Start Answering" at bounding box center [641, 328] width 269 height 35
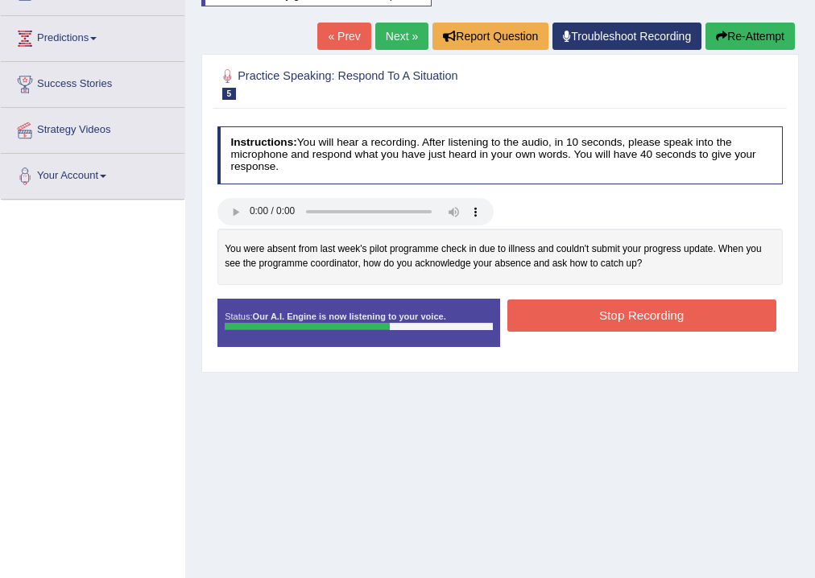
click at [675, 316] on button "Stop Recording" at bounding box center [641, 314] width 269 height 31
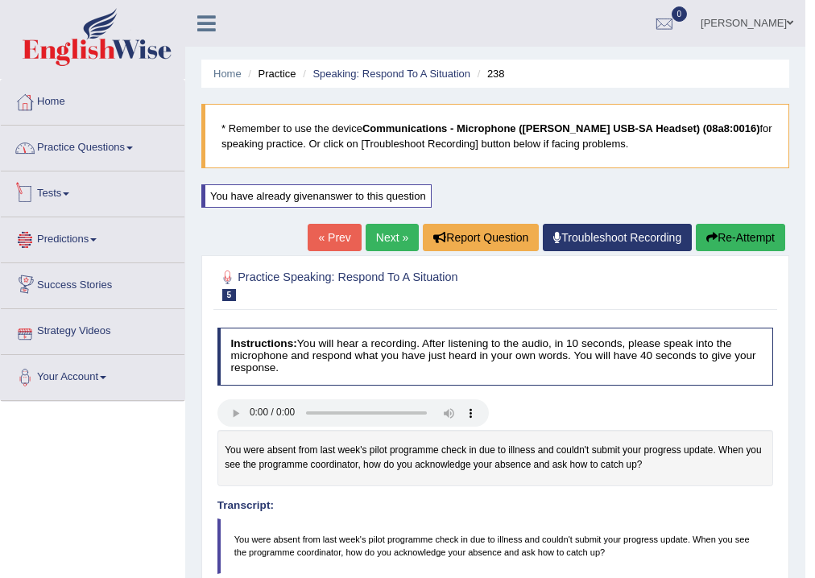
click at [111, 155] on link "Practice Questions" at bounding box center [93, 146] width 184 height 40
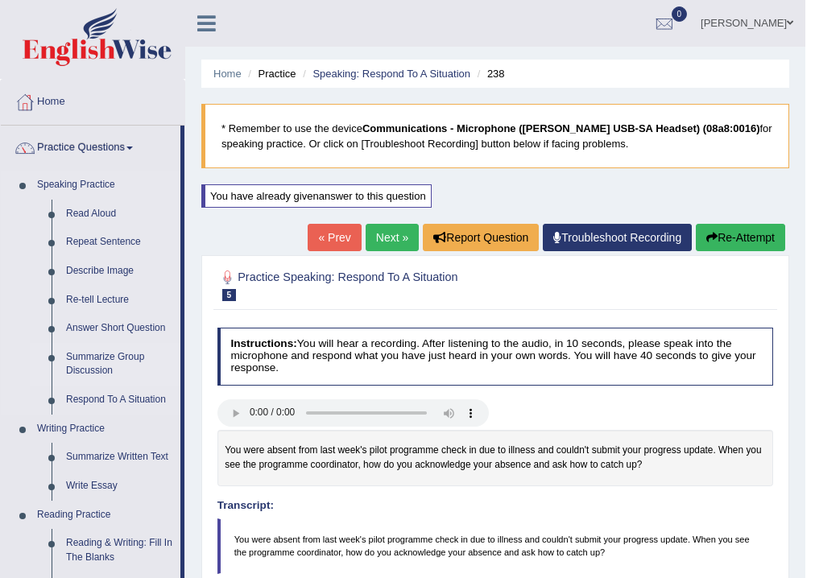
click at [109, 366] on link "Summarize Group Discussion" at bounding box center [120, 364] width 122 height 43
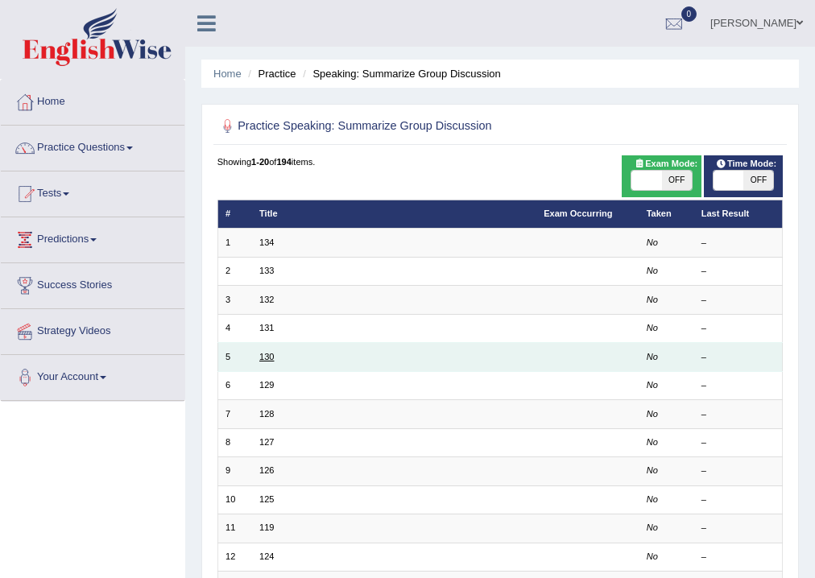
click at [269, 359] on link "130" at bounding box center [266, 357] width 14 height 10
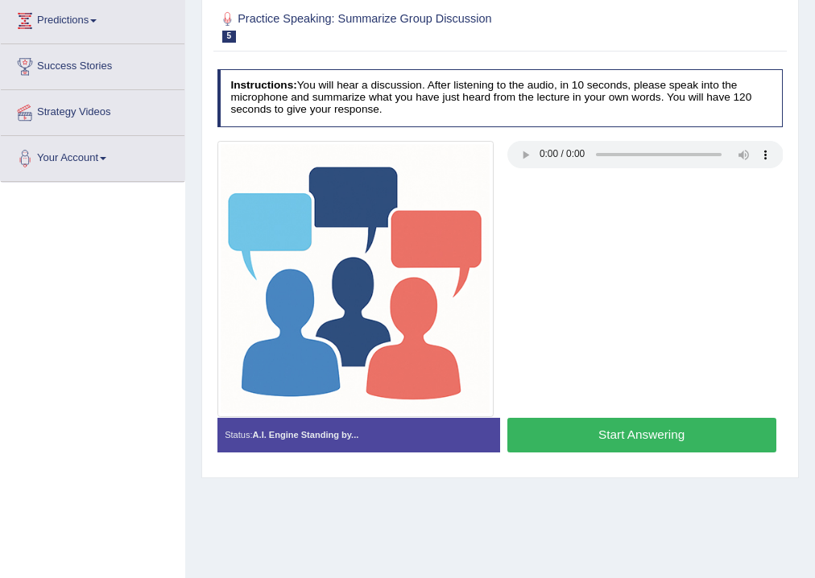
scroll to position [267, 0]
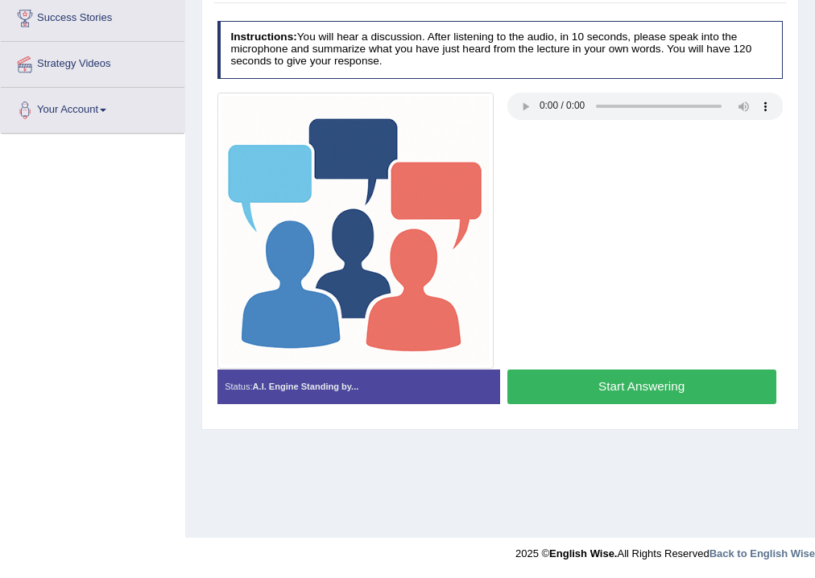
click at [640, 380] on button "Start Answering" at bounding box center [641, 386] width 269 height 35
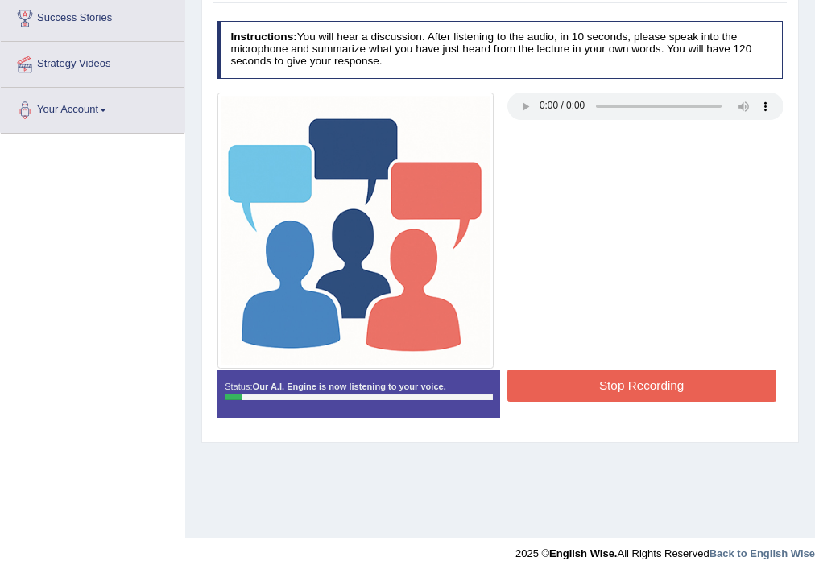
click at [652, 387] on button "Stop Recording" at bounding box center [641, 384] width 269 height 31
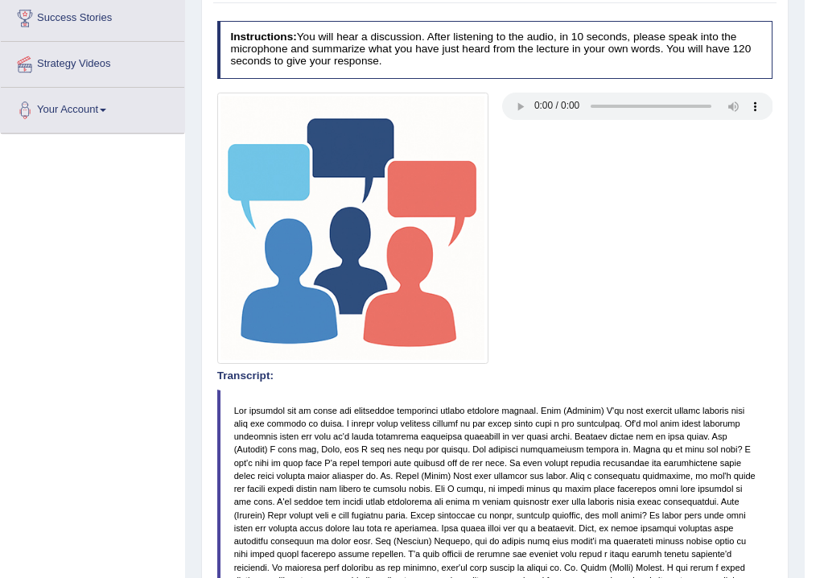
click at [814, 61] on body "Toggle navigation Home Practice Questions Speaking Practice Read Aloud Repeat S…" at bounding box center [412, 22] width 824 height 578
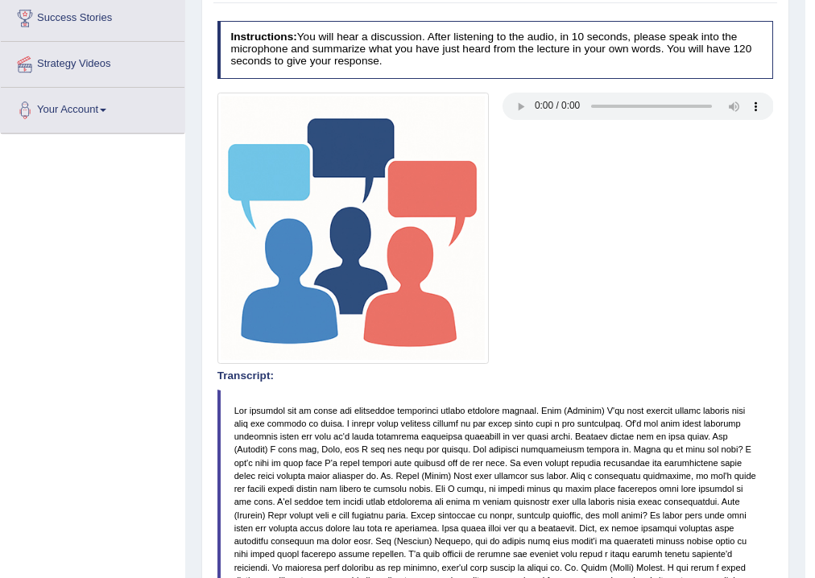
scroll to position [0, 0]
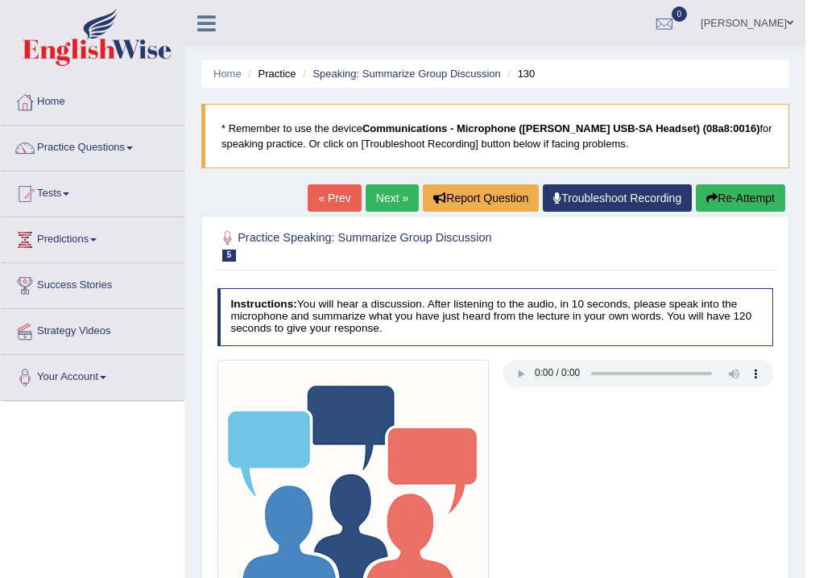
click at [723, 204] on button "Re-Attempt" at bounding box center [739, 197] width 89 height 27
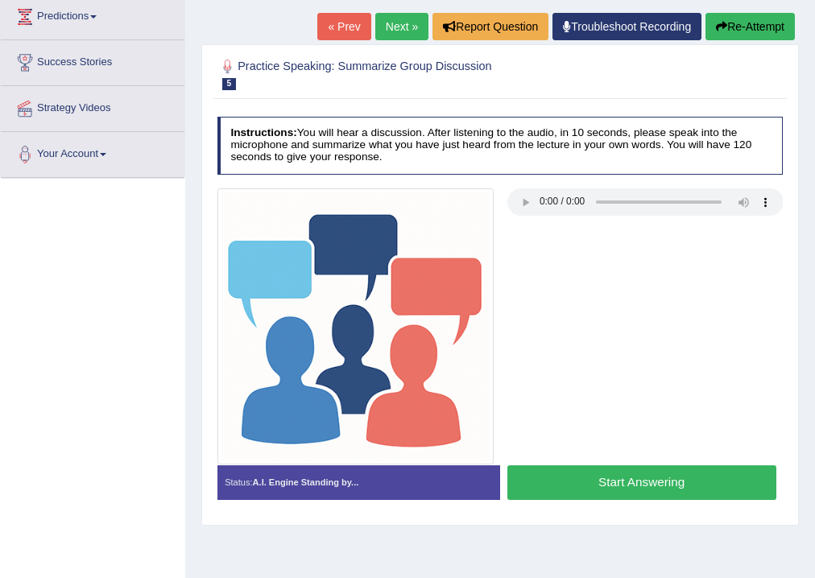
click at [633, 485] on button "Start Answering" at bounding box center [641, 482] width 269 height 35
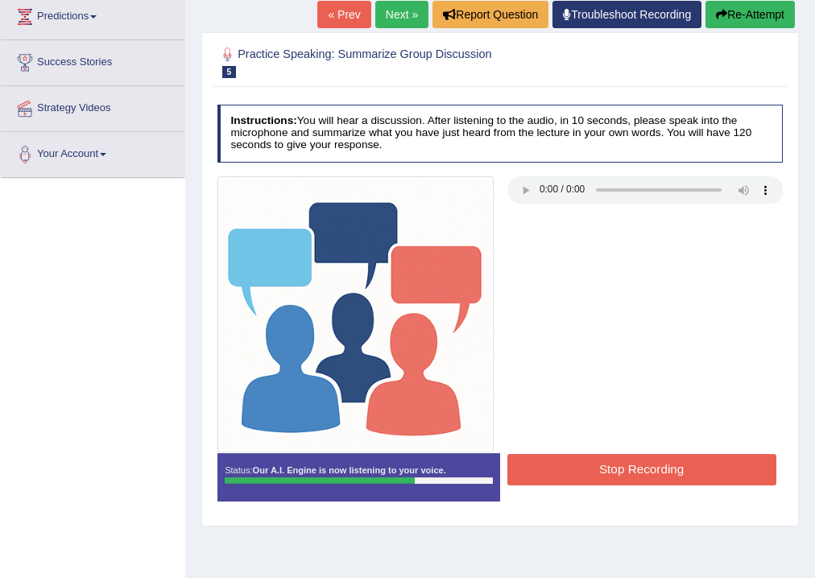
click at [624, 480] on button "Stop Recording" at bounding box center [641, 469] width 269 height 31
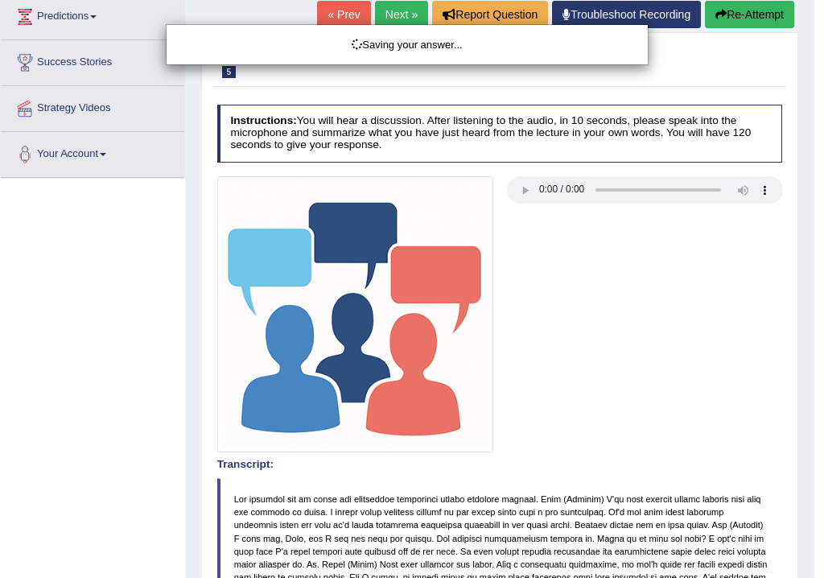
click at [551, 386] on div "Saving your answer..." at bounding box center [412, 289] width 824 height 578
click at [795, 213] on div "Saving your answer..." at bounding box center [412, 289] width 824 height 578
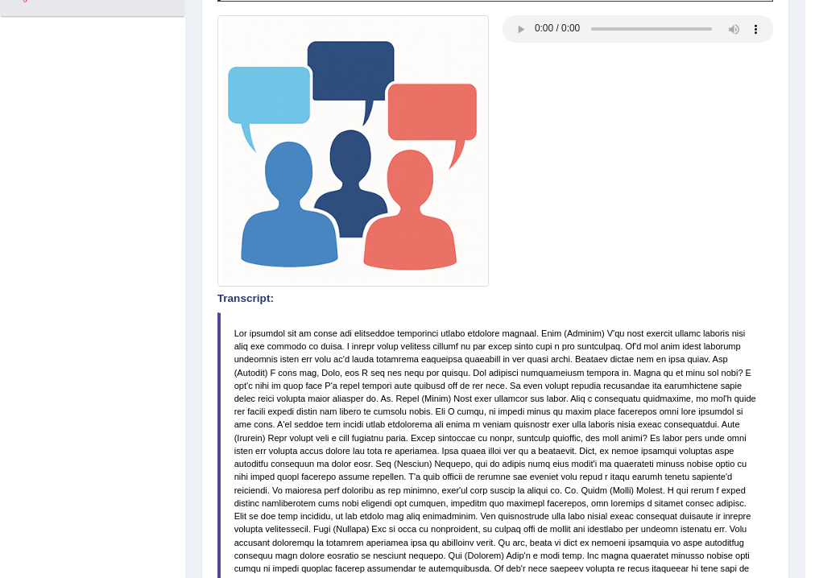
scroll to position [591, 0]
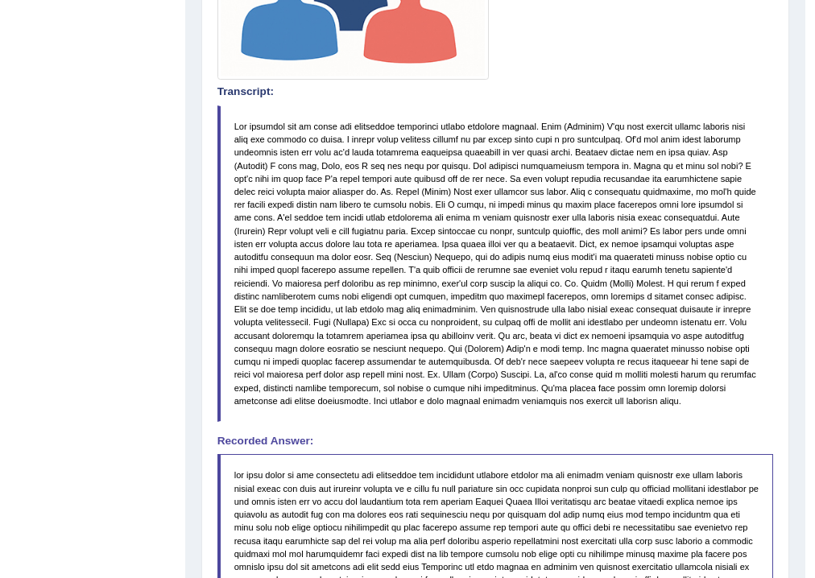
click at [168, 270] on div "Toggle navigation Home Practice Questions Speaking Practice Read Aloud Repeat S…" at bounding box center [402, 215] width 805 height 1613
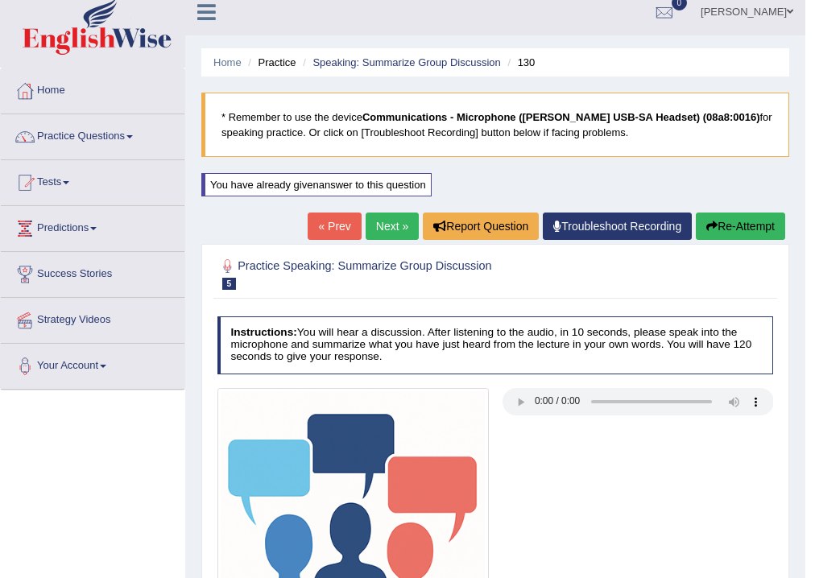
scroll to position [0, 0]
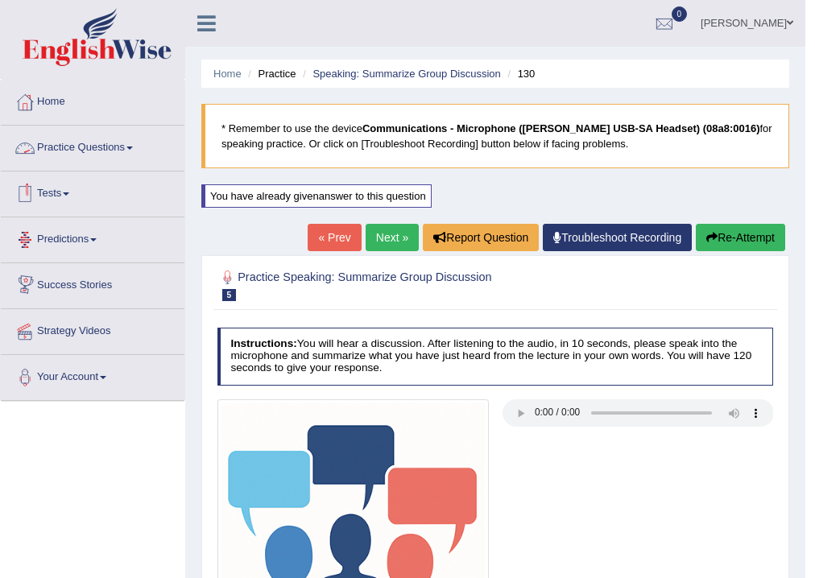
click at [133, 151] on link "Practice Questions" at bounding box center [93, 146] width 184 height 40
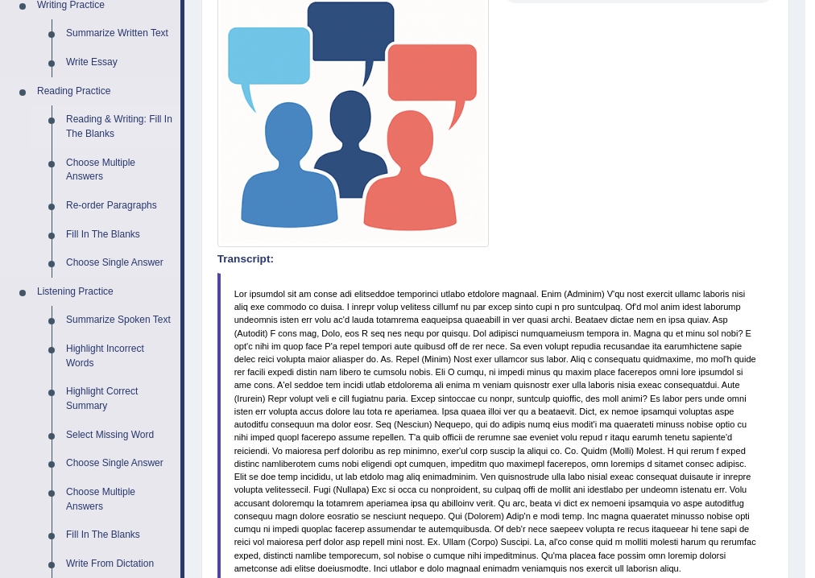
scroll to position [451, 0]
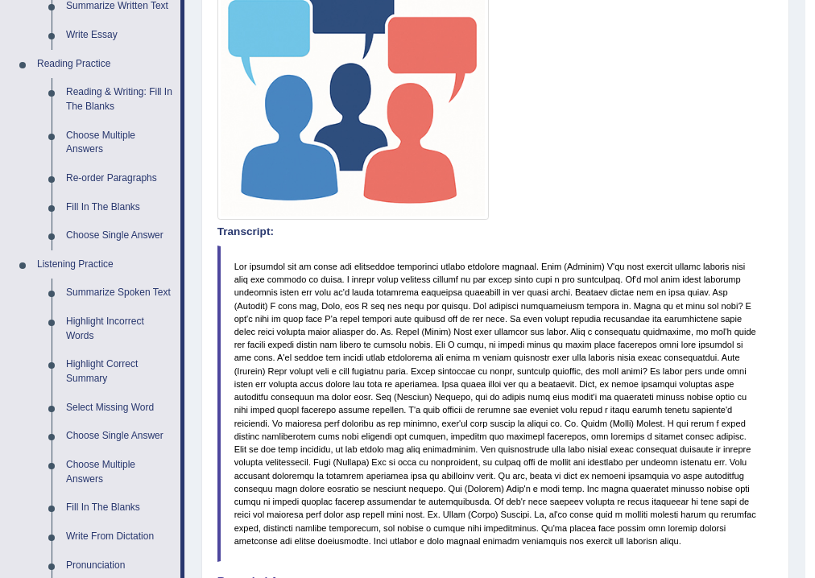
click at [593, 364] on blockquote at bounding box center [495, 404] width 556 height 316
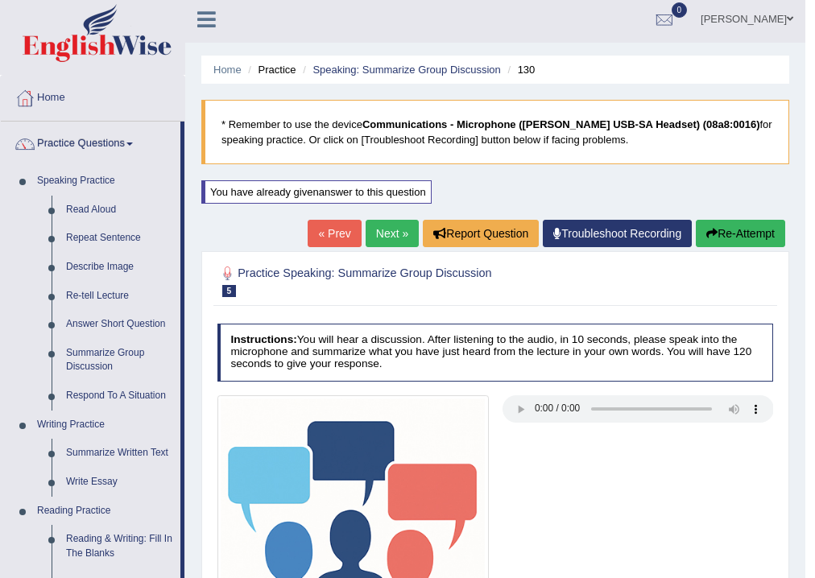
scroll to position [0, 0]
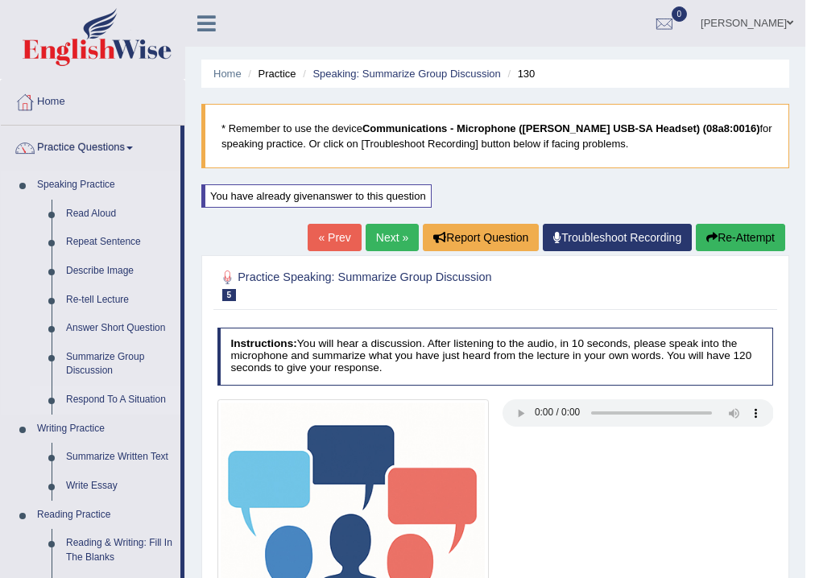
click at [156, 402] on link "Respond To A Situation" at bounding box center [120, 400] width 122 height 29
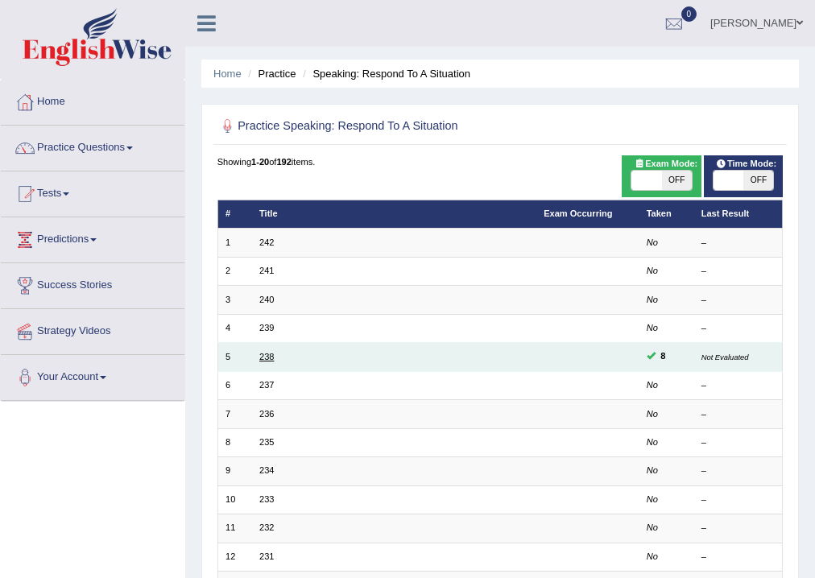
click at [267, 355] on link "238" at bounding box center [266, 357] width 14 height 10
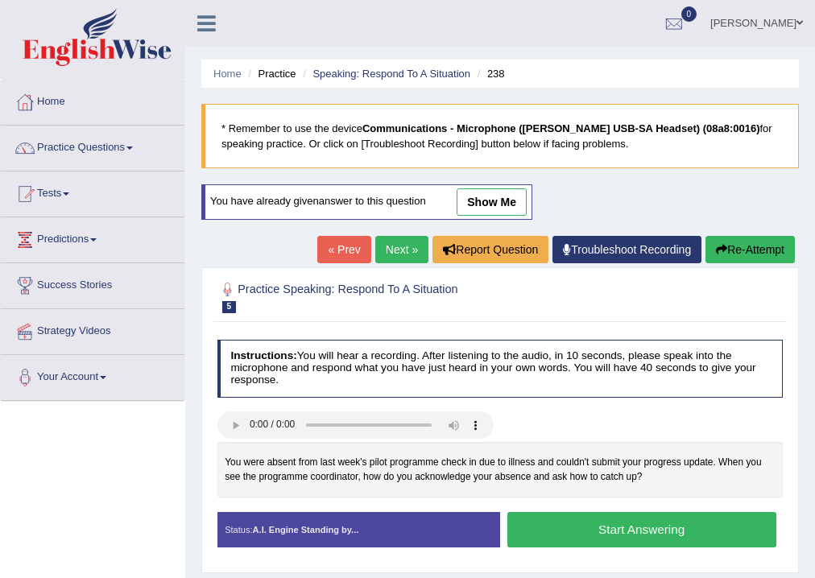
click at [486, 202] on link "show me" at bounding box center [491, 201] width 70 height 27
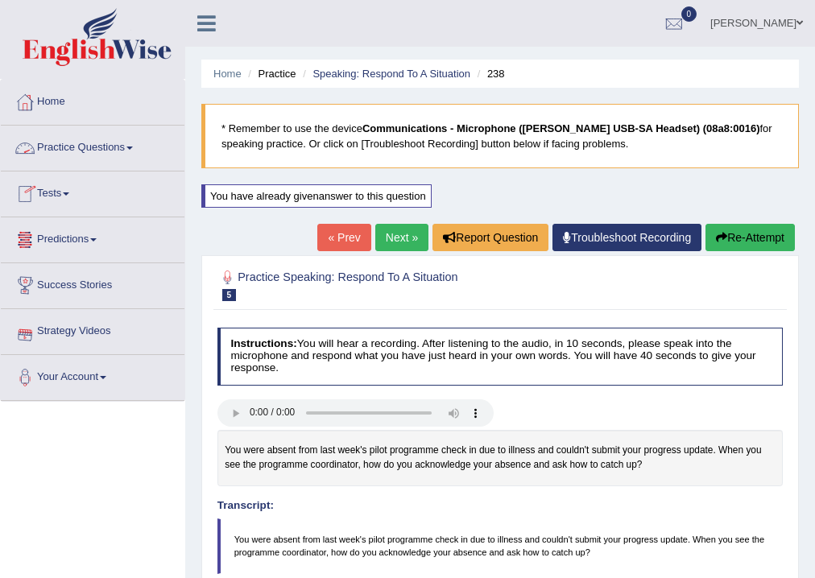
click at [100, 156] on link "Practice Questions" at bounding box center [93, 146] width 184 height 40
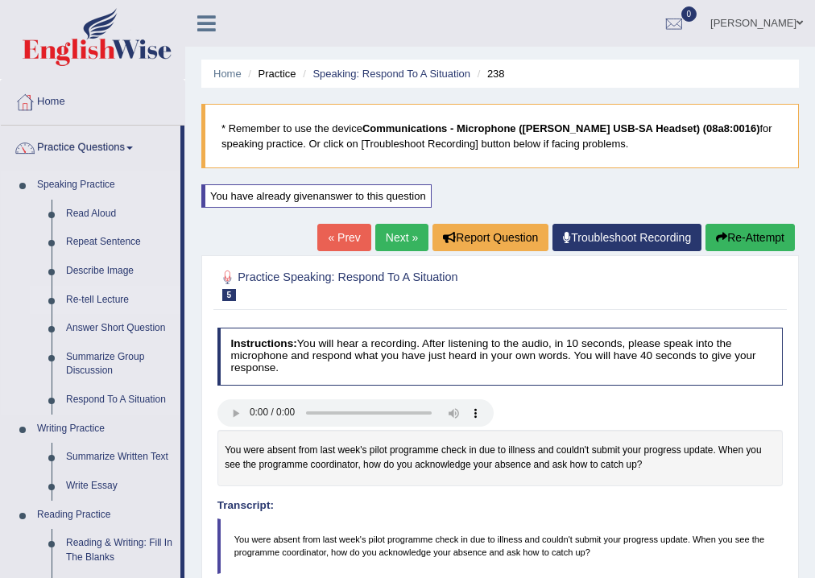
click at [104, 303] on link "Re-tell Lecture" at bounding box center [120, 300] width 122 height 29
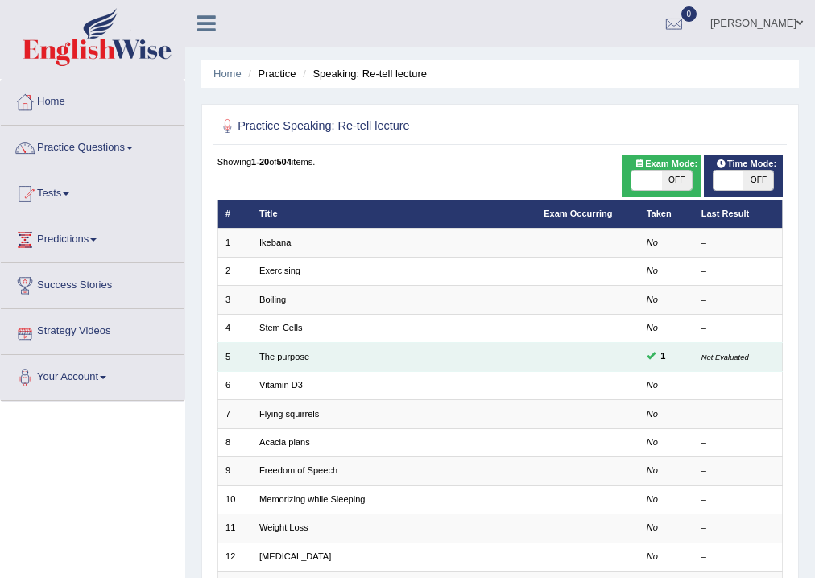
click at [286, 356] on link "The purpose" at bounding box center [284, 357] width 50 height 10
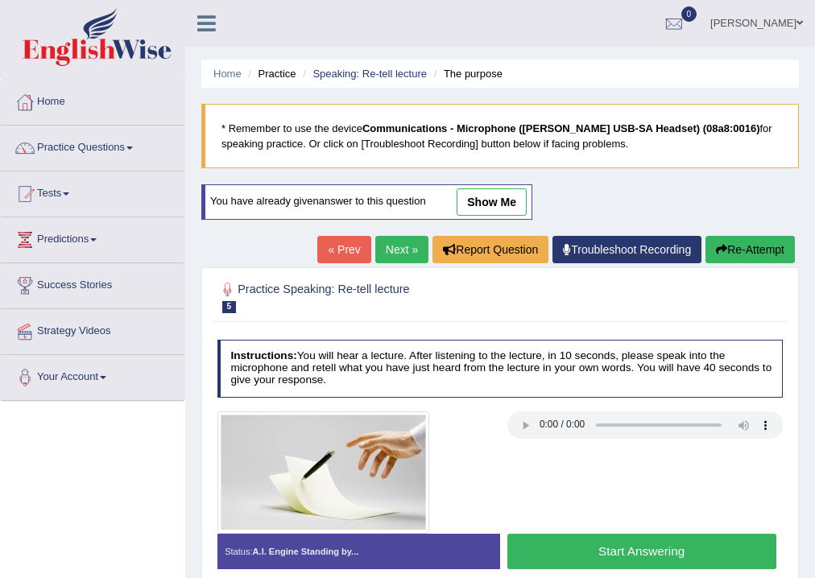
click at [482, 203] on link "show me" at bounding box center [491, 201] width 70 height 27
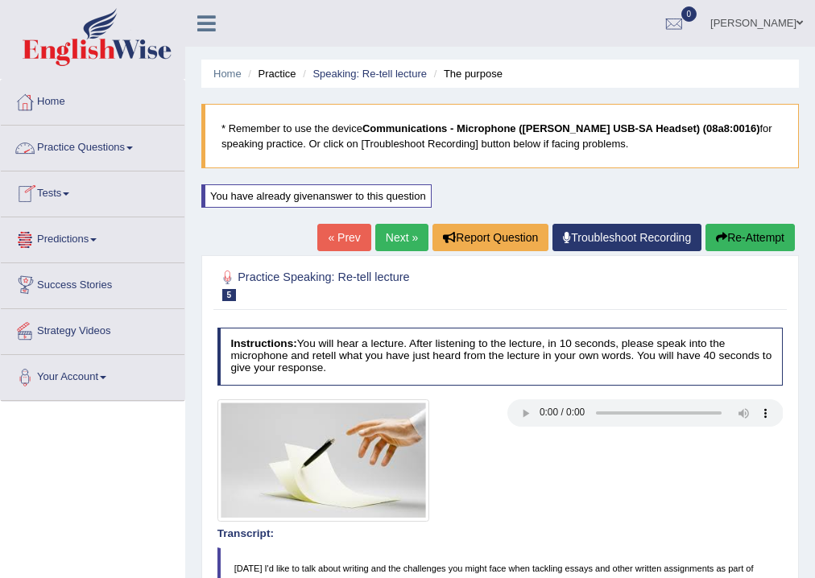
click at [111, 151] on link "Practice Questions" at bounding box center [93, 146] width 184 height 40
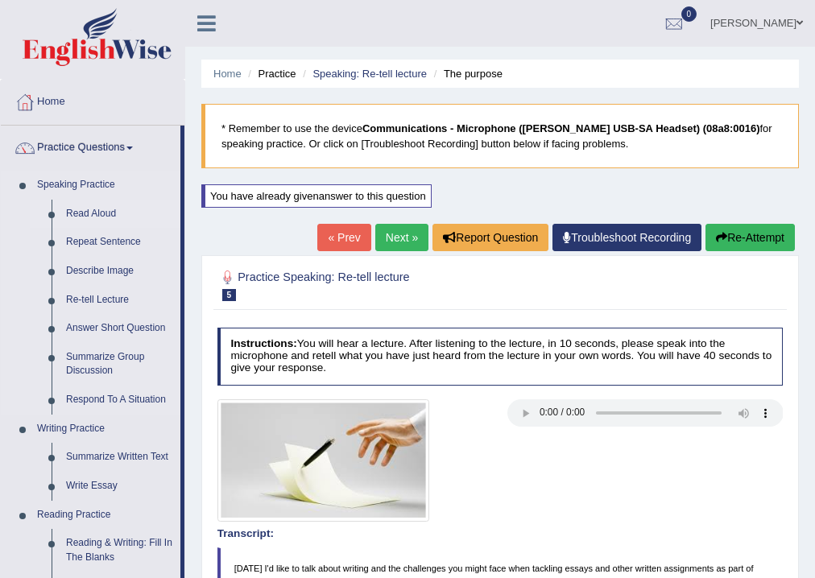
click at [103, 213] on link "Read Aloud" at bounding box center [120, 214] width 122 height 29
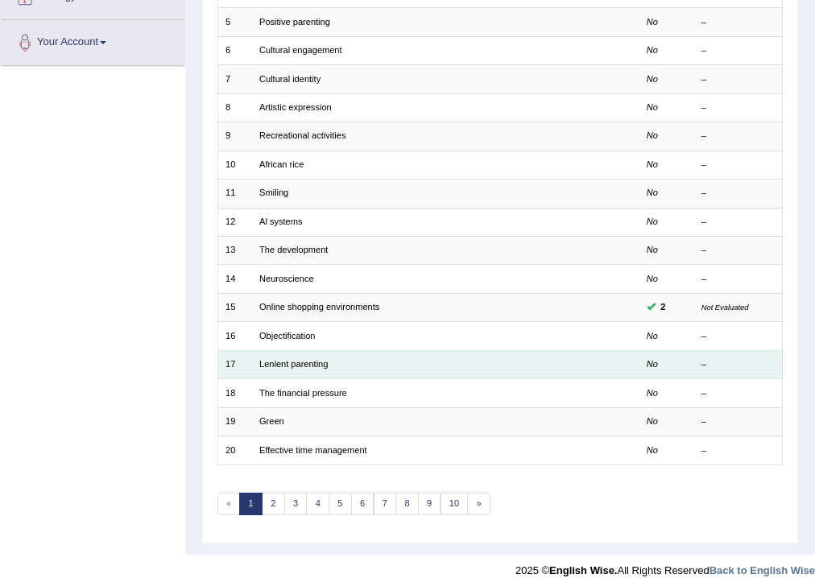
scroll to position [349, 0]
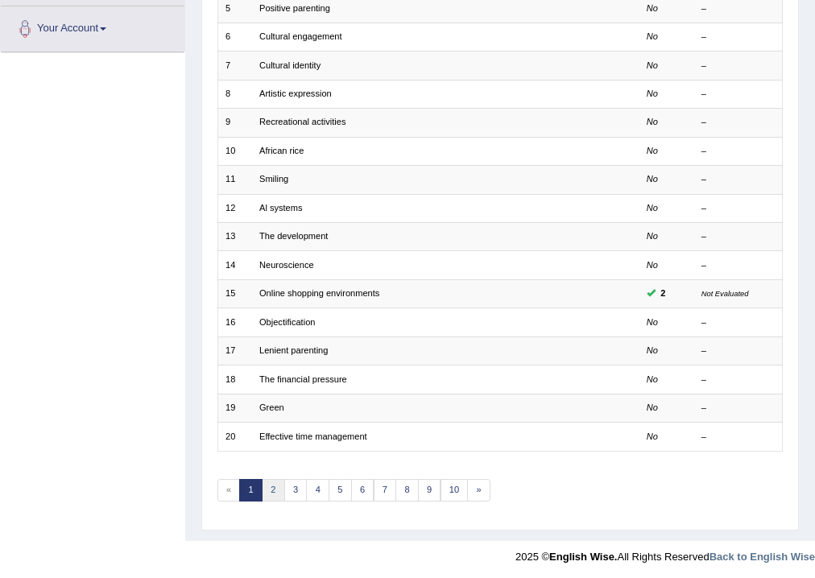
click at [274, 493] on link "2" at bounding box center [273, 490] width 23 height 23
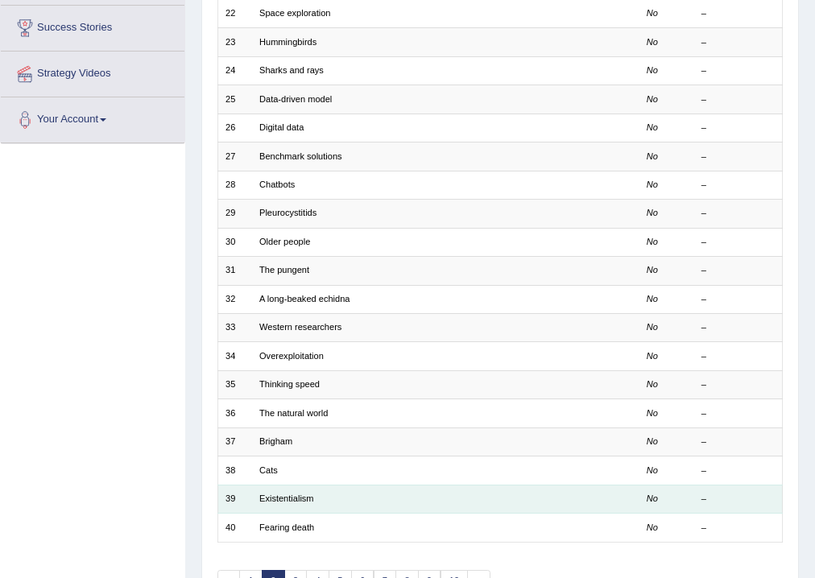
scroll to position [349, 0]
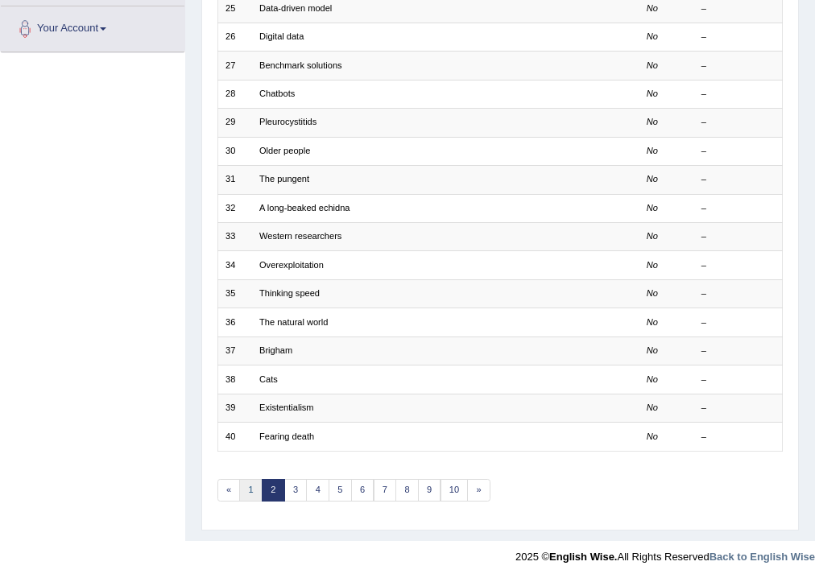
click at [245, 485] on link "1" at bounding box center [250, 490] width 23 height 23
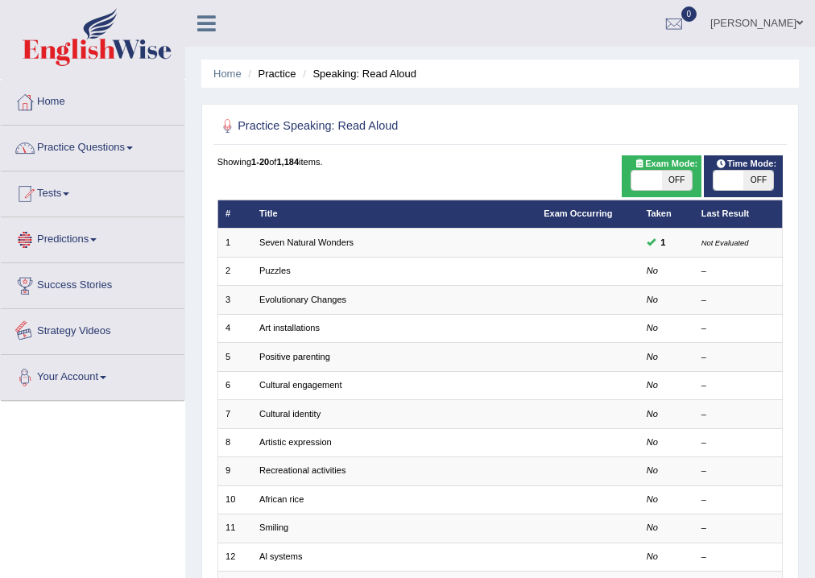
click at [103, 470] on div "Toggle navigation Home Practice Questions Speaking Practice Read Aloud Repeat S…" at bounding box center [407, 461] width 815 height 922
click at [789, 16] on link "[PERSON_NAME]" at bounding box center [756, 21] width 117 height 42
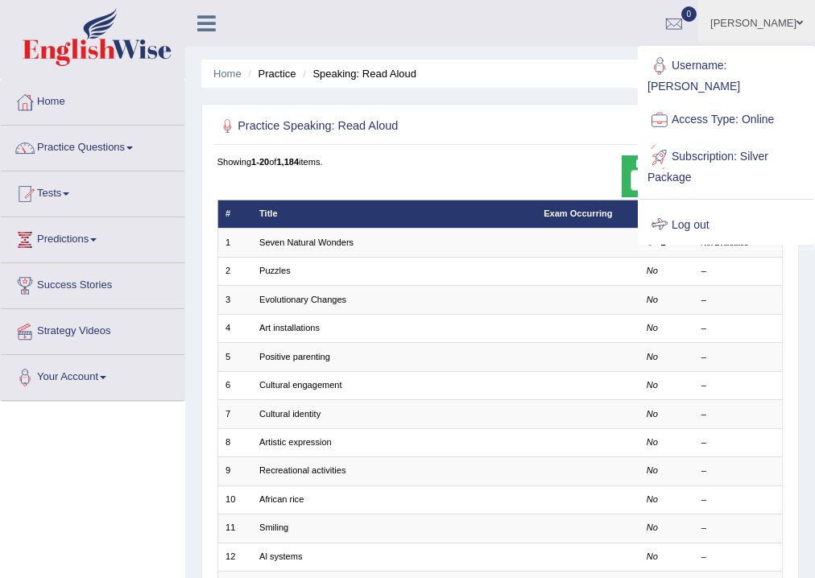
click at [699, 218] on link "Log out" at bounding box center [726, 225] width 174 height 37
